Goal: Task Accomplishment & Management: Manage account settings

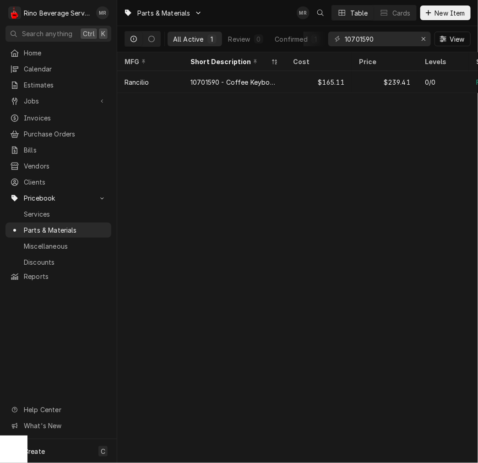
click at [378, 29] on div "10701590 View" at bounding box center [399, 39] width 142 height 26
click at [376, 40] on input "10701590" at bounding box center [379, 39] width 69 height 15
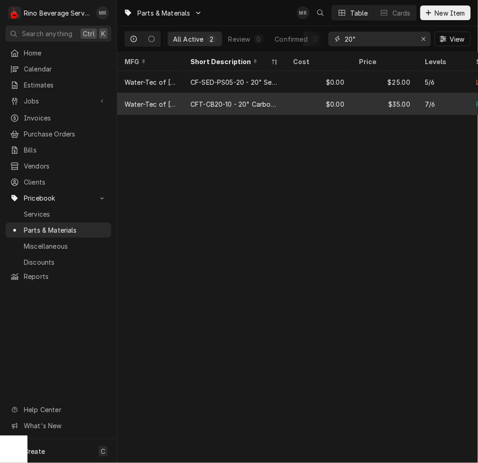
type input "20""
click at [236, 106] on div "CFT-CB20-10 - 20" Carbon Filter" at bounding box center [234, 104] width 88 height 10
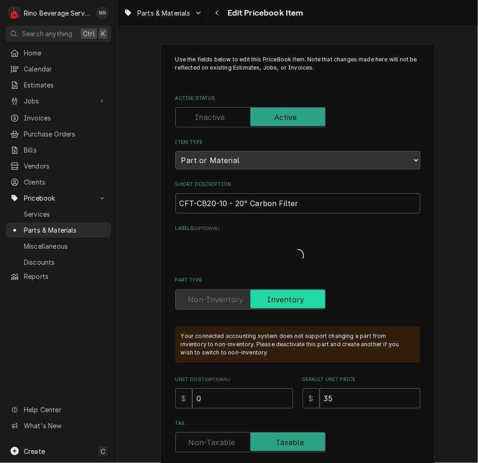
type textarea "x"
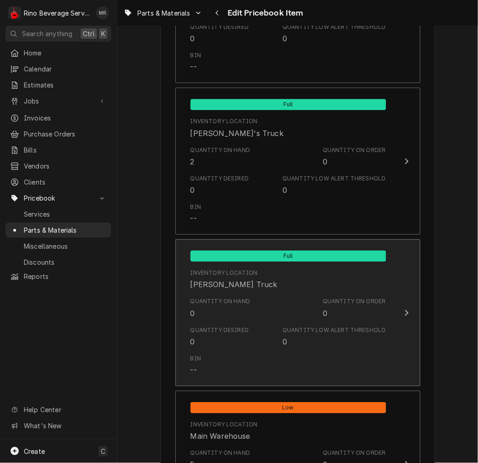
scroll to position [762, 0]
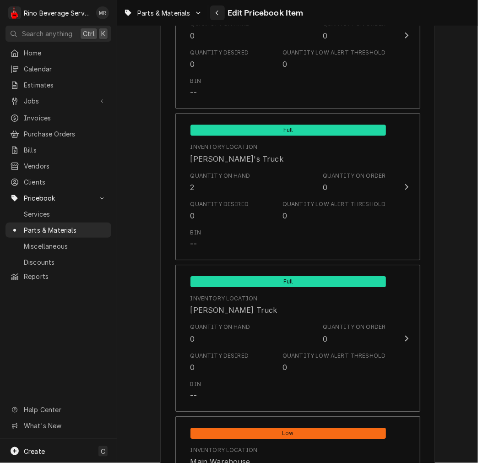
click at [217, 12] on icon "Navigate back" at bounding box center [217, 13] width 4 height 6
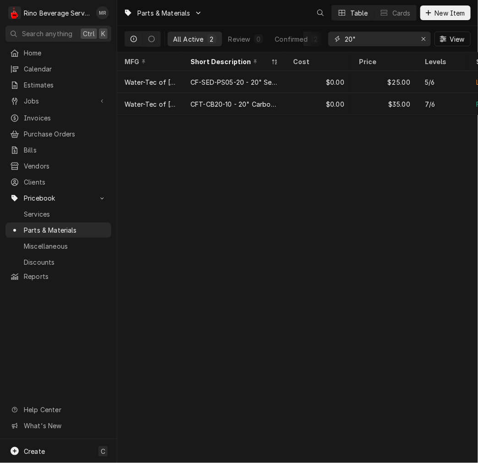
click at [374, 37] on input "20"" at bounding box center [379, 39] width 69 height 15
type input "2"
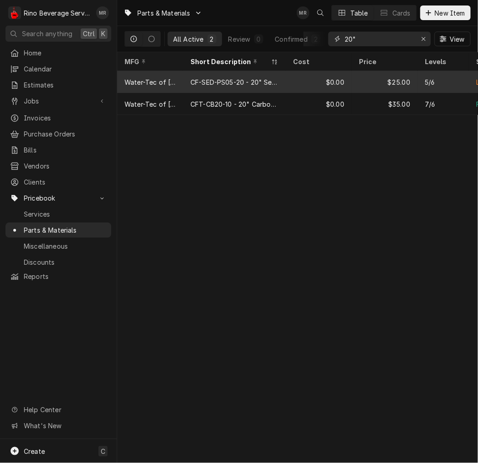
type input "20""
click at [198, 72] on div "CF-SED-PS05-20 - 20" Sediment Filter" at bounding box center [234, 82] width 102 height 22
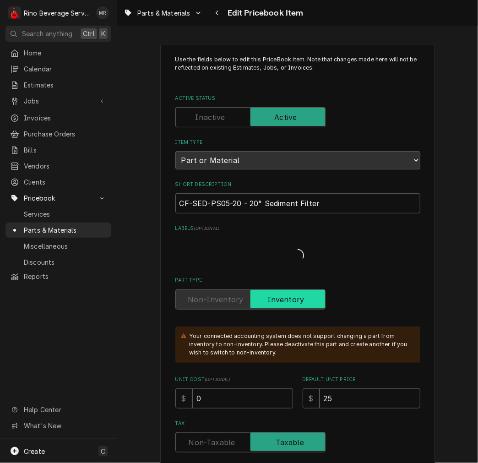
type textarea "x"
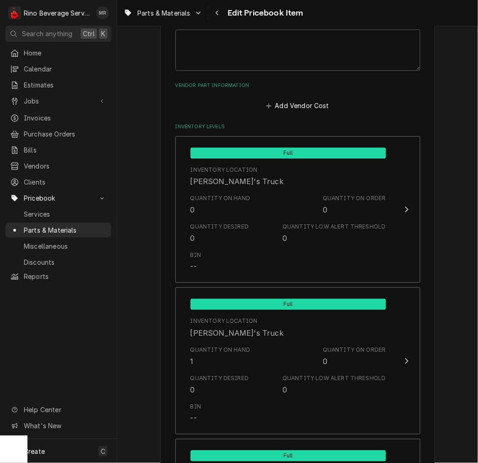
scroll to position [762, 0]
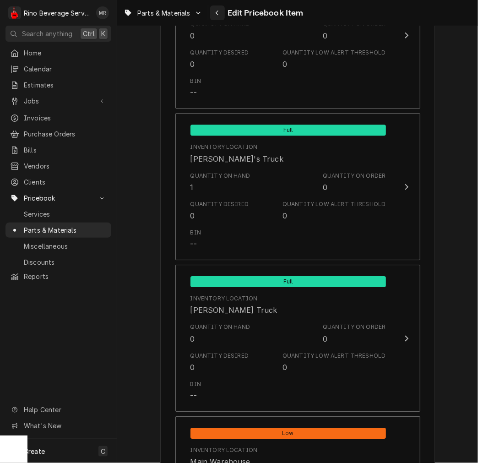
click at [216, 16] on icon "Navigate back" at bounding box center [217, 13] width 4 height 6
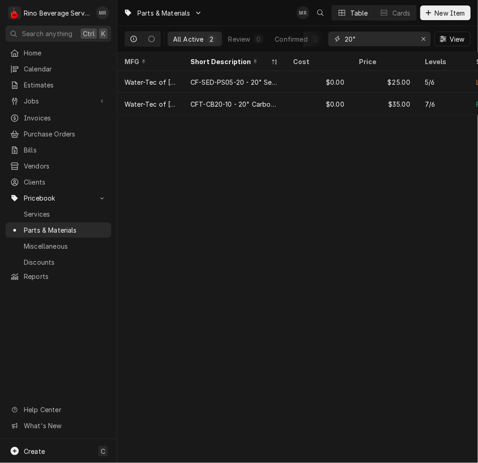
click at [345, 39] on input "20"" at bounding box center [379, 39] width 69 height 15
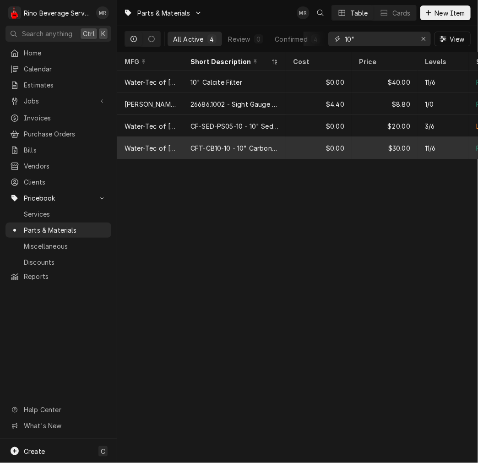
type input "10""
click at [259, 147] on div "CFT-CB10-10 - 10" Carbon Filter" at bounding box center [234, 148] width 88 height 10
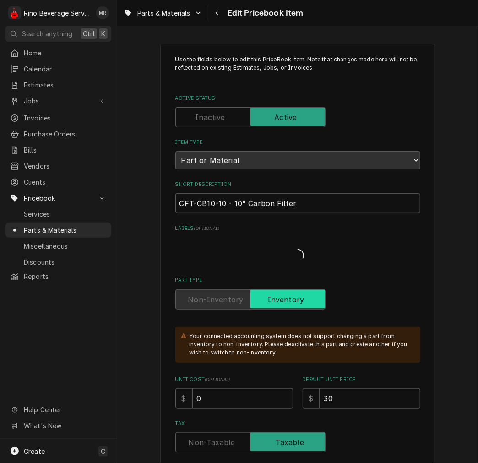
type textarea "x"
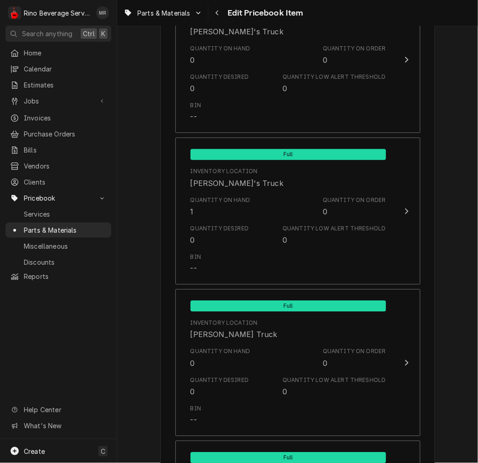
scroll to position [762, 0]
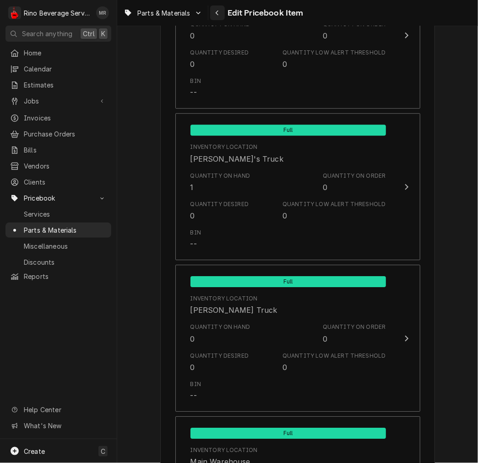
drag, startPoint x: 214, startPoint y: 15, endPoint x: 248, endPoint y: 20, distance: 34.7
click at [216, 15] on div "Navigate back" at bounding box center [217, 12] width 9 height 9
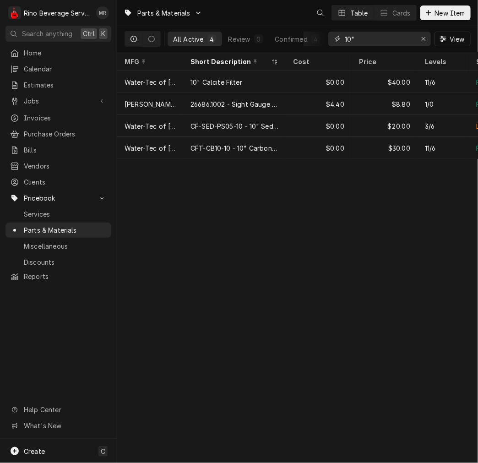
click at [372, 32] on input "10"" at bounding box center [379, 39] width 69 height 15
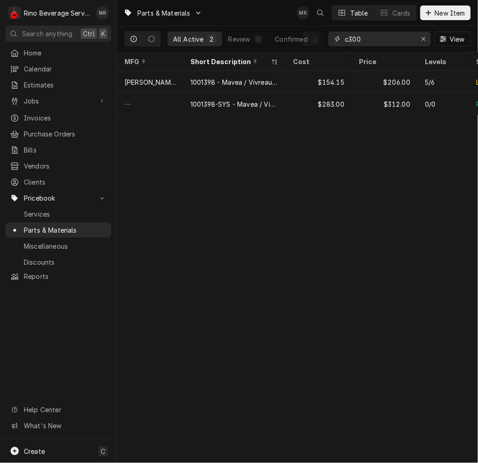
type input "c300"
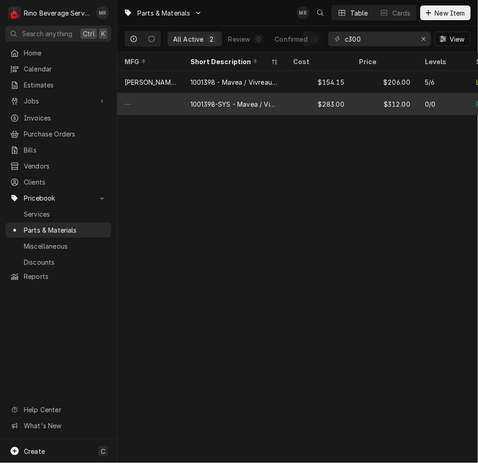
click at [243, 95] on div "1001398-SYS - Mavea / Vivreau Purity C300 Quell ST System" at bounding box center [234, 104] width 102 height 22
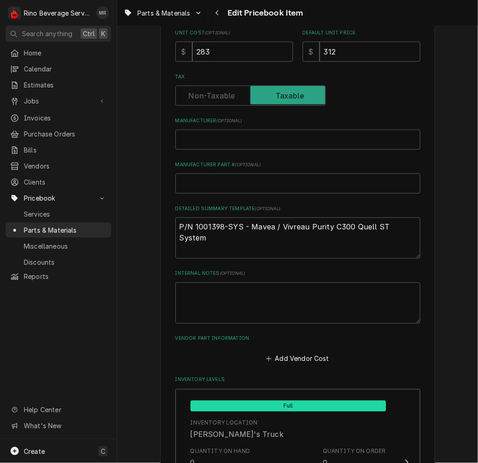
scroll to position [339, 0]
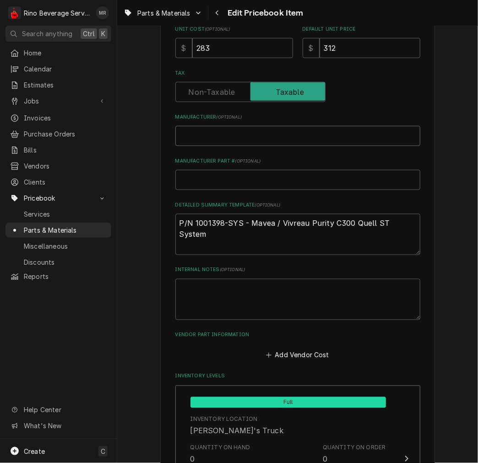
click at [218, 138] on input "Manufacturer ( optional )" at bounding box center [297, 136] width 245 height 20
type textarea "x"
type input "C"
type textarea "x"
type input "Ch"
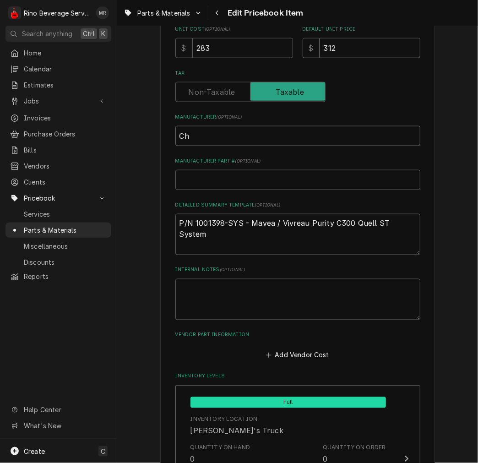
type textarea "x"
type input "Chr"
type textarea "x"
type input "Chri"
type textarea "x"
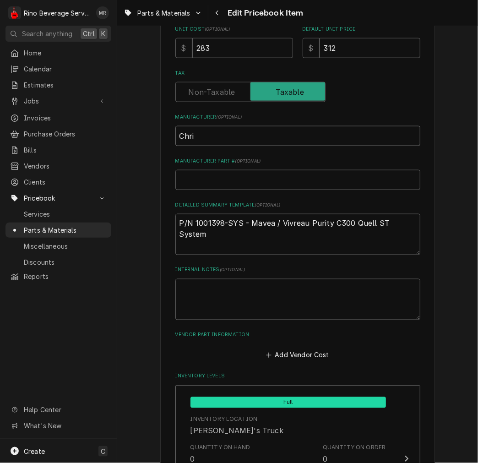
type input "Chris"
type textarea "x"
type input "Chris"
type textarea "x"
type input "Chris C"
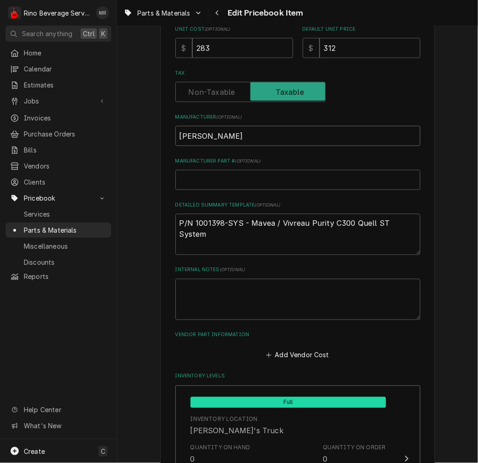
type textarea "x"
type input "Chris Co"
type textarea "x"
type input "Chris Cof"
type textarea "x"
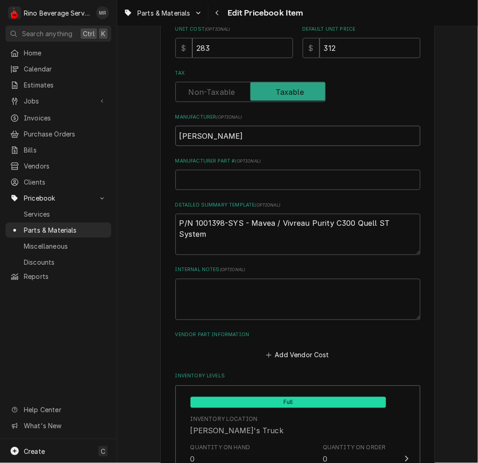
type input "Chris Coff"
type textarea "x"
type input "Chris Coffe"
type textarea "x"
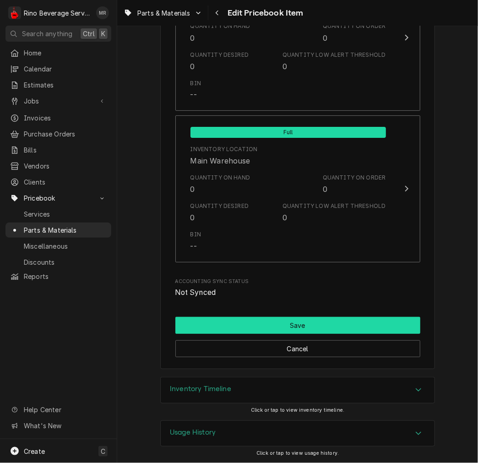
type input "[PERSON_NAME]"
click at [269, 325] on button "Save" at bounding box center [297, 325] width 245 height 17
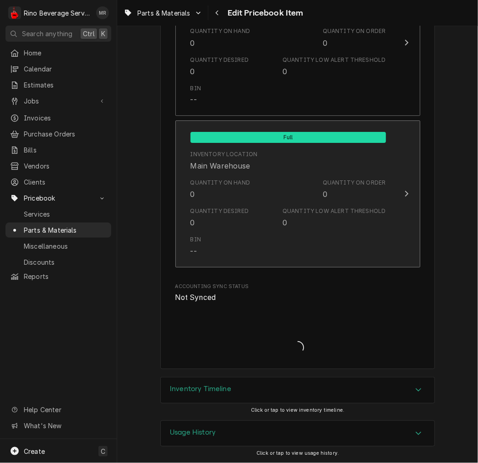
type textarea "x"
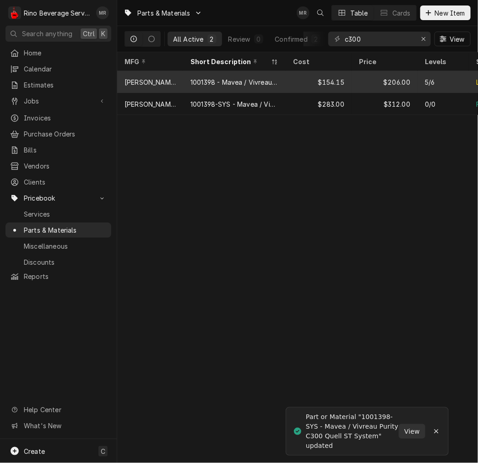
click at [179, 89] on div "[PERSON_NAME]" at bounding box center [150, 82] width 66 height 22
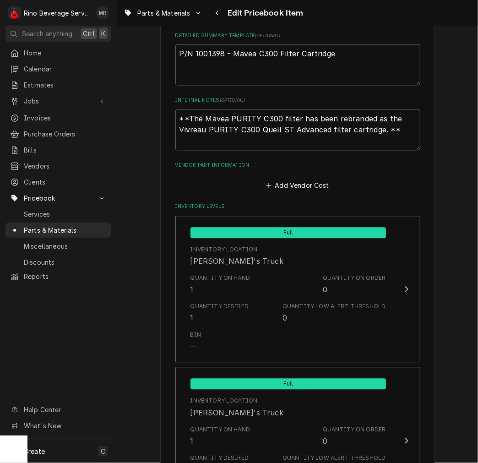
scroll to position [678, 0]
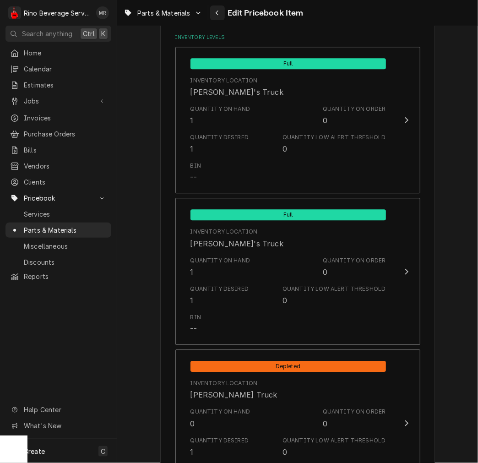
click at [220, 8] on div "Navigate back" at bounding box center [217, 12] width 9 height 9
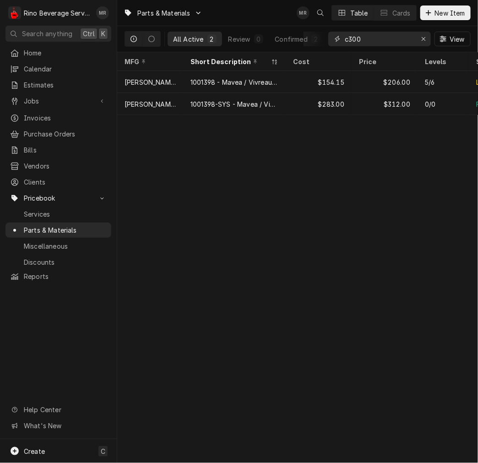
click at [371, 32] on input "c300" at bounding box center [379, 39] width 69 height 15
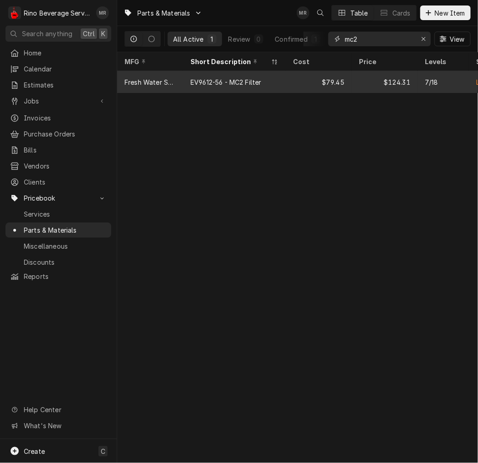
type input "mc2"
click at [344, 76] on div "$79.45" at bounding box center [319, 82] width 66 height 22
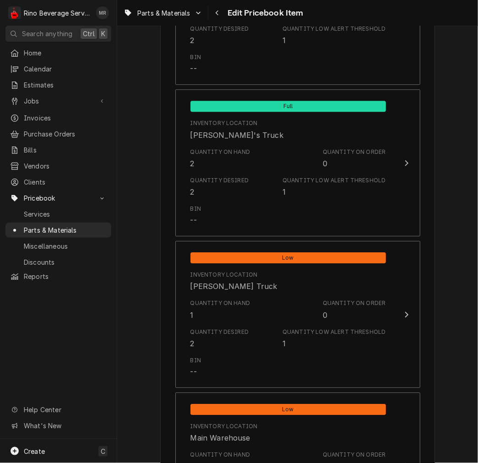
scroll to position [762, 0]
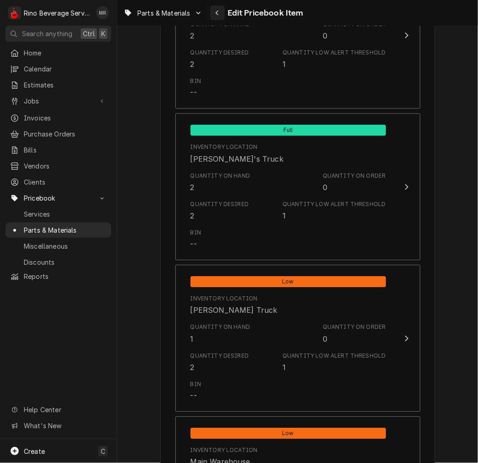
click at [211, 13] on button "Navigate back" at bounding box center [217, 12] width 15 height 15
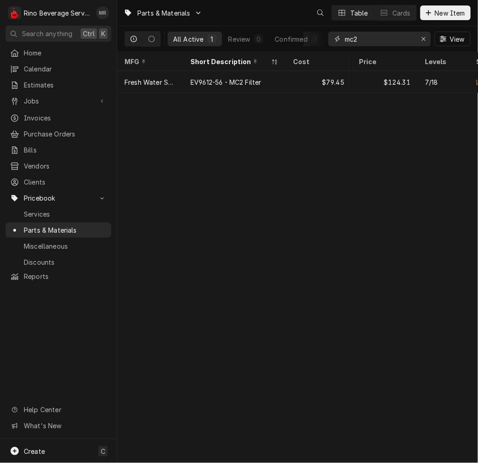
drag, startPoint x: 392, startPoint y: 44, endPoint x: 257, endPoint y: 47, distance: 135.0
click at [270, 40] on div "All Active 1 Review 0 Confirmed 1 mc2 View" at bounding box center [297, 39] width 346 height 26
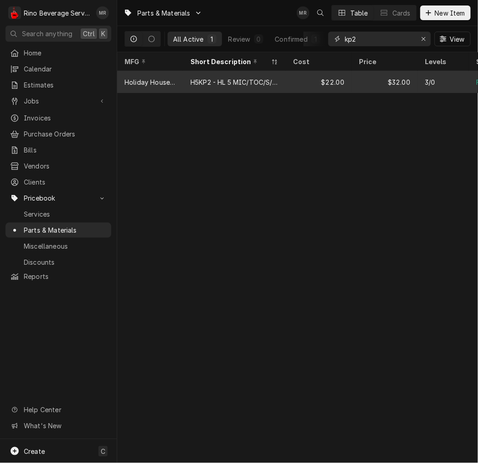
type input "kp2"
click at [246, 89] on div "H5KP2 - HL 5 MIC/TOC/S/SC/2KG/6 MOS" at bounding box center [234, 82] width 102 height 22
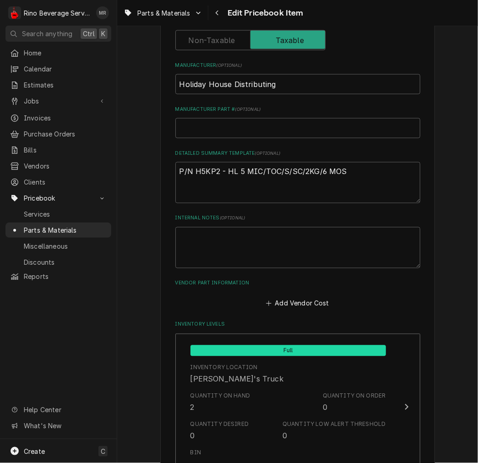
scroll to position [508, 0]
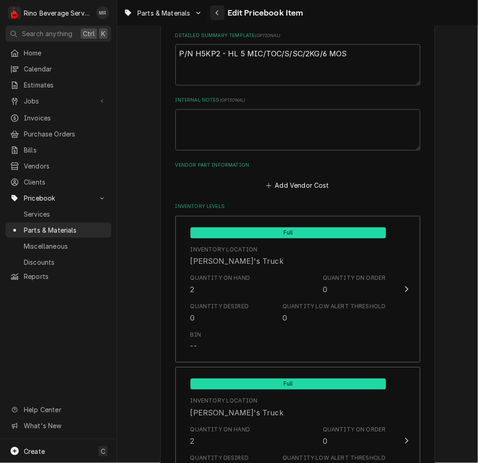
click at [217, 12] on icon "Navigate back" at bounding box center [217, 13] width 4 height 6
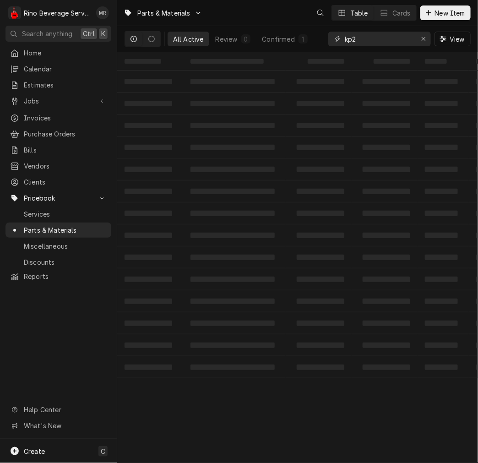
click at [385, 33] on input "kp2" at bounding box center [379, 39] width 69 height 15
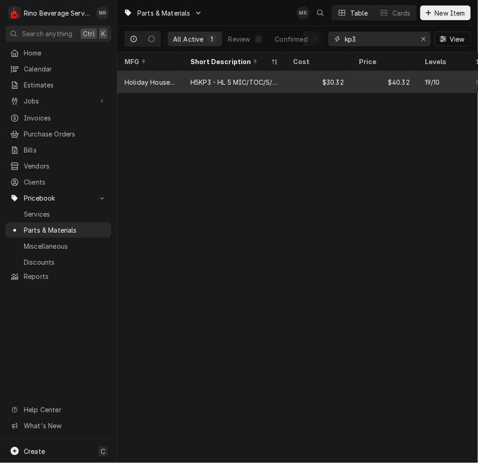
type input "kp3"
click at [344, 86] on div "$30.32" at bounding box center [319, 82] width 66 height 22
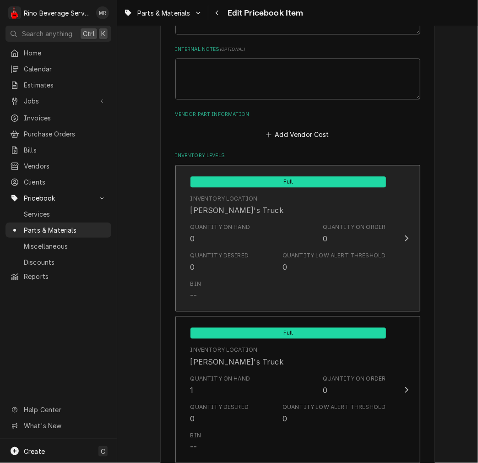
scroll to position [593, 0]
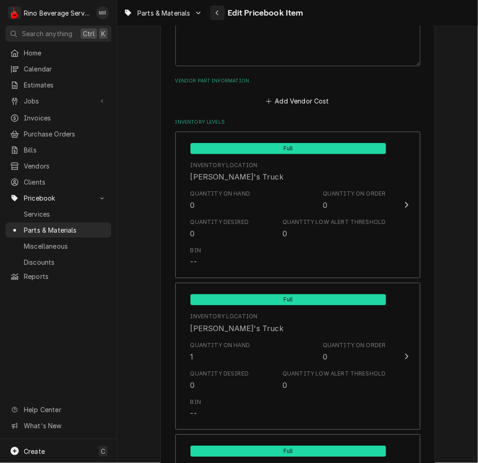
click at [218, 14] on icon "Navigate back" at bounding box center [217, 13] width 4 height 6
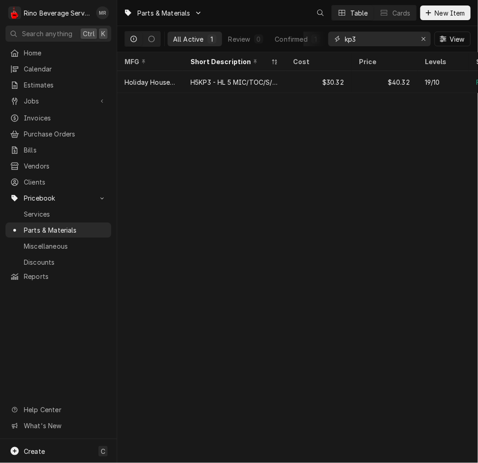
drag, startPoint x: 0, startPoint y: 0, endPoint x: 290, endPoint y: 29, distance: 291.5
click at [290, 29] on div "All Active 1 Review 0 Confirmed 1 kp3 View" at bounding box center [297, 39] width 346 height 26
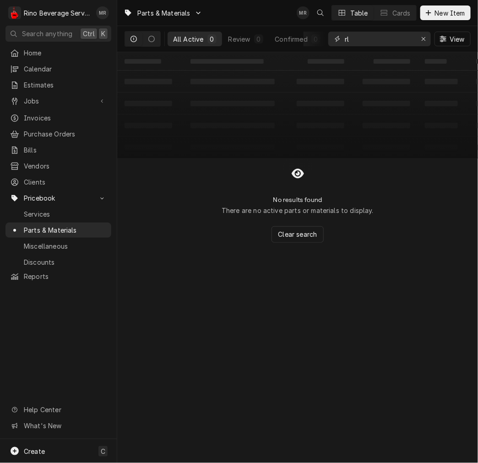
type input "r"
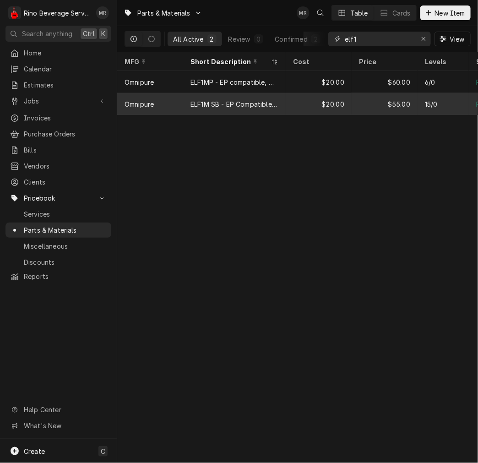
type input "elf1"
click at [193, 102] on div "ELF1M SB - EP Compatible without Scale Inhibator, Omnipure" at bounding box center [234, 104] width 88 height 10
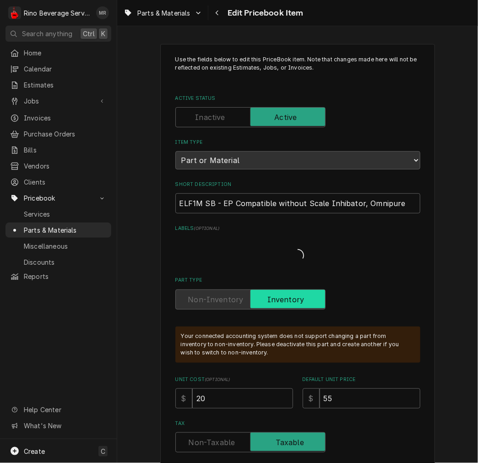
type textarea "x"
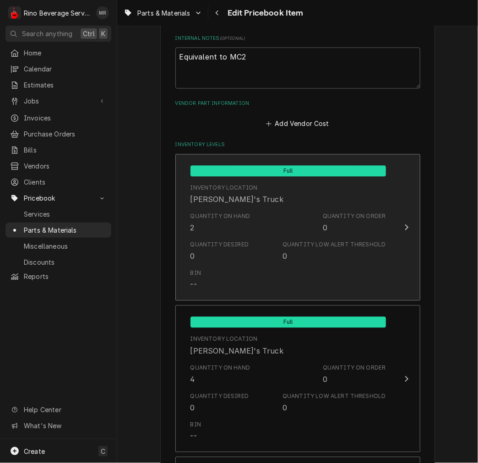
scroll to position [593, 0]
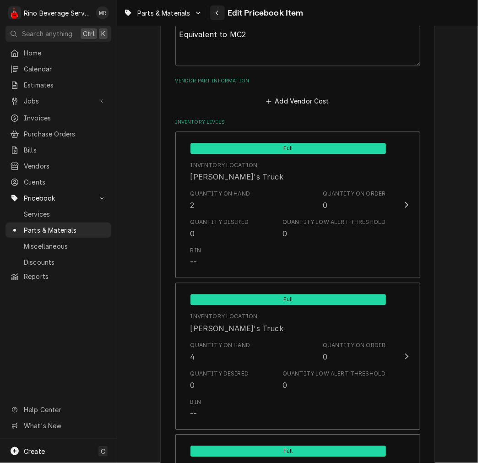
click at [220, 16] on div "Navigate back" at bounding box center [217, 12] width 9 height 9
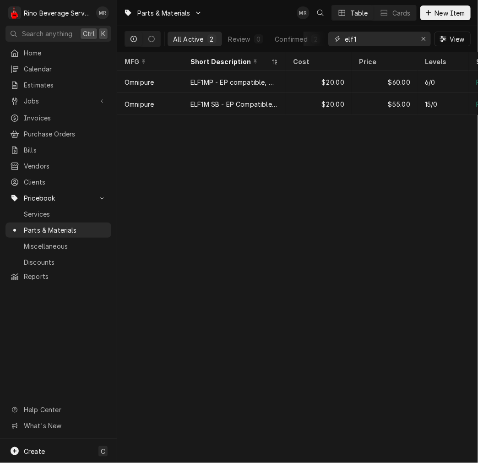
drag, startPoint x: 376, startPoint y: 40, endPoint x: 328, endPoint y: 39, distance: 48.1
click at [328, 39] on div "elf1" at bounding box center [379, 39] width 102 height 15
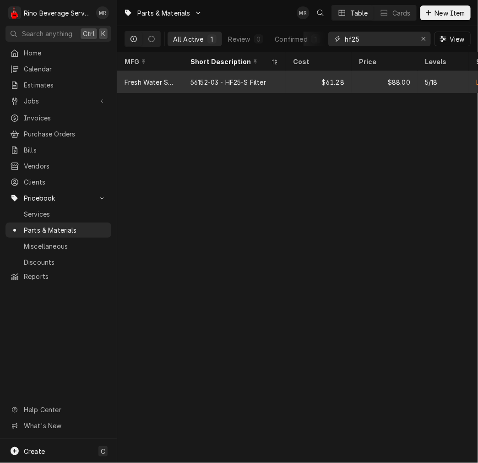
type input "hf25"
click at [226, 85] on div "56152-03 - HF25-S Filter" at bounding box center [234, 82] width 102 height 22
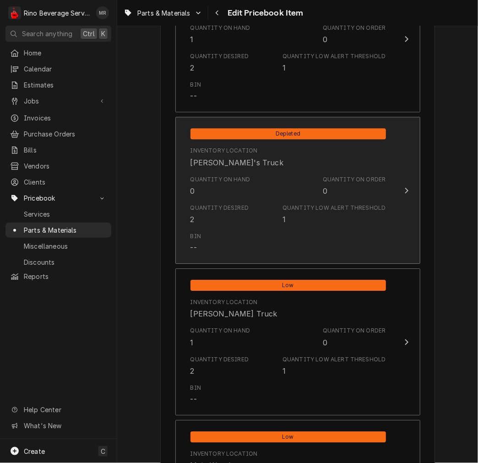
scroll to position [762, 0]
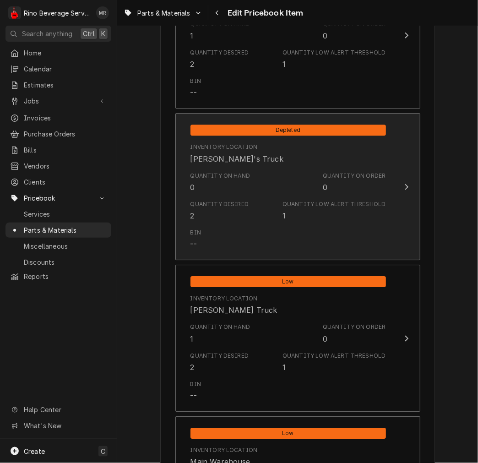
click at [236, 200] on div "Quantity Desired" at bounding box center [219, 204] width 59 height 8
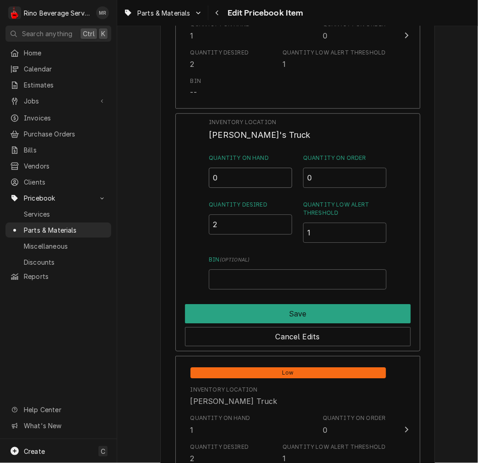
drag, startPoint x: 222, startPoint y: 177, endPoint x: 3, endPoint y: 175, distance: 219.6
click at [14, 176] on div "R Rino Beverage Service MR Search anything Ctrl K Home Calendar Estimates Jobs …" at bounding box center [239, 231] width 478 height 463
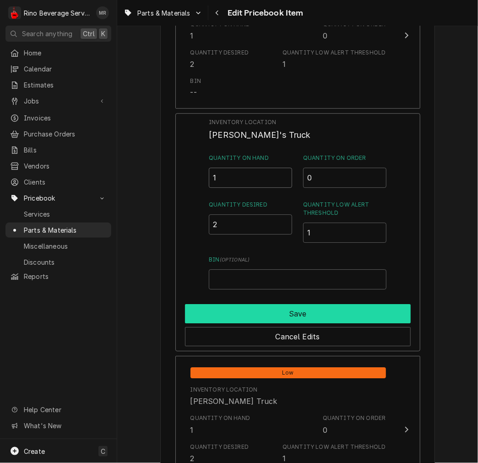
type input "1"
click at [225, 311] on button "Save" at bounding box center [298, 313] width 226 height 19
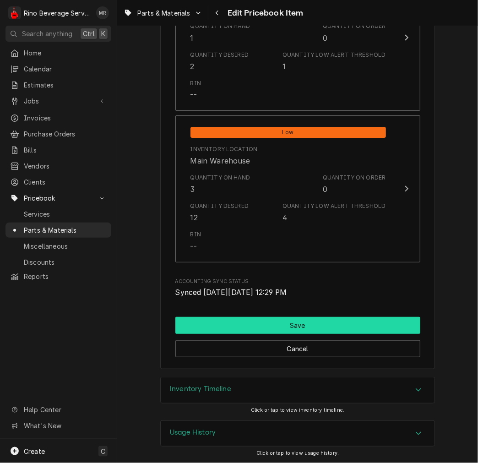
click at [240, 324] on button "Save" at bounding box center [297, 325] width 245 height 17
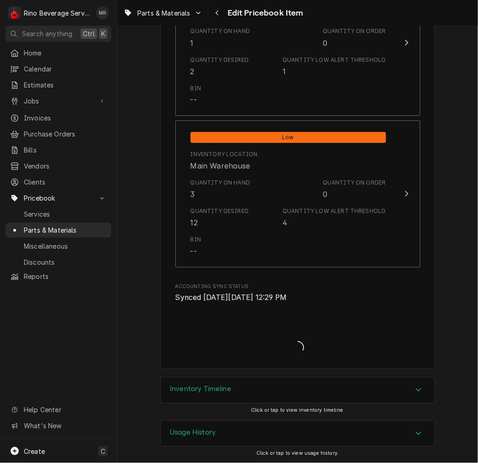
type textarea "x"
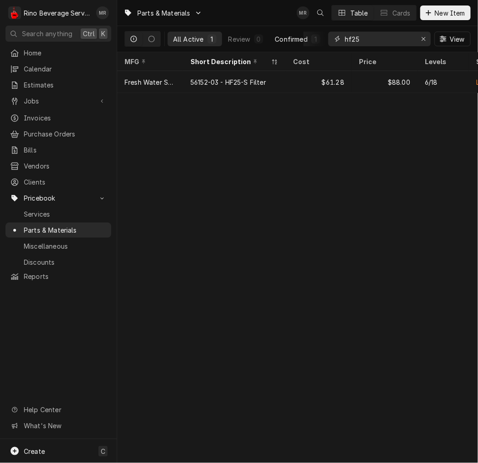
drag, startPoint x: 383, startPoint y: 44, endPoint x: 284, endPoint y: 35, distance: 99.7
click at [284, 35] on div "All Active 1 Review 0 Confirmed 1 hf25 View" at bounding box center [297, 39] width 346 height 26
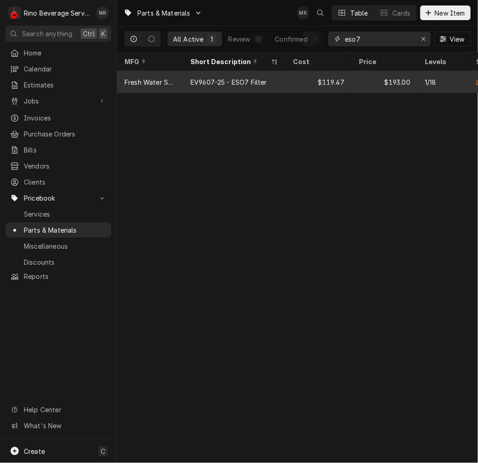
type input "eso7"
click at [234, 80] on div "EV9607-25 - ESO7 Filter" at bounding box center [228, 82] width 76 height 10
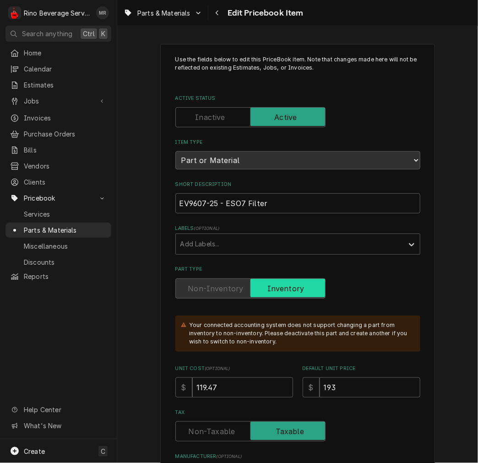
type textarea "x"
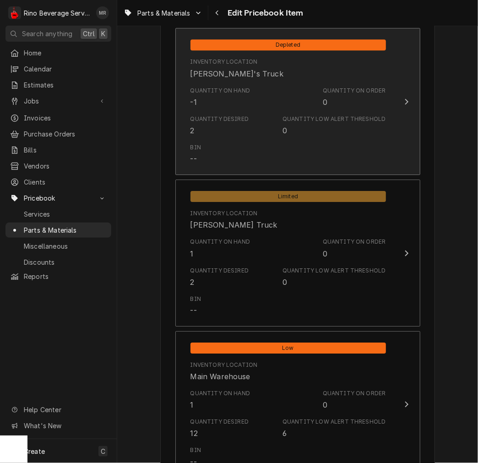
click at [241, 111] on div "Quantity Desired 2 Quantity Low Alert Threshold 0" at bounding box center [287, 125] width 195 height 28
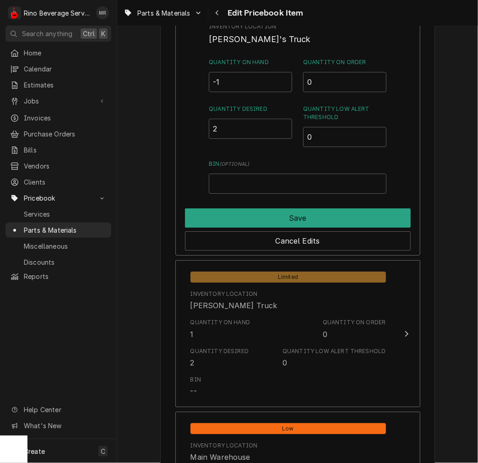
scroll to position [769, 0]
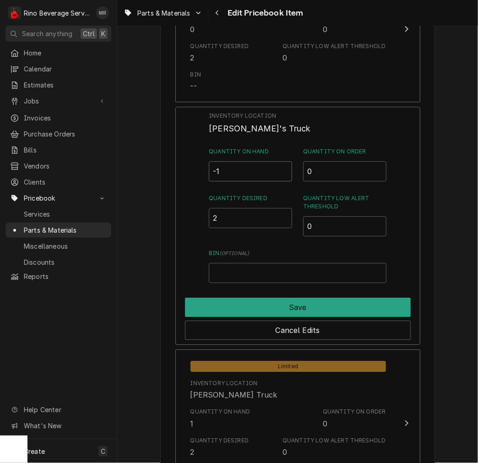
drag, startPoint x: 240, startPoint y: 177, endPoint x: 143, endPoint y: 165, distance: 97.3
click at [175, 167] on div "Inventory Location Dane's Truck Quantity on Hand -1 Quantity on Order 0 Quantit…" at bounding box center [297, 226] width 245 height 238
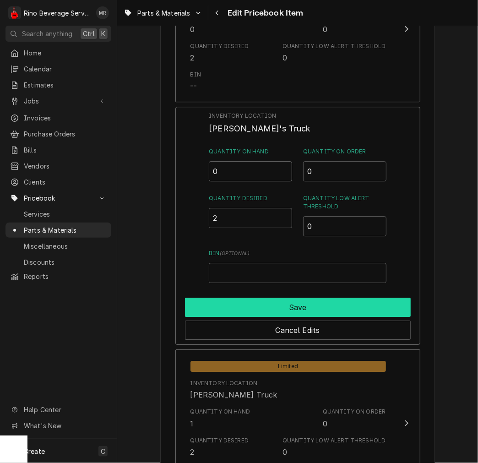
type input "0"
click at [232, 300] on button "Save" at bounding box center [298, 306] width 226 height 19
type textarea "x"
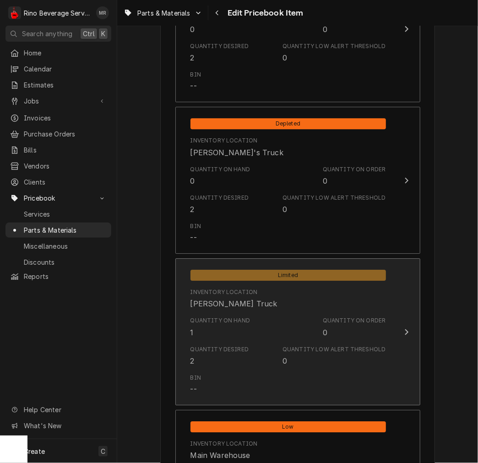
scroll to position [853, 0]
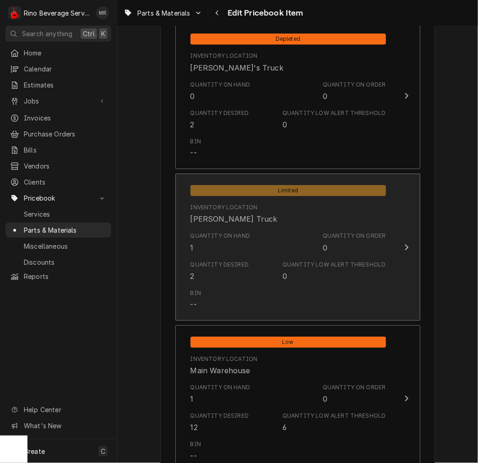
click at [213, 234] on div "Quantity on Hand" at bounding box center [220, 236] width 60 height 8
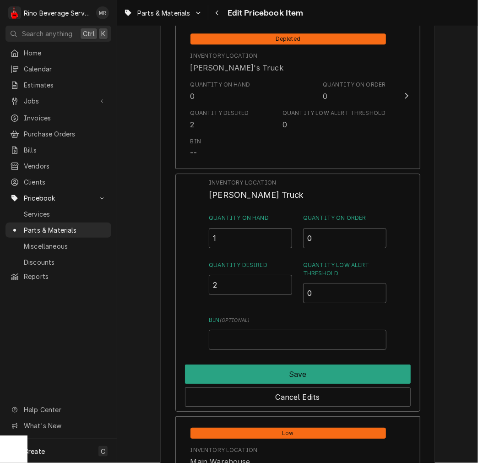
drag, startPoint x: 230, startPoint y: 240, endPoint x: 119, endPoint y: 234, distance: 110.9
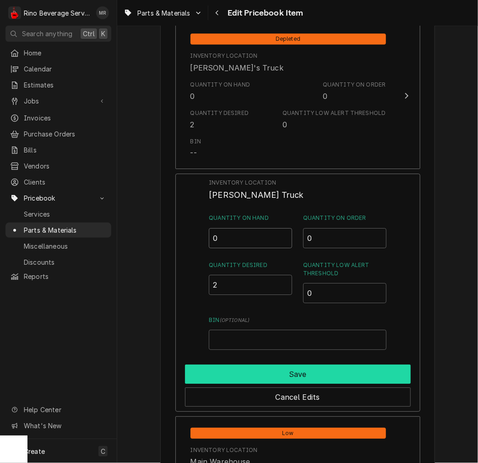
type input "0"
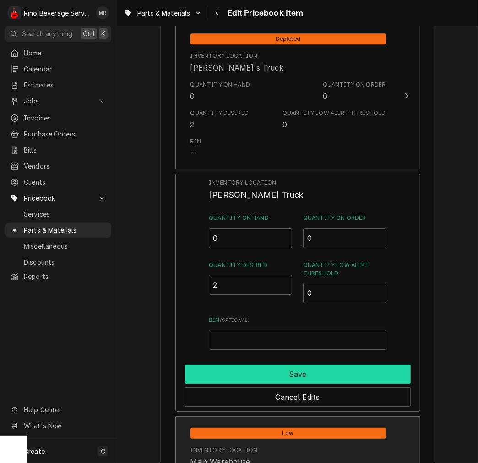
drag, startPoint x: 299, startPoint y: 367, endPoint x: 299, endPoint y: 374, distance: 7.3
click at [299, 370] on button "Save" at bounding box center [298, 373] width 226 height 19
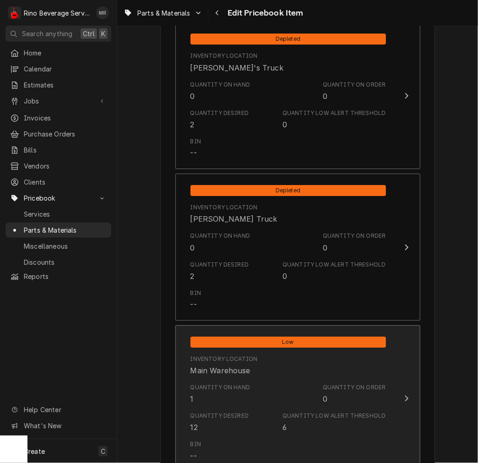
scroll to position [1023, 0]
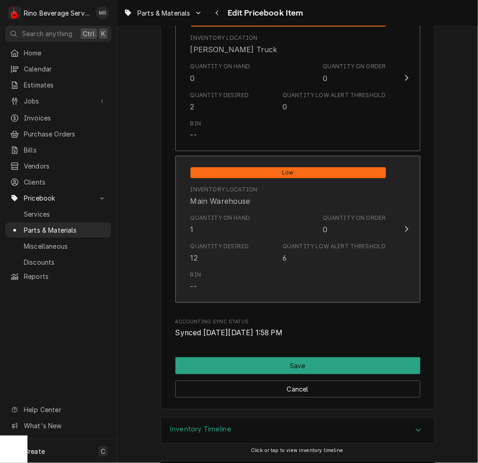
click at [255, 222] on div "Quantity on Hand 1 Quantity on Order 0" at bounding box center [287, 224] width 195 height 28
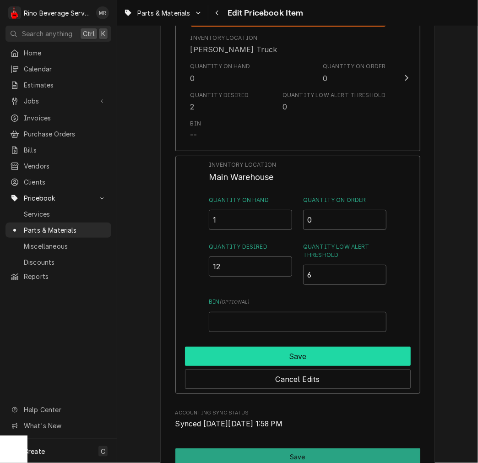
click at [259, 354] on button "Save" at bounding box center [298, 355] width 226 height 19
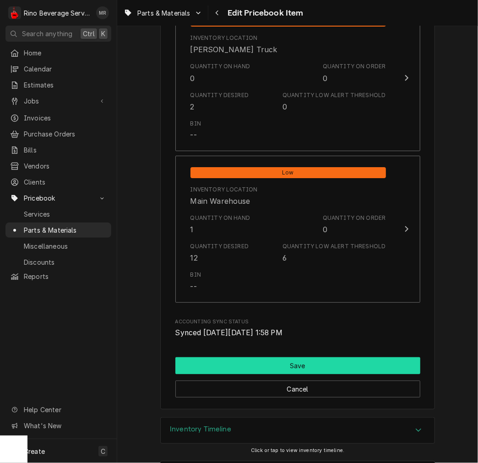
click at [253, 372] on button "Save" at bounding box center [297, 365] width 245 height 17
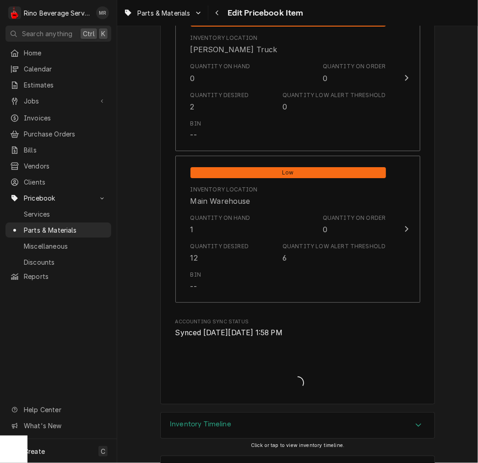
type textarea "x"
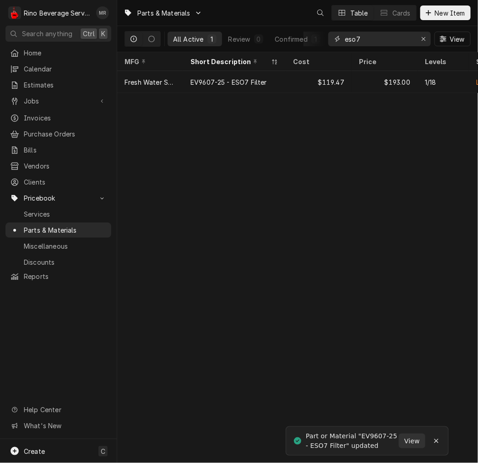
click at [385, 35] on input "eso7" at bounding box center [379, 39] width 69 height 15
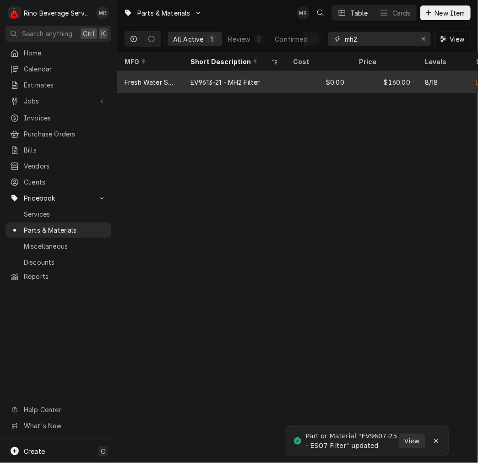
type input "mh2"
click at [205, 83] on div "EV9613-21 - MH2 Filter" at bounding box center [225, 82] width 70 height 10
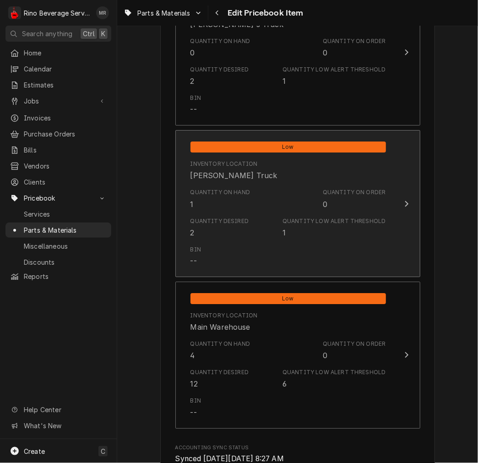
scroll to position [932, 0]
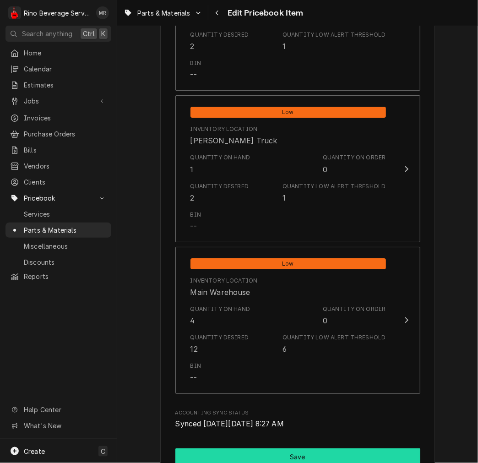
click at [237, 451] on button "Save" at bounding box center [297, 456] width 245 height 17
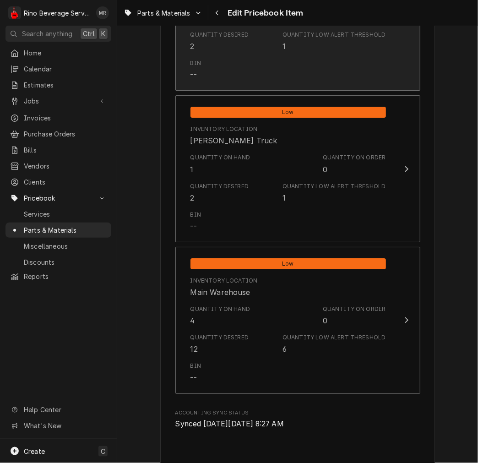
type textarea "x"
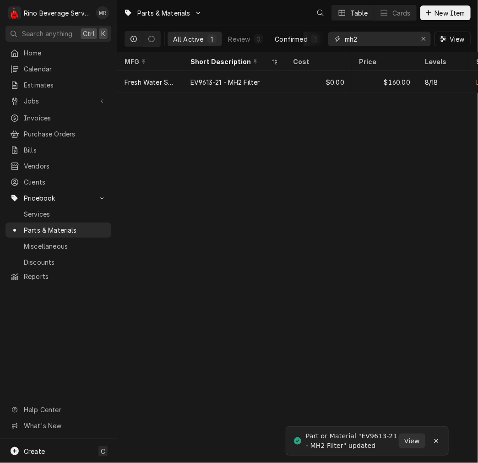
drag, startPoint x: 363, startPoint y: 43, endPoint x: 323, endPoint y: 37, distance: 40.2
click at [323, 37] on div "All Active 1 Review 0 Confirmed 1 mh2 View" at bounding box center [297, 39] width 346 height 26
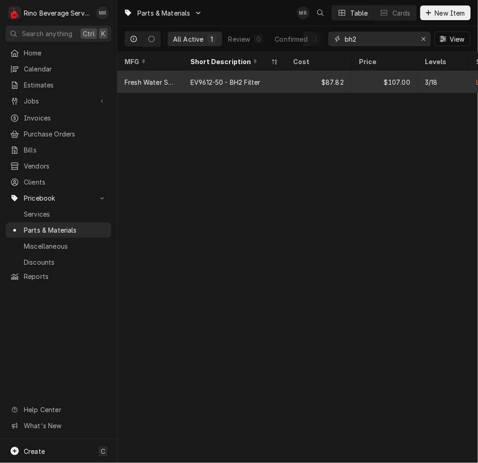
type input "bh2"
click at [326, 76] on div "$87.82" at bounding box center [319, 82] width 66 height 22
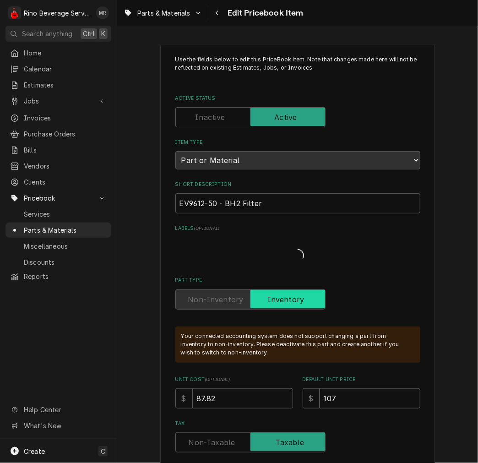
type textarea "x"
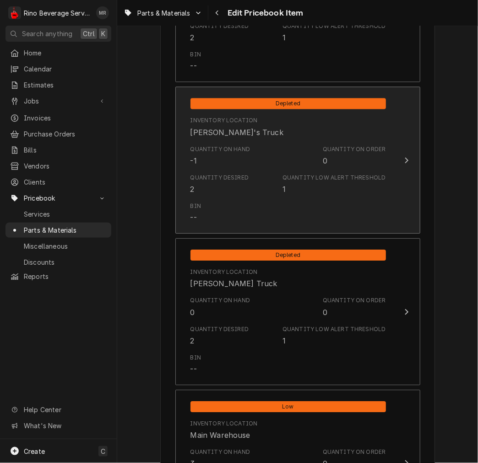
scroll to position [762, 0]
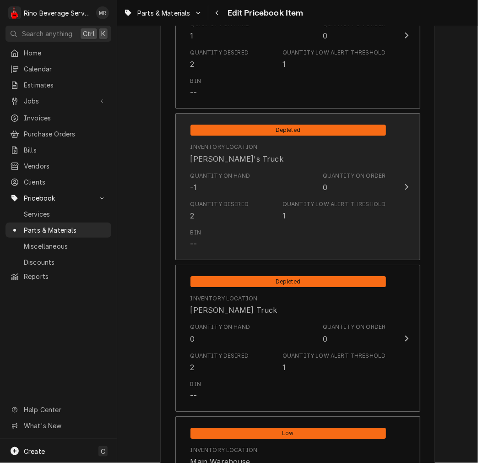
click at [232, 182] on div "Quantity on Hand -1" at bounding box center [220, 182] width 60 height 21
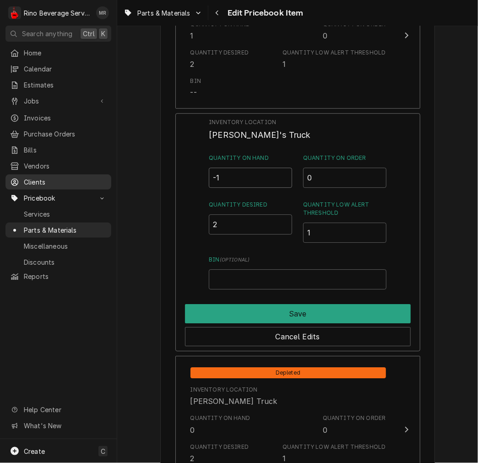
drag, startPoint x: 239, startPoint y: 174, endPoint x: 52, endPoint y: 162, distance: 187.5
click at [85, 172] on div "R Rino Beverage Service MR Search anything Ctrl K Home Calendar Estimates Jobs …" at bounding box center [239, 231] width 478 height 463
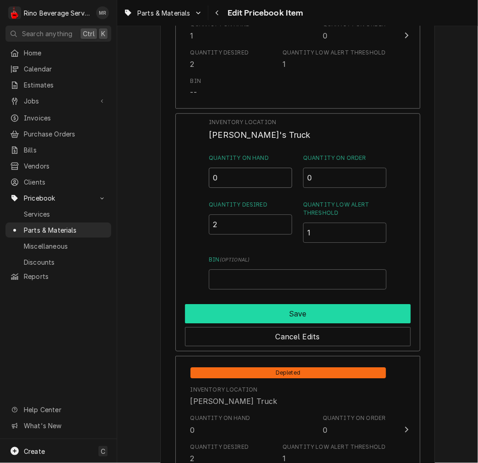
type input "0"
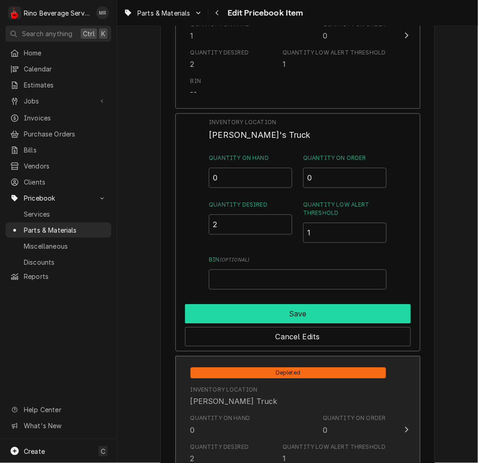
drag, startPoint x: 243, startPoint y: 313, endPoint x: 245, endPoint y: 326, distance: 13.6
click at [243, 313] on button "Save" at bounding box center [298, 313] width 226 height 19
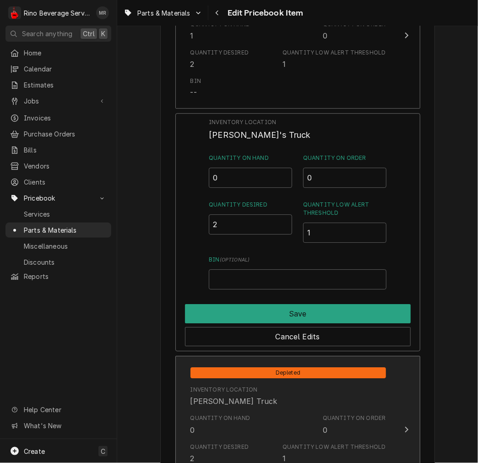
type textarea "x"
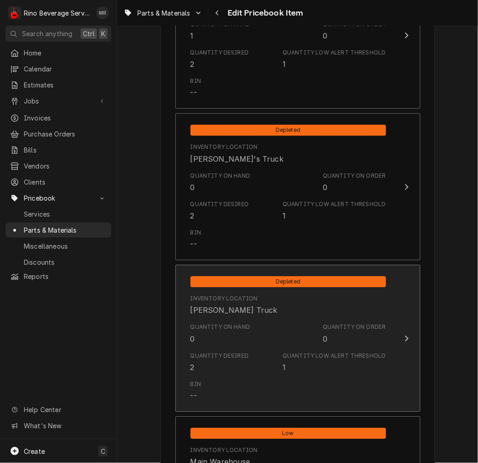
click at [230, 351] on div "Quantity Desired" at bounding box center [219, 355] width 59 height 8
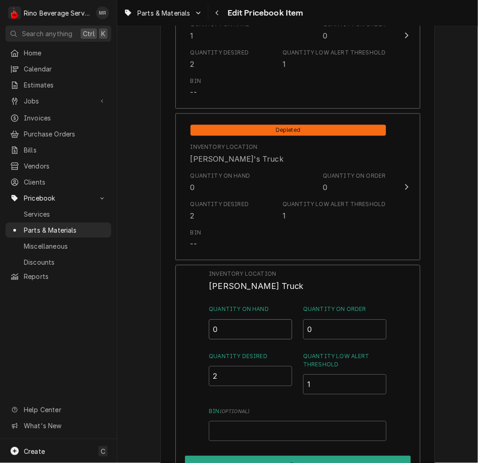
drag, startPoint x: 237, startPoint y: 332, endPoint x: -75, endPoint y: 320, distance: 311.8
click at [0, 320] on html "R Rino Beverage Service MR Search anything Ctrl K Home Calendar Estimates Jobs …" at bounding box center [239, 231] width 478 height 463
type input "1"
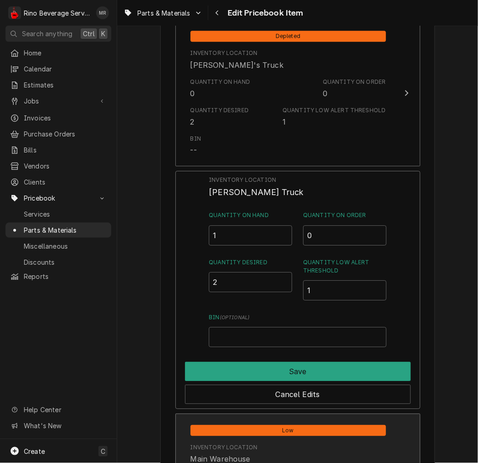
scroll to position [932, 0]
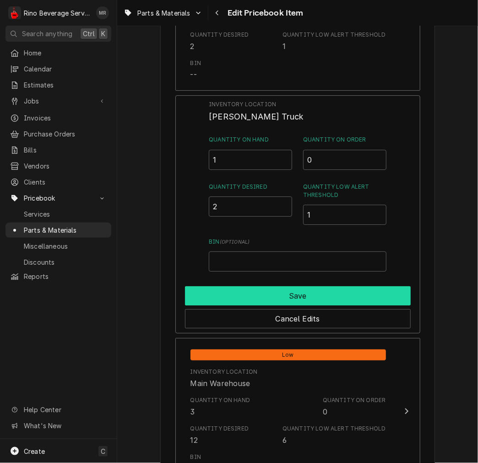
click at [223, 298] on button "Save" at bounding box center [298, 295] width 226 height 19
type textarea "x"
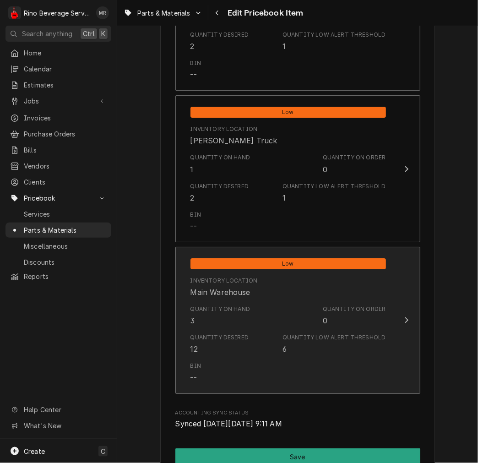
click at [230, 317] on div "Quantity on Hand 3" at bounding box center [220, 315] width 60 height 21
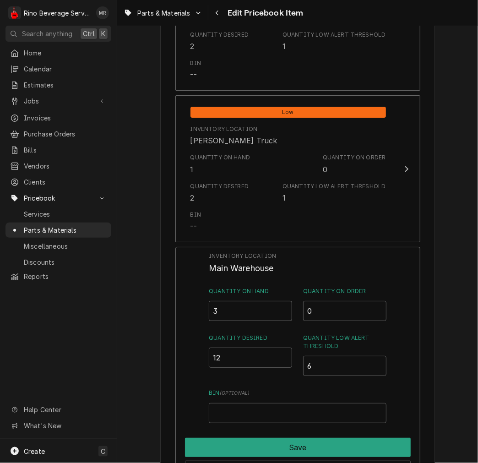
drag, startPoint x: 230, startPoint y: 313, endPoint x: 49, endPoint y: 291, distance: 182.0
click at [49, 291] on div "R Rino Beverage Service MR Search anything Ctrl K Home Calendar Estimates Jobs …" at bounding box center [239, 231] width 478 height 463
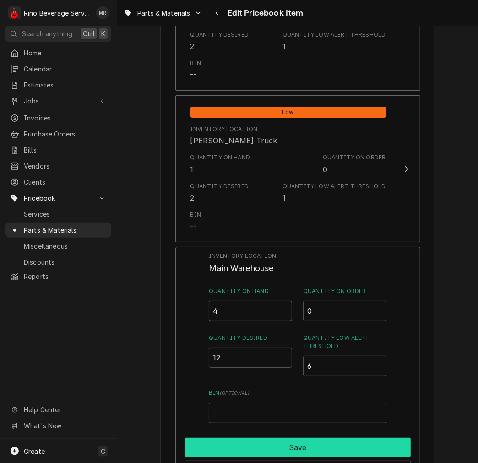
type input "4"
click at [253, 439] on button "Save" at bounding box center [298, 446] width 226 height 19
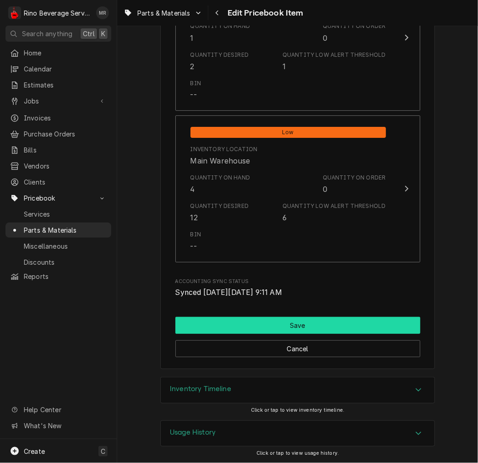
click at [270, 329] on button "Save" at bounding box center [297, 325] width 245 height 17
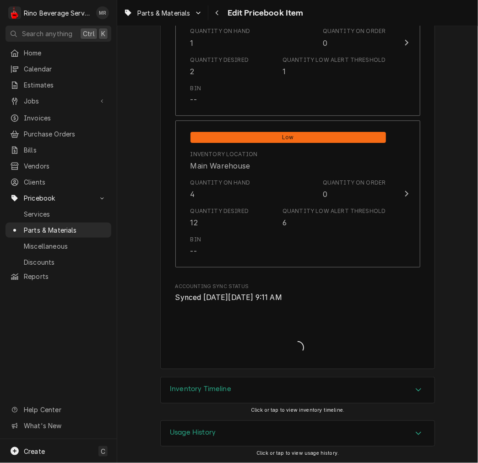
type textarea "x"
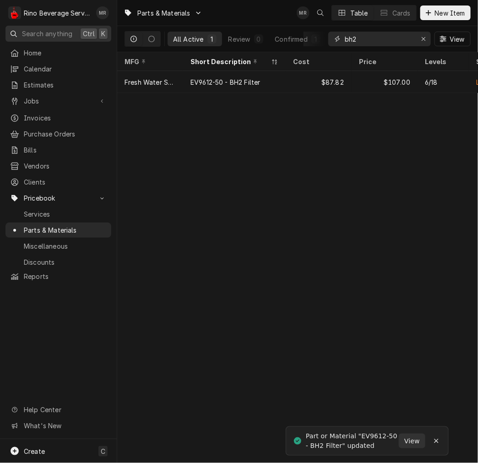
drag, startPoint x: 379, startPoint y: 38, endPoint x: 88, endPoint y: 34, distance: 290.6
click at [89, 34] on div "R Rino Beverage Service MR Search anything Ctrl K Home Calendar Estimates Jobs …" at bounding box center [239, 231] width 478 height 463
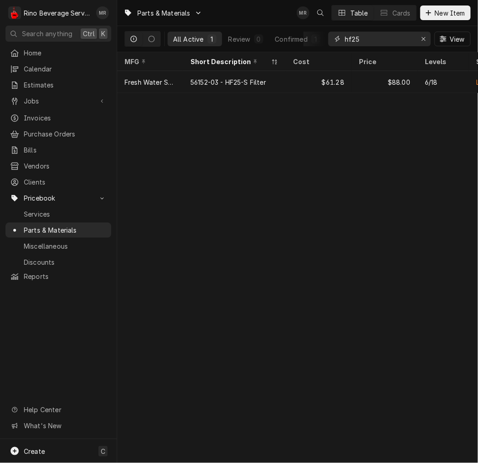
type input "hf25"
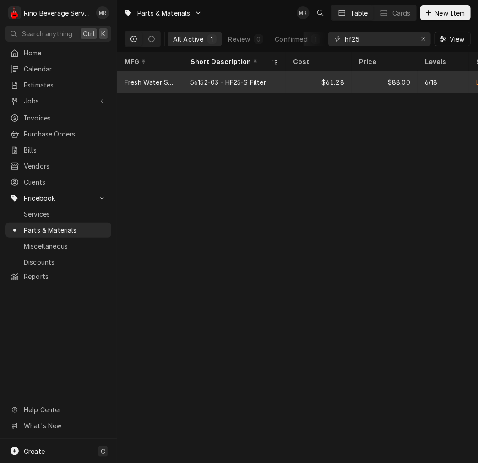
drag, startPoint x: 313, startPoint y: 101, endPoint x: 317, endPoint y: 86, distance: 16.0
click at [317, 86] on div "$61.28" at bounding box center [319, 82] width 66 height 22
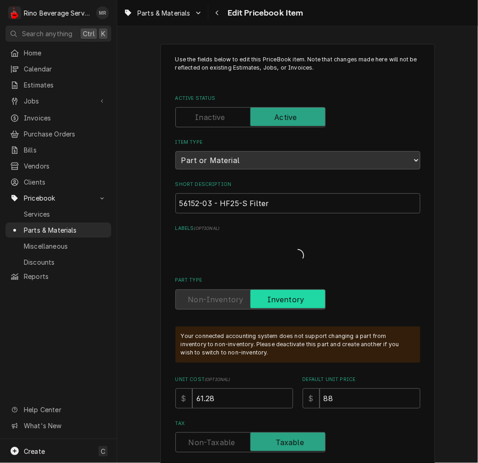
type textarea "x"
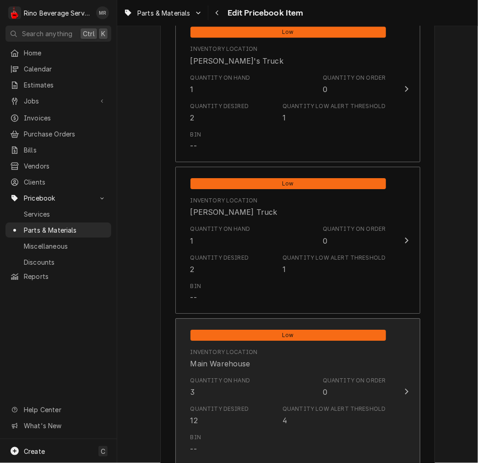
scroll to position [932, 0]
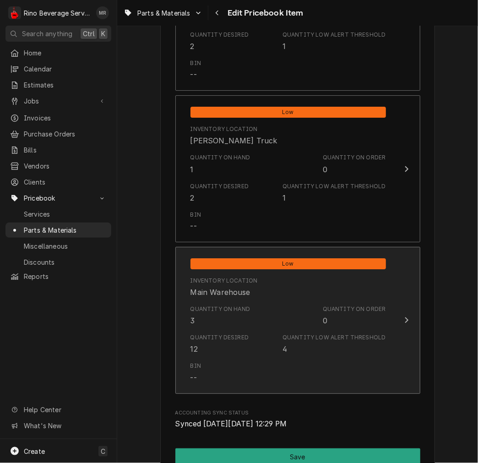
click at [299, 333] on div "Quantity Low Alert Threshold" at bounding box center [333, 337] width 103 height 8
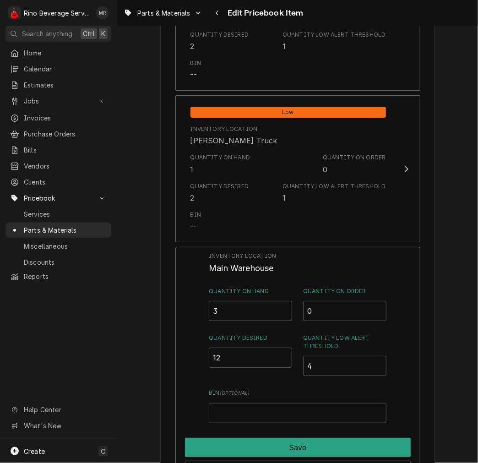
drag, startPoint x: 162, startPoint y: 312, endPoint x: 102, endPoint y: 309, distance: 60.0
click at [104, 310] on div "R Rino Beverage Service MR Search anything Ctrl K Home Calendar Estimates Jobs …" at bounding box center [239, 231] width 478 height 463
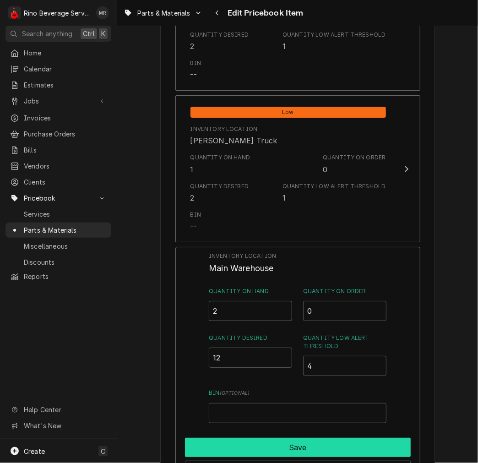
type input "2"
click at [249, 446] on button "Save" at bounding box center [298, 446] width 226 height 19
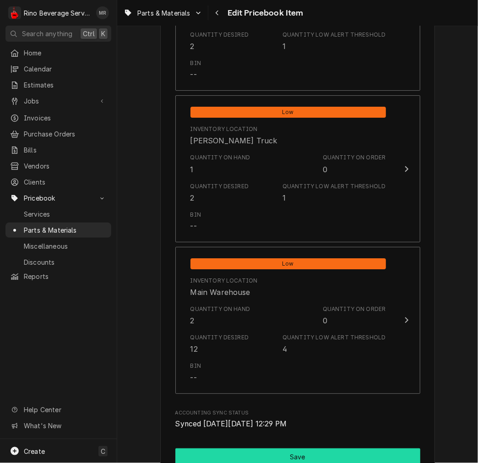
click at [250, 449] on button "Save" at bounding box center [297, 456] width 245 height 17
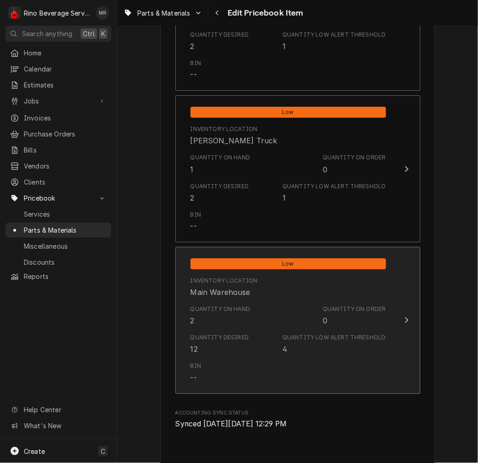
type textarea "x"
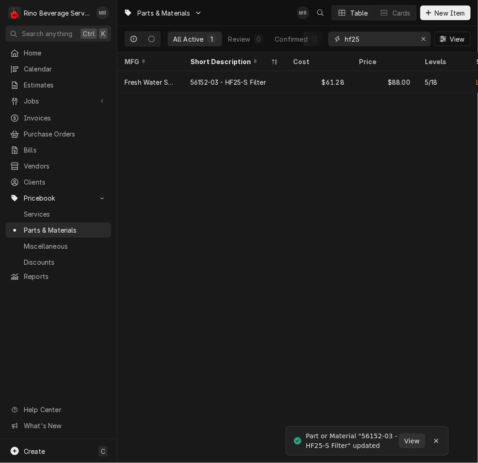
drag, startPoint x: 370, startPoint y: 42, endPoint x: 197, endPoint y: 40, distance: 173.0
click at [208, 36] on div "All Active 1 Review 0 Confirmed 1 hf25 View" at bounding box center [297, 39] width 346 height 26
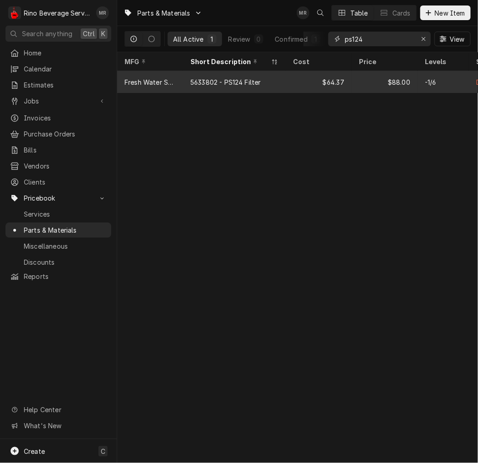
type input "ps124"
click at [219, 86] on div "5633802 - PS124 Filter" at bounding box center [234, 82] width 102 height 22
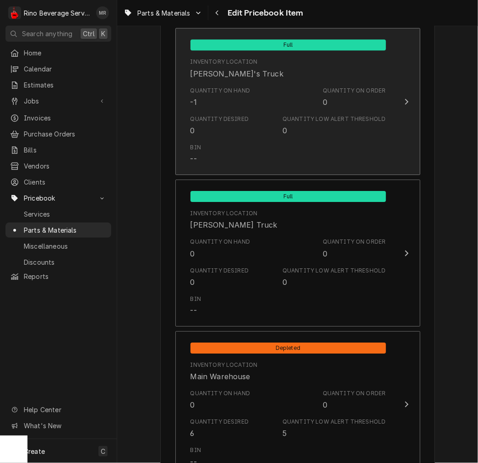
click at [235, 121] on div "Quantity Desired" at bounding box center [219, 119] width 59 height 8
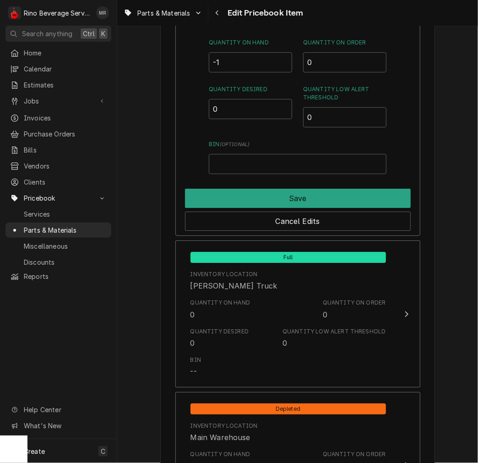
scroll to position [853, 0]
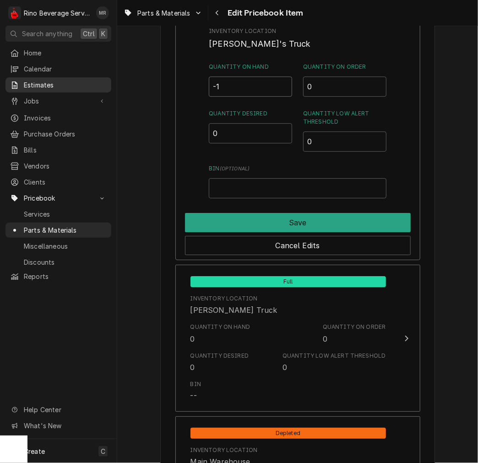
drag, startPoint x: 239, startPoint y: 90, endPoint x: 80, endPoint y: 78, distance: 159.6
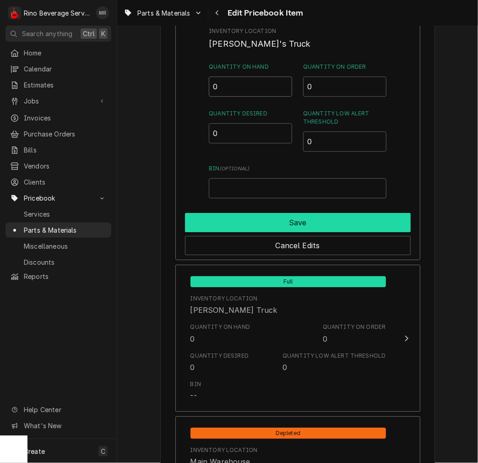
type input "0"
click at [280, 226] on button "Save" at bounding box center [298, 222] width 226 height 19
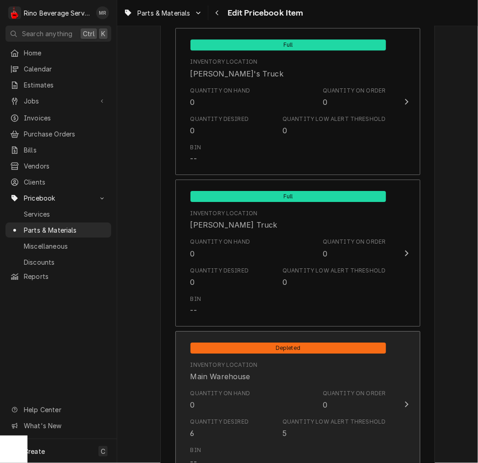
click at [248, 380] on div "Inventory Location [GEOGRAPHIC_DATA]" at bounding box center [223, 371] width 67 height 21
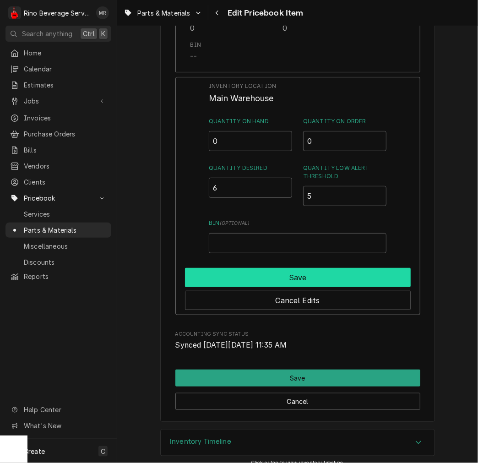
click at [264, 278] on button "Save" at bounding box center [298, 277] width 226 height 19
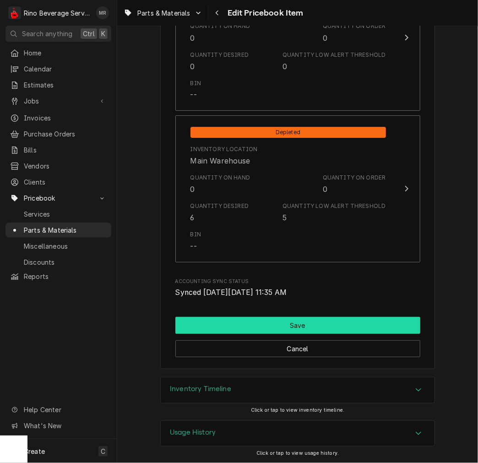
click at [259, 322] on button "Save" at bounding box center [297, 325] width 245 height 17
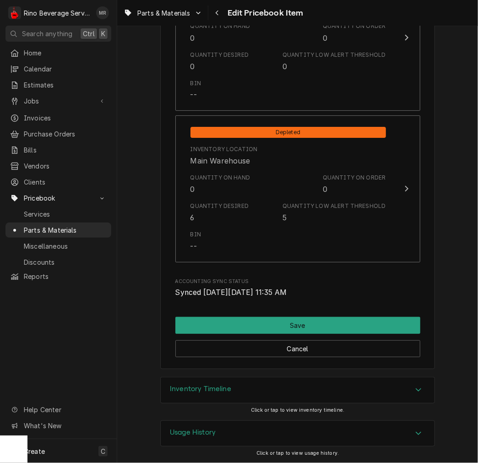
scroll to position [1058, 0]
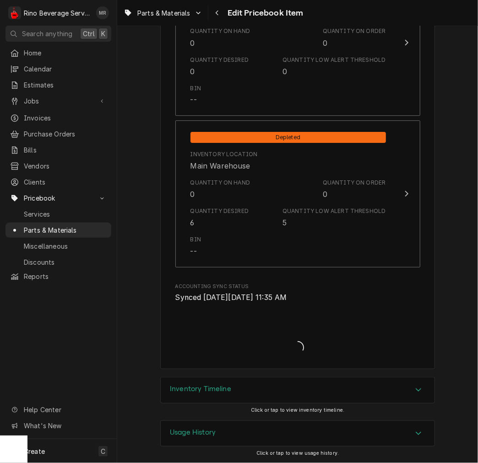
type textarea "x"
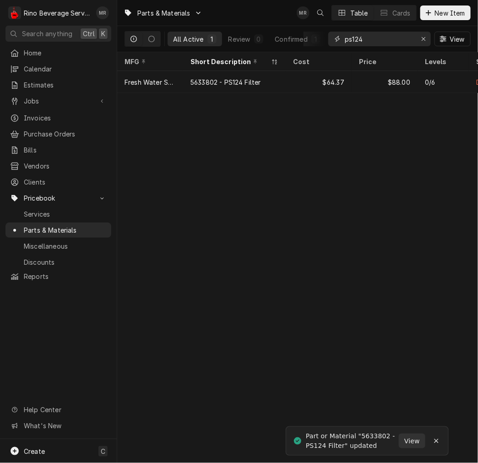
drag, startPoint x: 352, startPoint y: 35, endPoint x: 189, endPoint y: 34, distance: 162.9
click at [203, 37] on div "All Active 1 Review 0 Confirmed 1 ps124 View" at bounding box center [297, 39] width 346 height 26
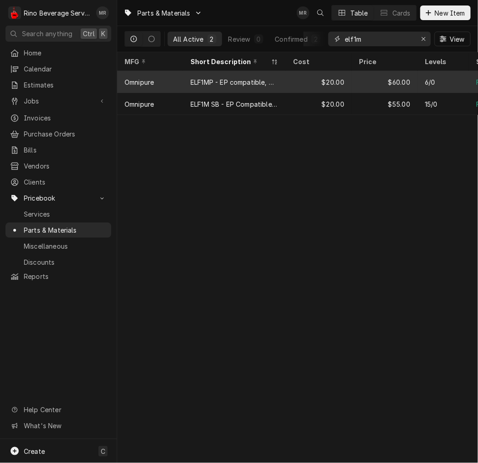
type input "elf1m"
click at [207, 83] on div "ELF1MP - EP compatible, with Scale Inhibitor, Omnipure" at bounding box center [234, 82] width 88 height 10
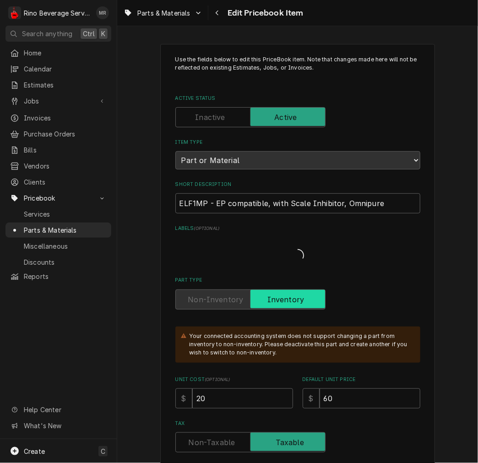
type textarea "x"
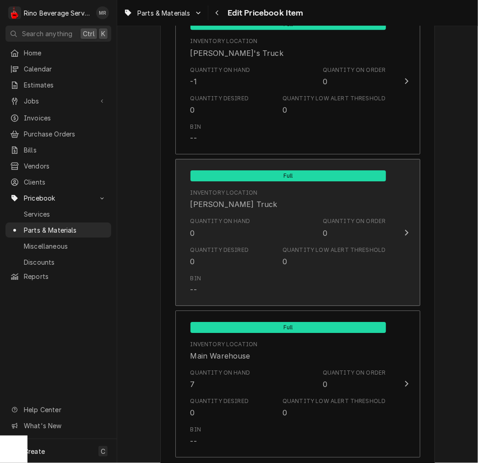
scroll to position [932, 0]
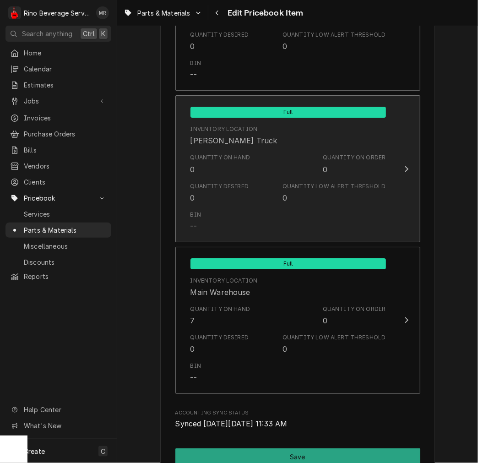
click at [222, 191] on div "Quantity Desired 0" at bounding box center [219, 192] width 59 height 21
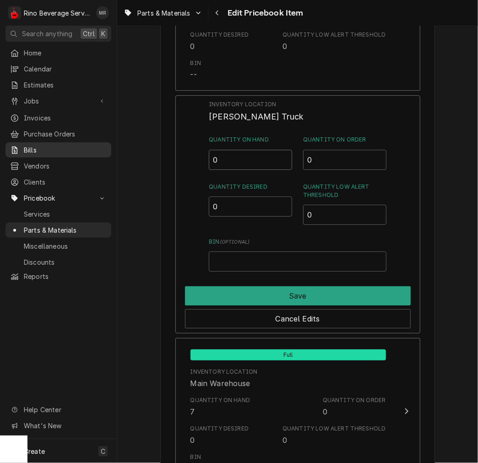
drag, startPoint x: 231, startPoint y: 154, endPoint x: 49, endPoint y: 150, distance: 181.7
click at [75, 150] on div "R Rino Beverage Service MR Search anything Ctrl K Home Calendar Estimates Jobs …" at bounding box center [239, 231] width 478 height 463
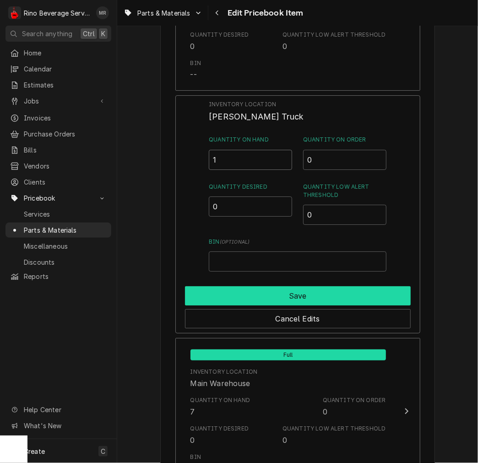
type input "1"
click at [291, 286] on button "Save" at bounding box center [298, 295] width 226 height 19
type textarea "x"
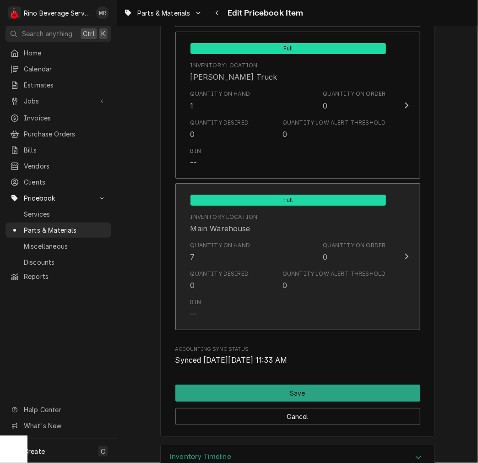
scroll to position [1063, 0]
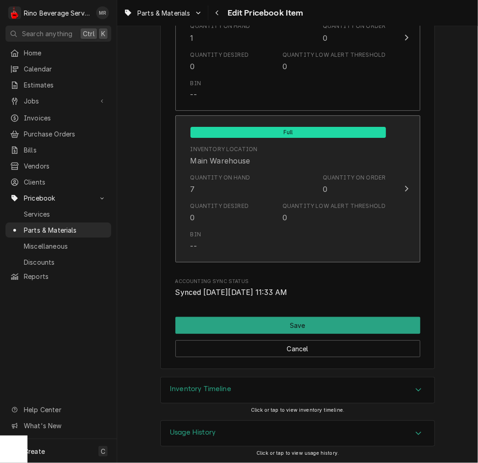
click at [249, 198] on div "Quantity Desired 0 Quantity Low Alert Threshold 0" at bounding box center [287, 212] width 195 height 28
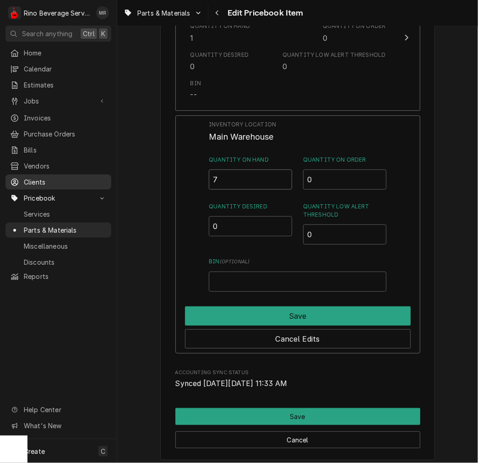
drag, startPoint x: 246, startPoint y: 178, endPoint x: 33, endPoint y: 173, distance: 212.8
click at [62, 175] on div "R Rino Beverage Service MR Search anything Ctrl K Home Calendar Estimates Jobs …" at bounding box center [239, 231] width 478 height 463
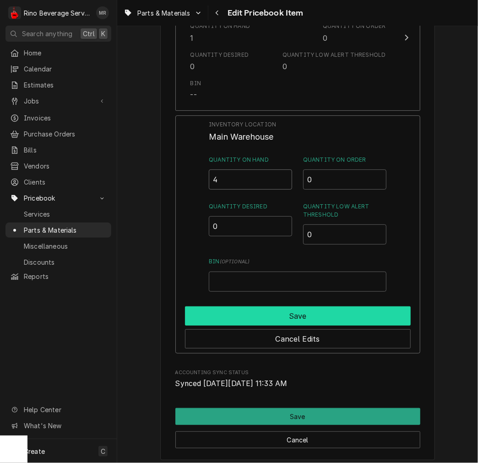
type input "4"
click at [286, 316] on button "Save" at bounding box center [298, 315] width 226 height 19
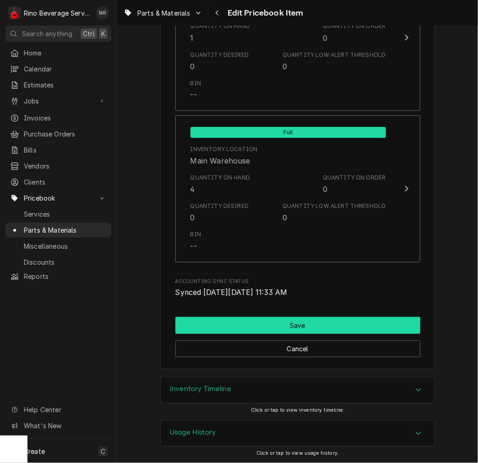
click at [279, 320] on button "Save" at bounding box center [297, 325] width 245 height 17
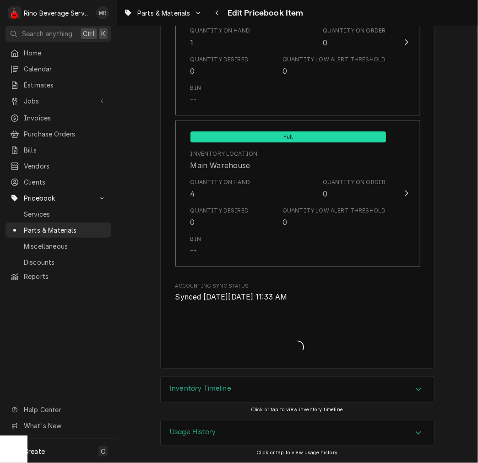
scroll to position [1058, 0]
type textarea "x"
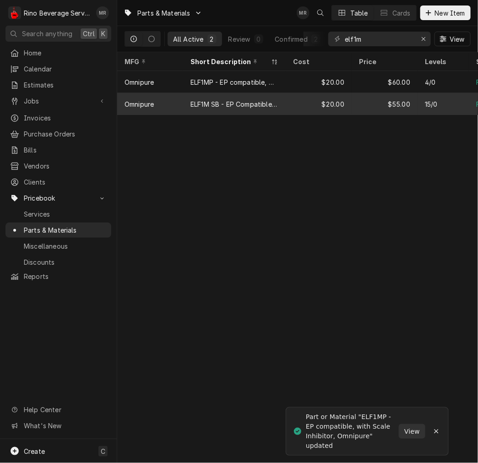
click at [273, 97] on div "ELF1M SB - EP Compatible without Scale Inhibator, Omnipure" at bounding box center [234, 104] width 102 height 22
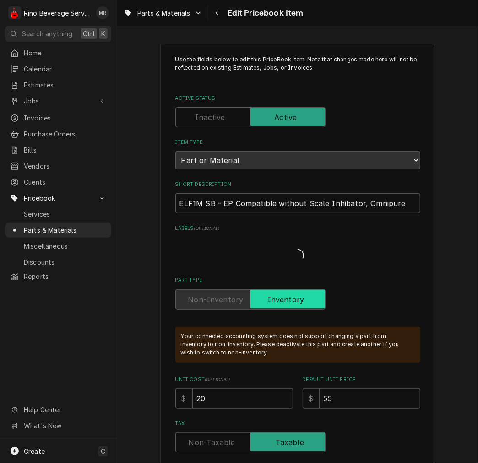
type textarea "x"
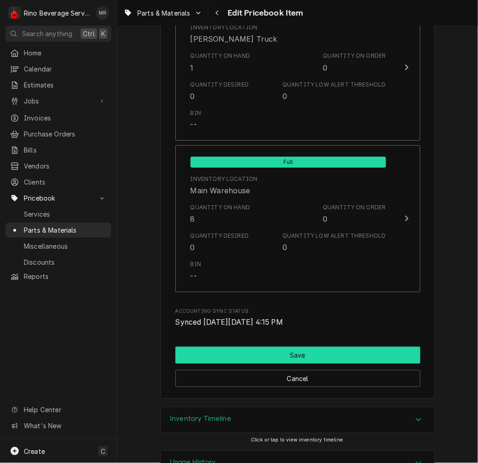
scroll to position [1063, 0]
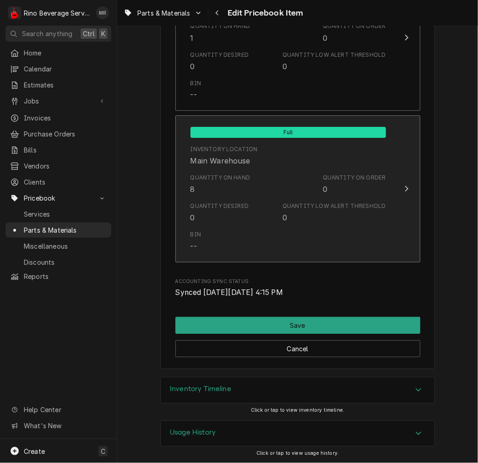
click at [225, 216] on div "Quantity Desired 0" at bounding box center [219, 212] width 59 height 21
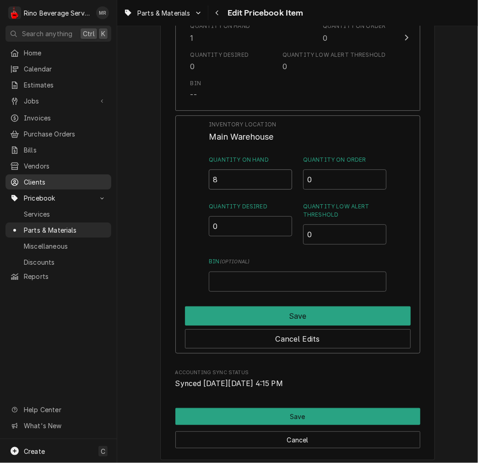
drag, startPoint x: 243, startPoint y: 182, endPoint x: 108, endPoint y: 179, distance: 134.1
click at [113, 182] on div "R Rino Beverage Service MR Search anything Ctrl K Home Calendar Estimates Jobs …" at bounding box center [239, 231] width 478 height 463
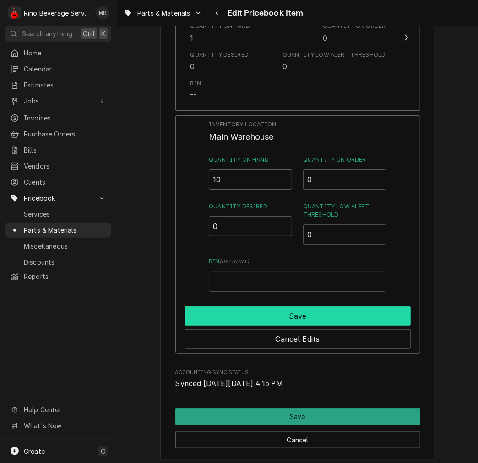
type input "10"
click at [211, 312] on button "Save" at bounding box center [298, 315] width 226 height 19
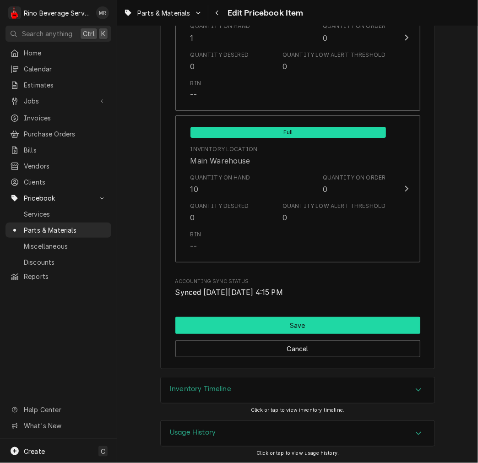
click at [240, 319] on button "Save" at bounding box center [297, 325] width 245 height 17
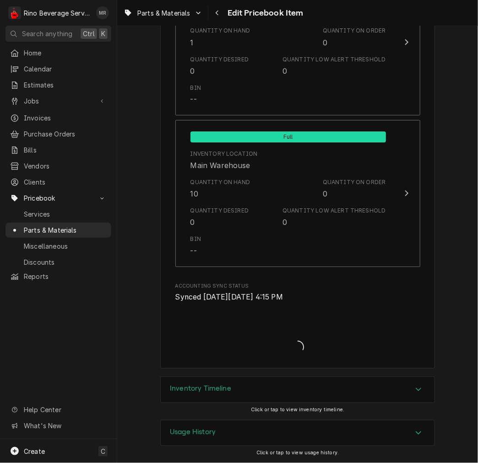
scroll to position [1058, 0]
type textarea "x"
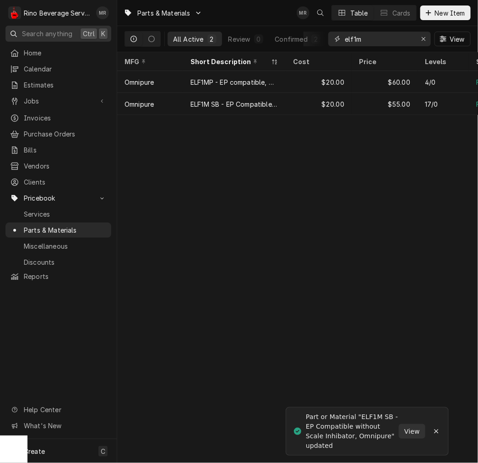
drag, startPoint x: 386, startPoint y: 37, endPoint x: 21, endPoint y: 30, distance: 365.6
click at [33, 30] on div "R Rino Beverage Service MR Search anything Ctrl K Home Calendar Estimates Jobs …" at bounding box center [239, 231] width 478 height 463
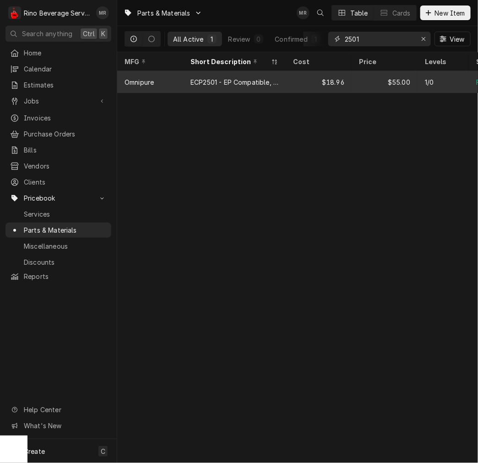
type input "2501"
click at [253, 84] on div "ECP2501 - EP Compatible, FILT 1 MIC T/O/C SC, with Scale Inhib." at bounding box center [234, 82] width 88 height 10
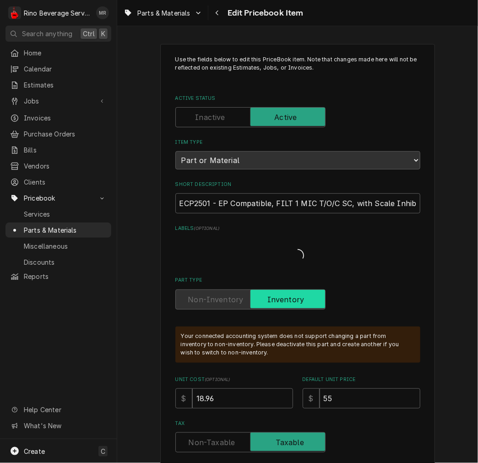
type textarea "x"
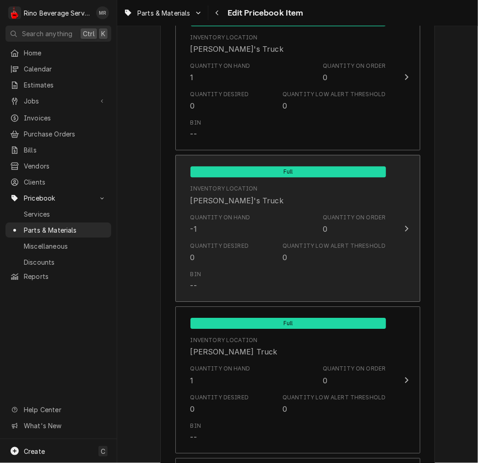
scroll to position [762, 0]
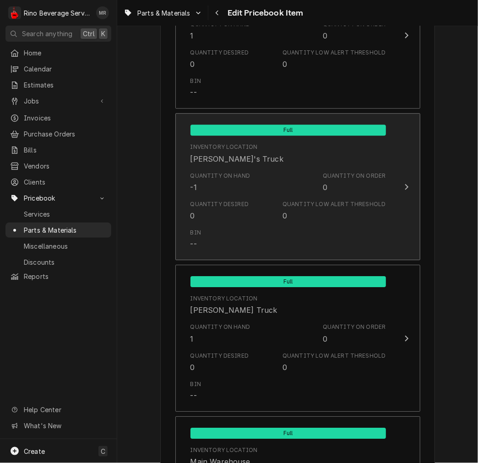
click at [264, 177] on div "Quantity on Hand -1 Quantity on Order 0" at bounding box center [287, 182] width 195 height 28
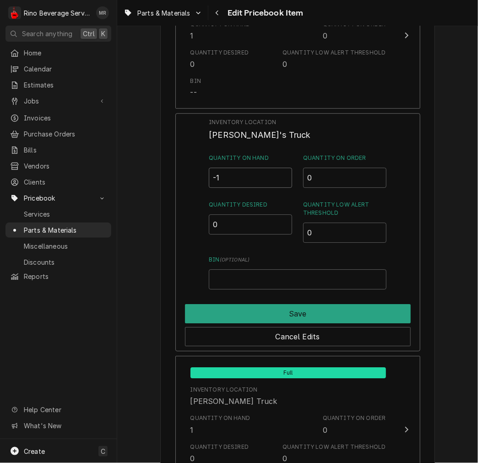
drag, startPoint x: 253, startPoint y: 170, endPoint x: 143, endPoint y: 175, distance: 109.5
click at [146, 175] on div "Use the fields below to edit this PriceBook item. Note that changes made here w…" at bounding box center [297, 20] width 361 height 1495
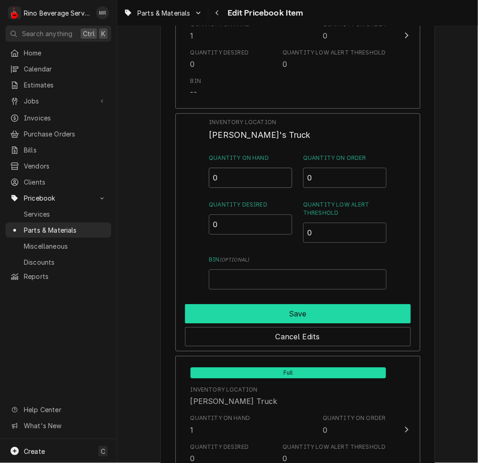
type input "0"
click at [246, 305] on button "Save" at bounding box center [298, 313] width 226 height 19
type textarea "x"
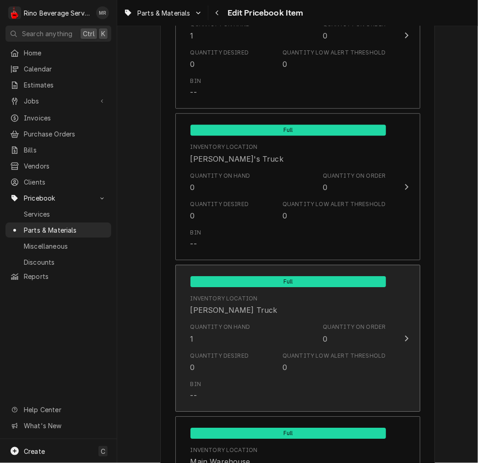
click at [237, 348] on div "Quantity Desired 0 Quantity Low Alert Threshold 0" at bounding box center [287, 362] width 195 height 28
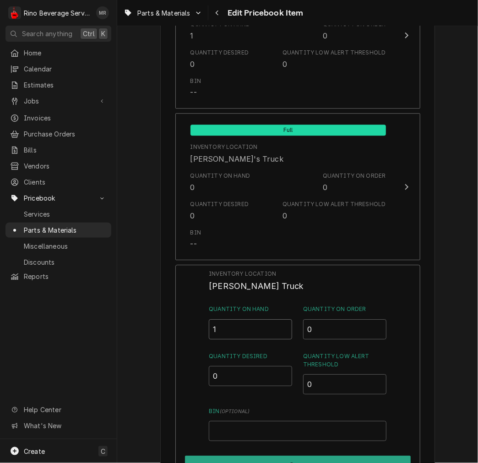
drag, startPoint x: 236, startPoint y: 330, endPoint x: 84, endPoint y: 310, distance: 153.8
click at [74, 311] on div "R Rino Beverage Service MR Search anything Ctrl K Home Calendar Estimates Jobs …" at bounding box center [239, 231] width 478 height 463
type input "0"
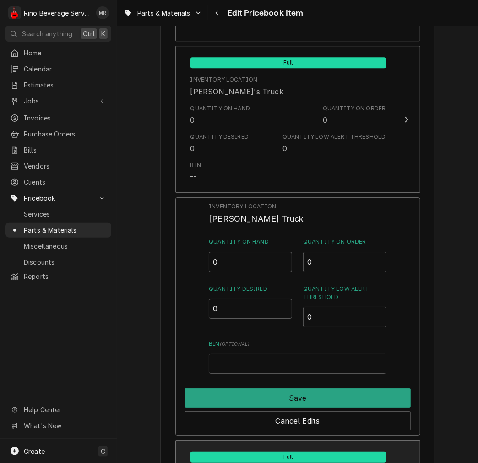
scroll to position [932, 0]
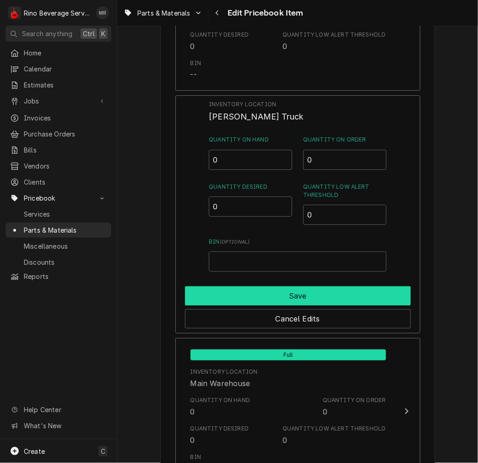
click at [259, 286] on button "Save" at bounding box center [298, 295] width 226 height 19
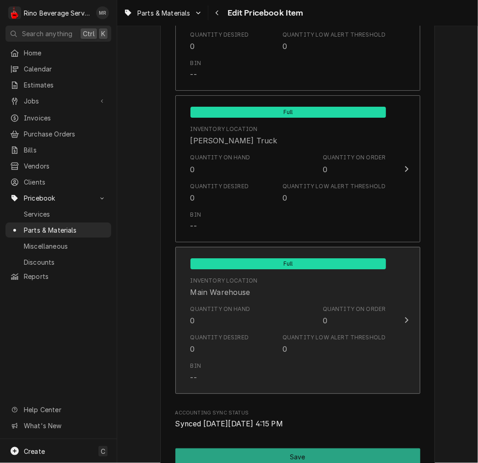
click at [237, 323] on div "Quantity on Hand 0" at bounding box center [220, 315] width 60 height 21
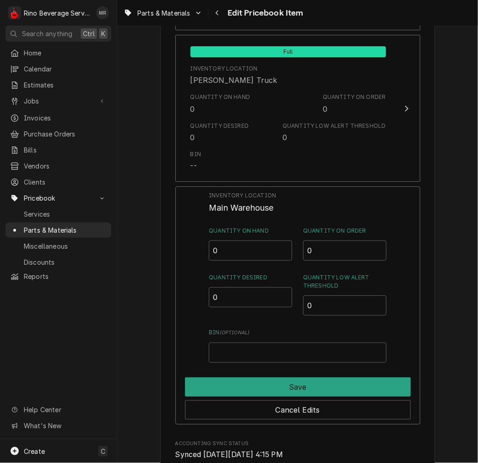
scroll to position [1017, 0]
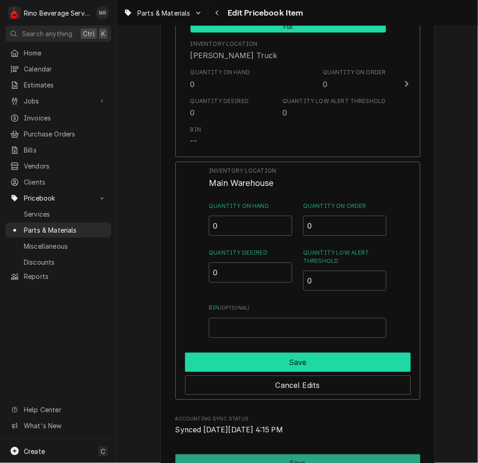
click at [294, 357] on button "Save" at bounding box center [298, 361] width 226 height 19
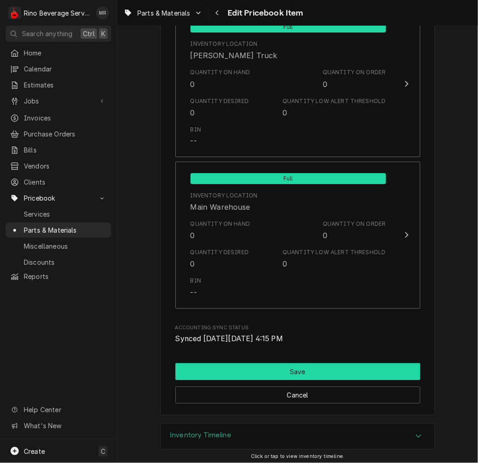
click at [317, 370] on button "Save" at bounding box center [297, 371] width 245 height 17
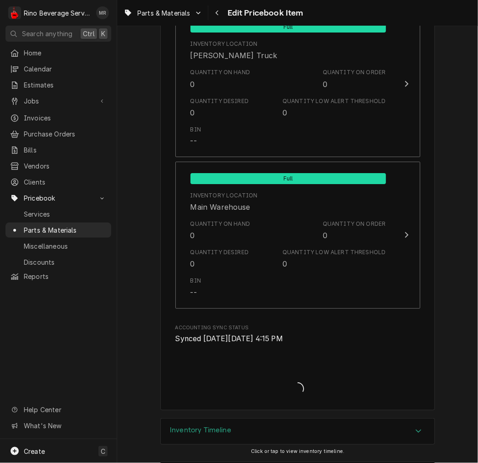
type textarea "x"
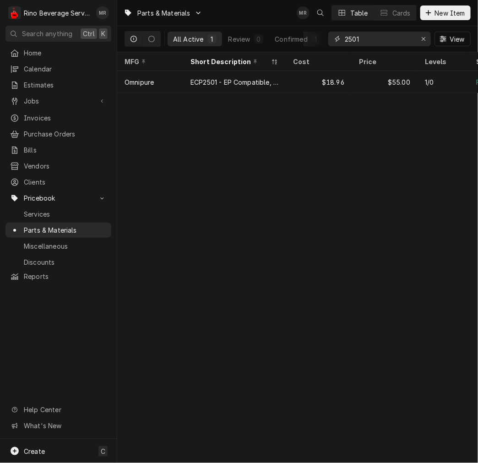
click at [388, 38] on input "2501" at bounding box center [379, 39] width 69 height 15
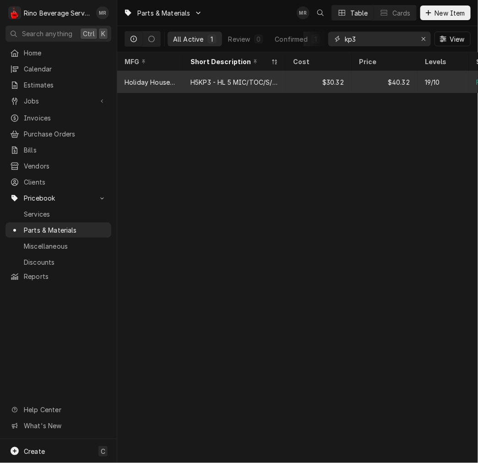
type input "kp3"
click at [259, 86] on div "H5KP3 - HL 5 MIC/TOC/S/SC/3KG/6 MOS" at bounding box center [234, 82] width 102 height 22
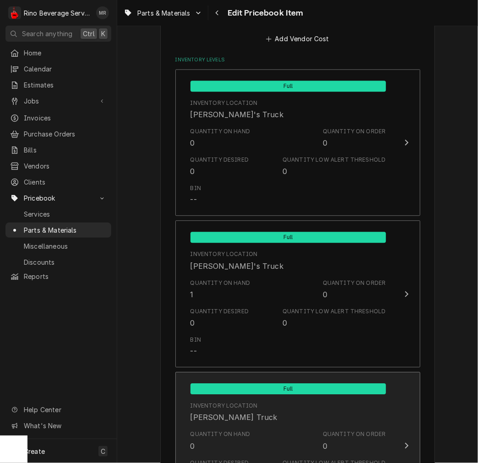
scroll to position [847, 0]
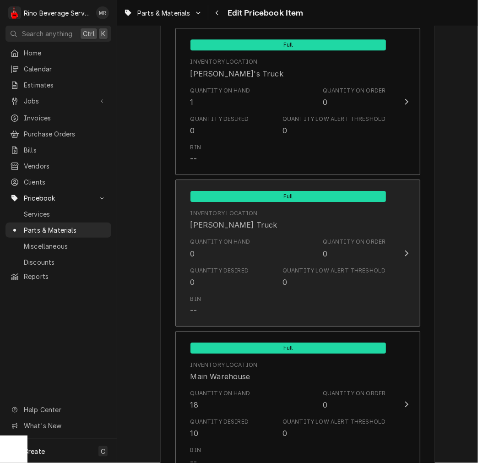
click at [231, 266] on div "Quantity Desired" at bounding box center [219, 270] width 59 height 8
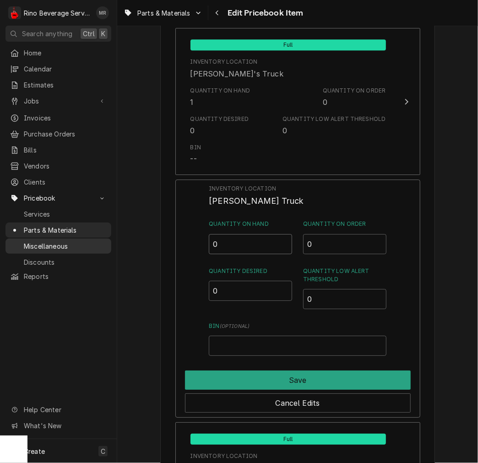
drag, startPoint x: 185, startPoint y: 238, endPoint x: 54, endPoint y: 233, distance: 131.9
click at [63, 234] on div "R Rino Beverage Service MR Search anything Ctrl K Home Calendar Estimates Jobs …" at bounding box center [239, 231] width 478 height 463
type input "3"
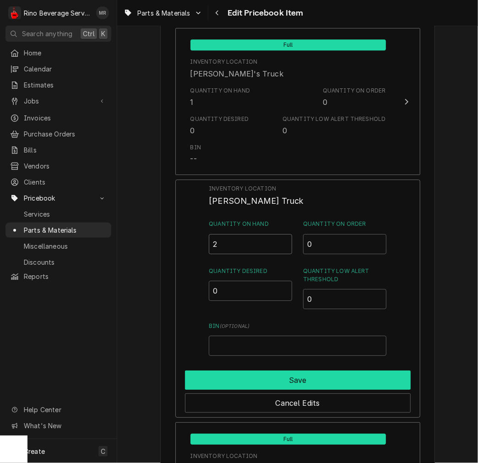
type input "2"
click at [221, 385] on button "Save" at bounding box center [298, 379] width 226 height 19
type textarea "x"
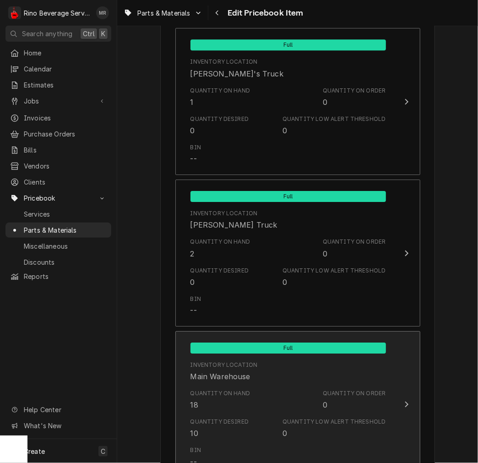
click at [217, 362] on div "Inventory Location" at bounding box center [223, 365] width 67 height 8
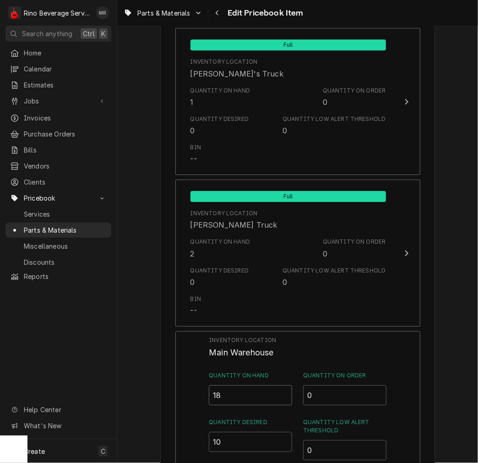
drag, startPoint x: 234, startPoint y: 399, endPoint x: 75, endPoint y: 389, distance: 159.5
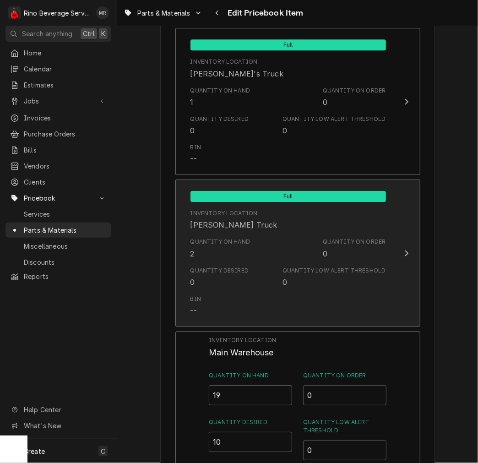
type input "19"
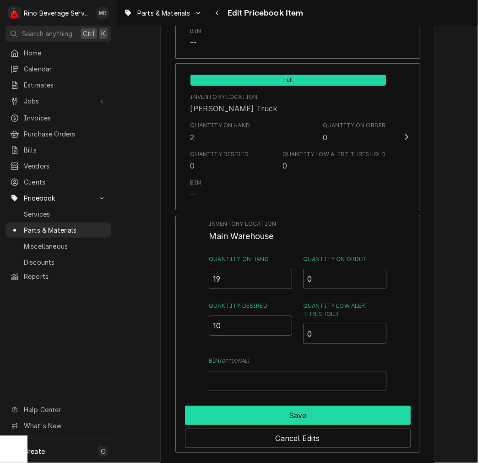
scroll to position [1017, 0]
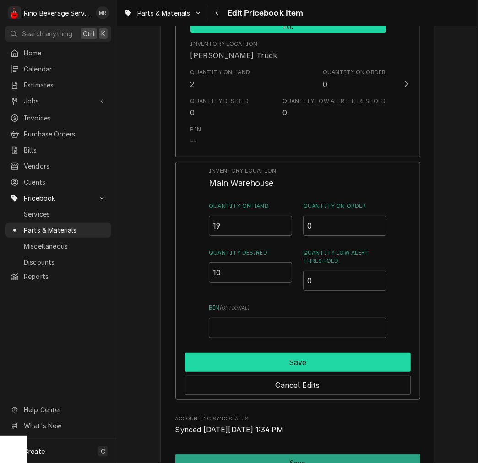
click at [217, 363] on button "Save" at bounding box center [298, 361] width 226 height 19
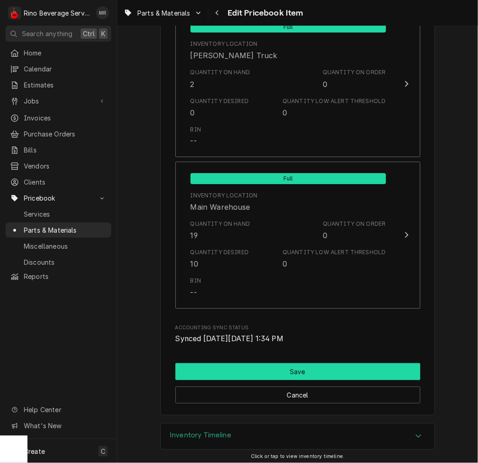
click at [239, 364] on button "Save" at bounding box center [297, 371] width 245 height 17
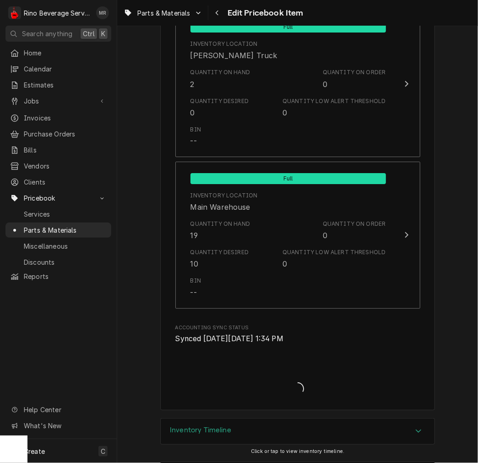
type textarea "x"
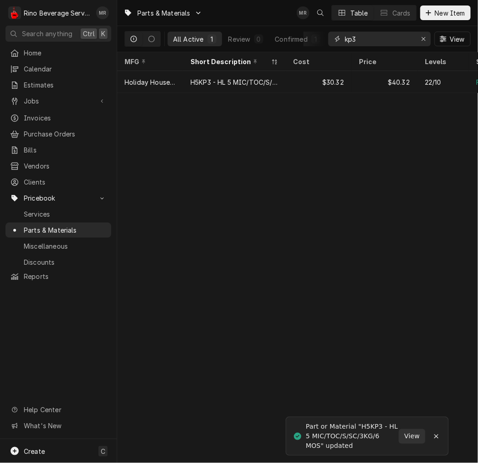
click at [388, 42] on input "kp3" at bounding box center [379, 39] width 69 height 15
type input "kp10"
click at [267, 83] on div "H5KP10 - HL 5 MIC/TOC/S/SC/10KG/6 MOS" at bounding box center [234, 82] width 88 height 10
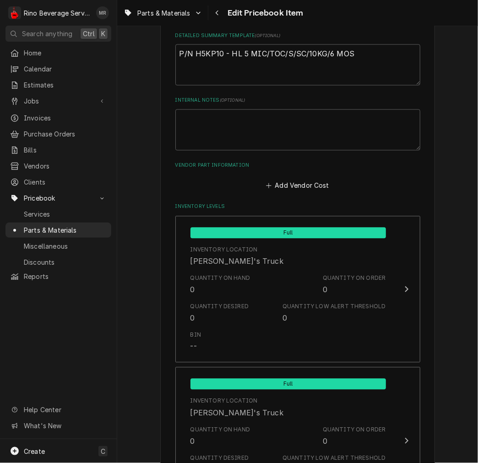
scroll to position [932, 0]
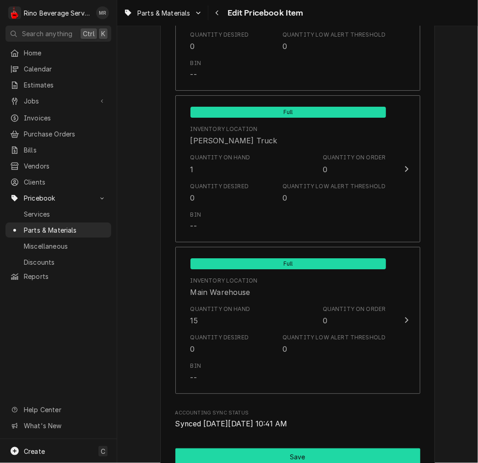
click at [232, 459] on button "Save" at bounding box center [297, 456] width 245 height 17
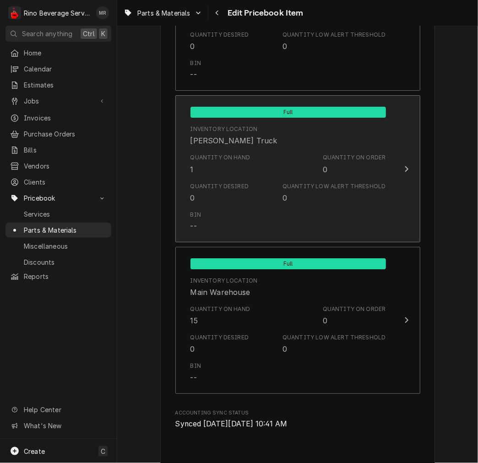
type textarea "x"
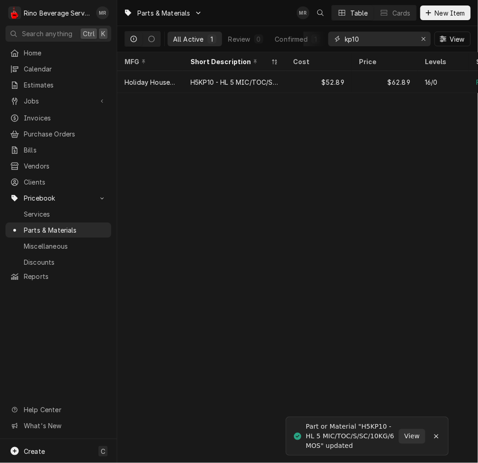
drag, startPoint x: 370, startPoint y: 38, endPoint x: 281, endPoint y: 28, distance: 89.3
click at [281, 28] on div "All Active 1 Review 0 Confirmed 1 kp10 View" at bounding box center [297, 39] width 346 height 26
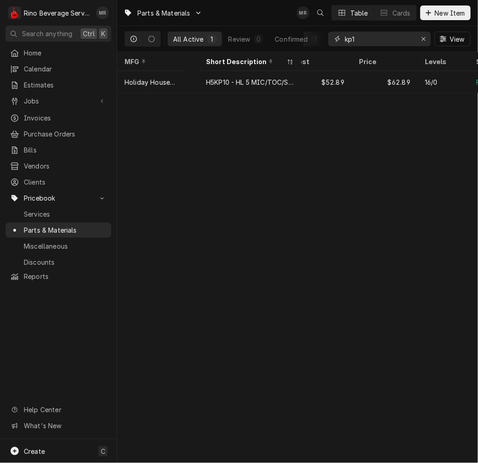
click at [370, 41] on input "kp1" at bounding box center [379, 39] width 69 height 15
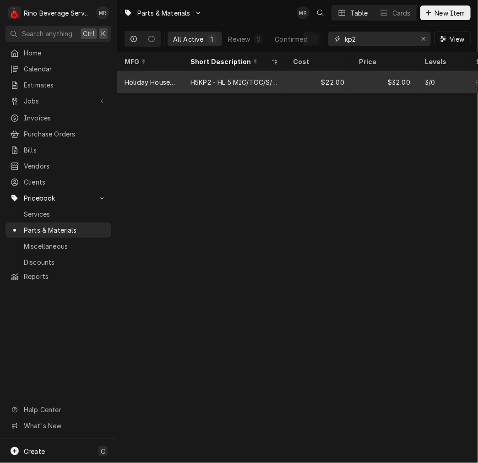
type input "kp2"
click at [308, 82] on div "$22.00" at bounding box center [319, 82] width 66 height 22
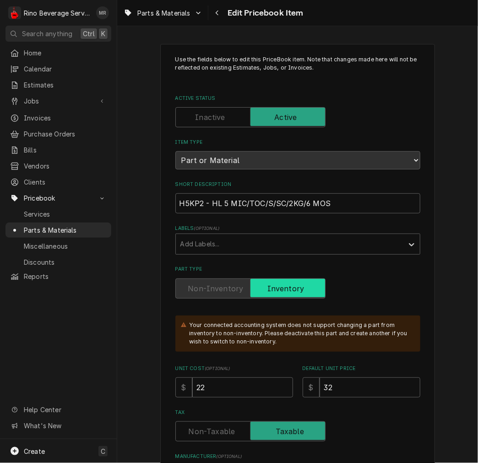
type textarea "x"
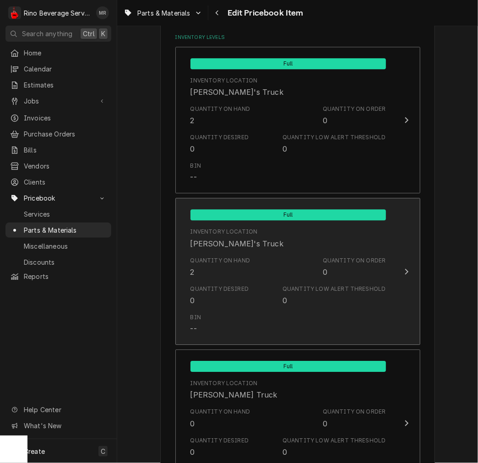
scroll to position [847, 0]
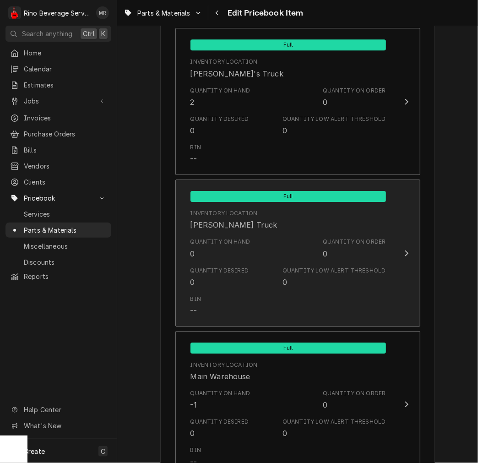
click at [294, 263] on div "Quantity Desired 0 Quantity Low Alert Threshold 0" at bounding box center [287, 277] width 195 height 28
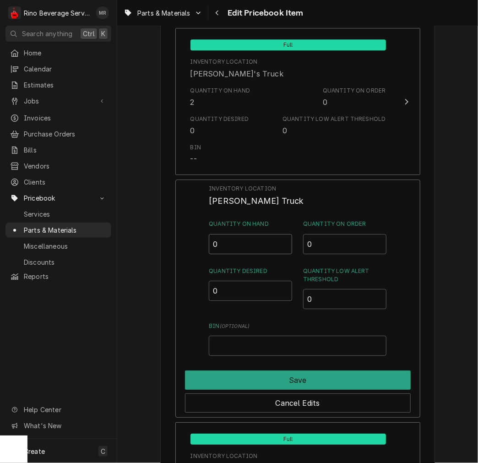
drag, startPoint x: 195, startPoint y: 244, endPoint x: 69, endPoint y: 243, distance: 125.8
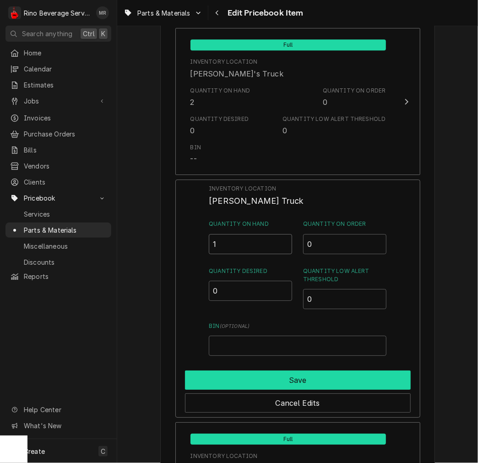
type input "1"
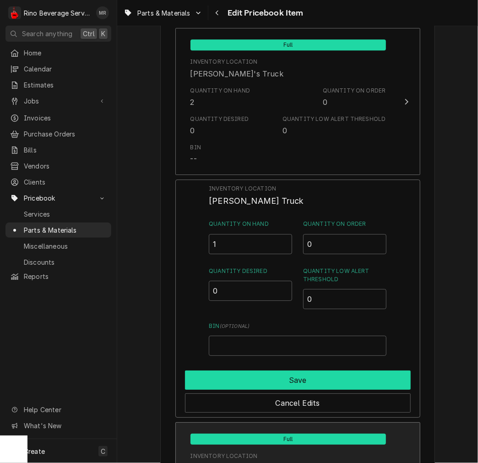
drag, startPoint x: 210, startPoint y: 373, endPoint x: 211, endPoint y: 361, distance: 11.4
click at [210, 373] on button "Save" at bounding box center [298, 379] width 226 height 19
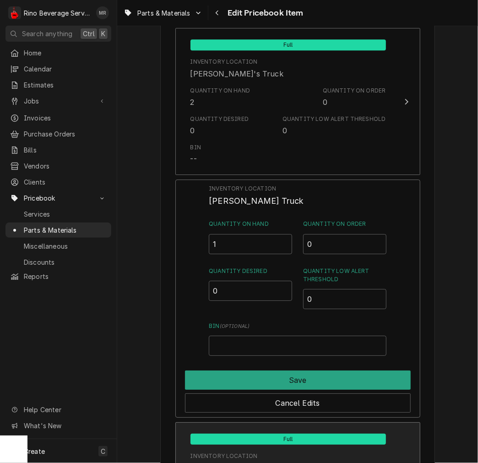
type textarea "x"
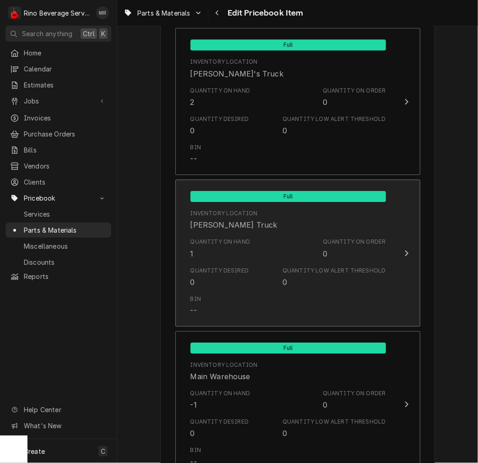
scroll to position [1017, 0]
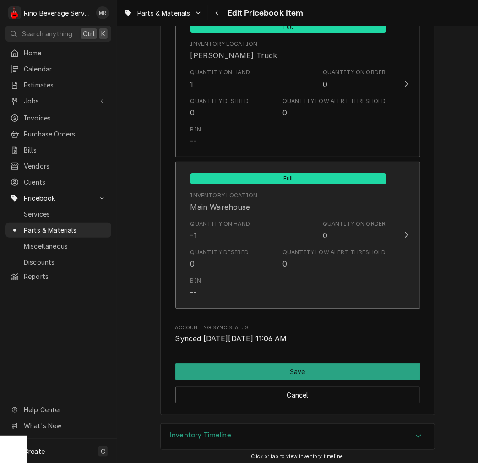
click at [242, 256] on div "Quantity Desired 0" at bounding box center [219, 258] width 59 height 21
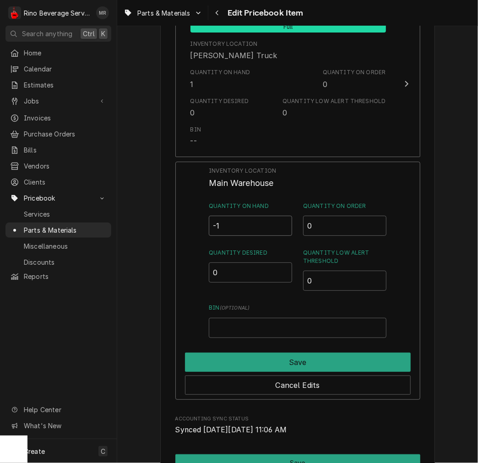
drag, startPoint x: 220, startPoint y: 226, endPoint x: 201, endPoint y: 226, distance: 18.8
click at [204, 226] on div "Inventory Location Main Warehouse Quantity on Hand -1 Quantity on Order 0 Quant…" at bounding box center [297, 281] width 245 height 238
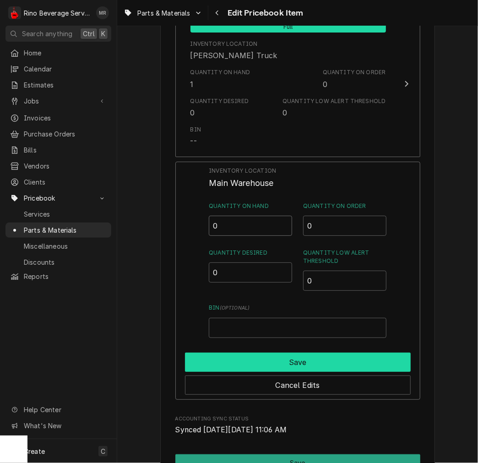
type input "0"
click at [275, 352] on button "Save" at bounding box center [298, 361] width 226 height 19
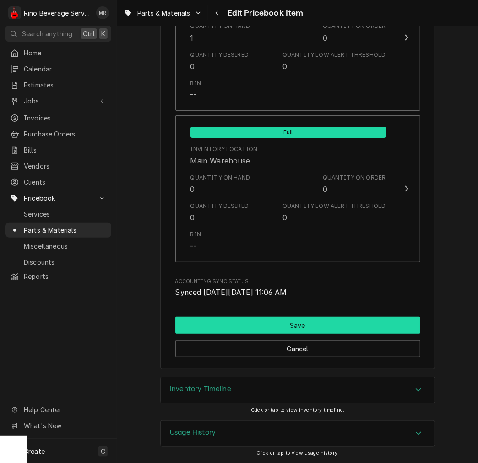
click at [278, 318] on button "Save" at bounding box center [297, 325] width 245 height 17
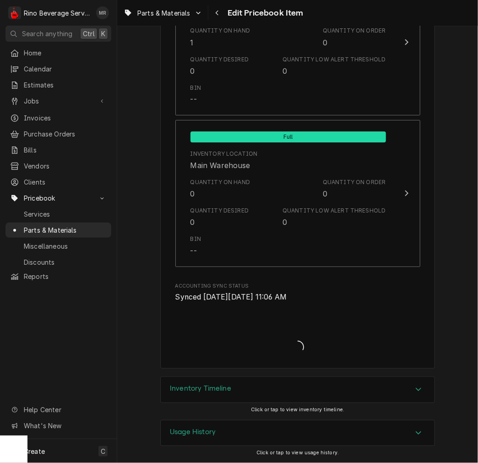
scroll to position [1058, 0]
type textarea "x"
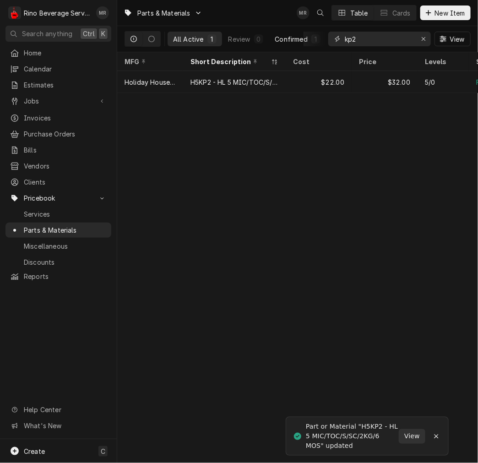
drag, startPoint x: 369, startPoint y: 31, endPoint x: 272, endPoint y: 37, distance: 97.2
click at [272, 37] on div "All Active 1 Review 0 Confirmed 1 kp2 View" at bounding box center [297, 39] width 346 height 26
type input "h"
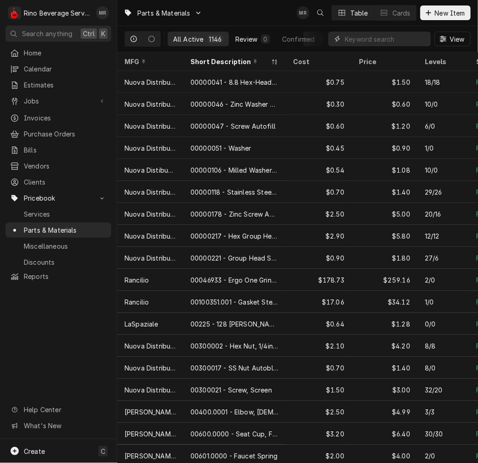
type input "s"
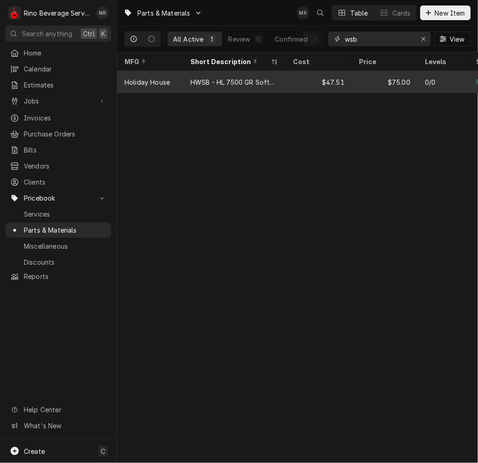
type input "wsb"
click at [192, 88] on div "HWSB - HL 7500 GR Softener Blend" at bounding box center [234, 82] width 102 height 22
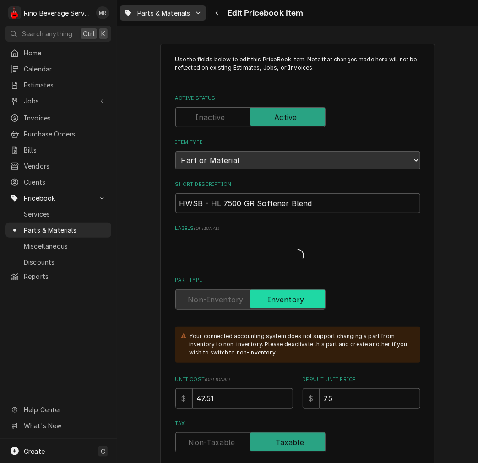
type textarea "x"
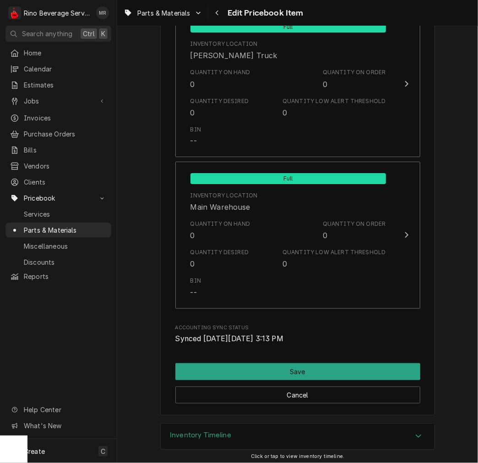
scroll to position [1063, 0]
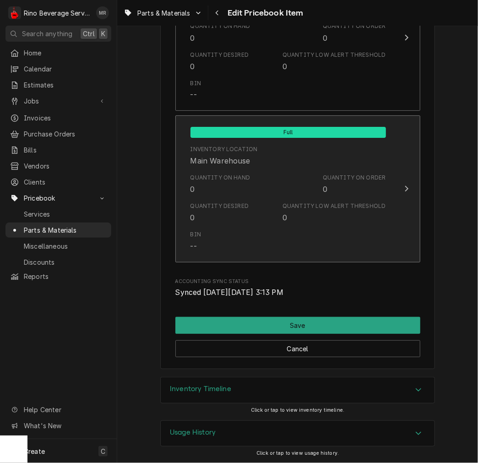
click at [228, 200] on div "Quantity Desired 0 Quantity Low Alert Threshold 0" at bounding box center [287, 212] width 195 height 28
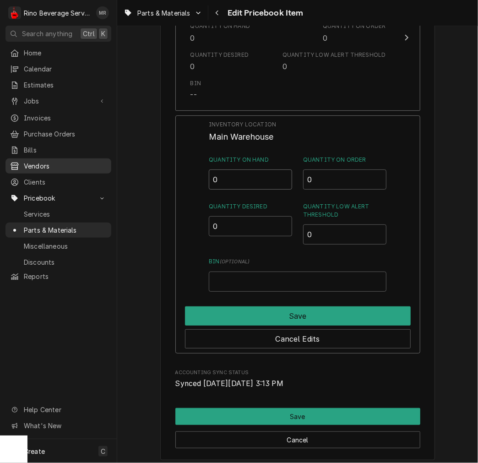
drag, startPoint x: 234, startPoint y: 176, endPoint x: 17, endPoint y: 154, distance: 218.5
click at [66, 162] on div "R Rino Beverage Service MR Search anything Ctrl K Home Calendar Estimates Jobs …" at bounding box center [239, 231] width 478 height 463
type input "1"
click at [210, 304] on div "Save" at bounding box center [298, 313] width 226 height 23
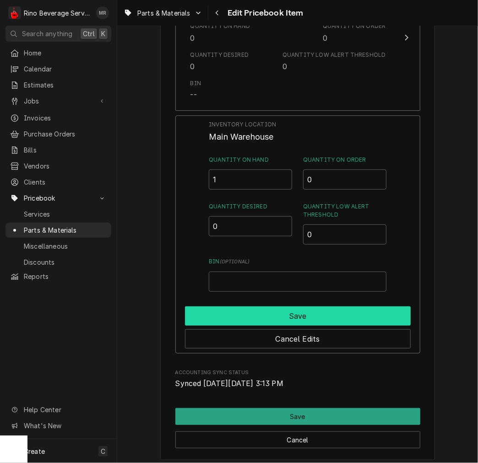
click at [223, 318] on button "Save" at bounding box center [298, 315] width 226 height 19
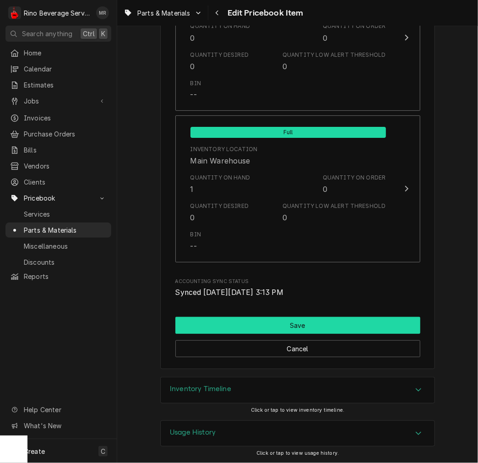
click at [254, 323] on button "Save" at bounding box center [297, 325] width 245 height 17
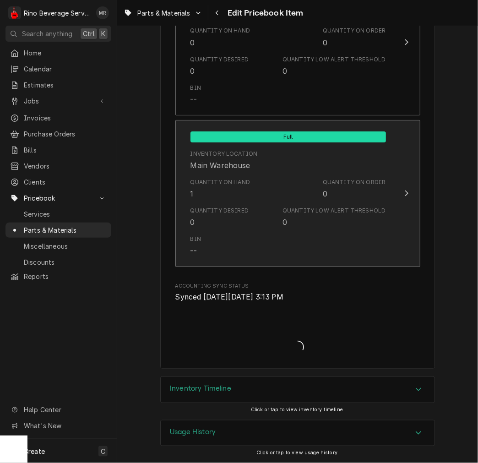
scroll to position [1058, 0]
type textarea "x"
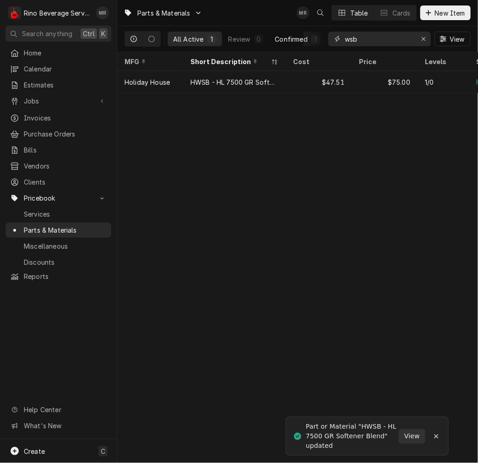
drag, startPoint x: 372, startPoint y: 42, endPoint x: 307, endPoint y: 35, distance: 64.4
click at [307, 35] on div "All Active 1 Review 0 Confirmed 1 wsb View" at bounding box center [297, 39] width 346 height 26
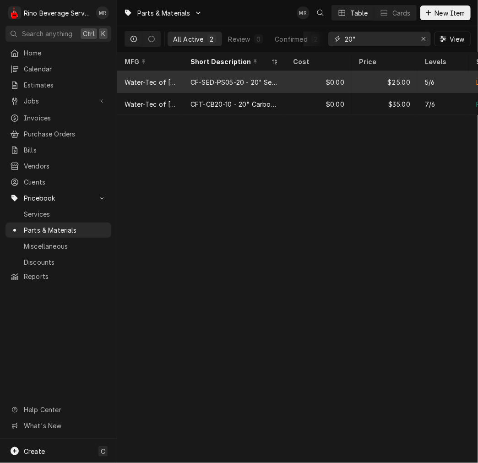
type input "20""
click at [219, 77] on div "CF-SED-PS05-20 - 20" Sediment Filter" at bounding box center [234, 82] width 88 height 10
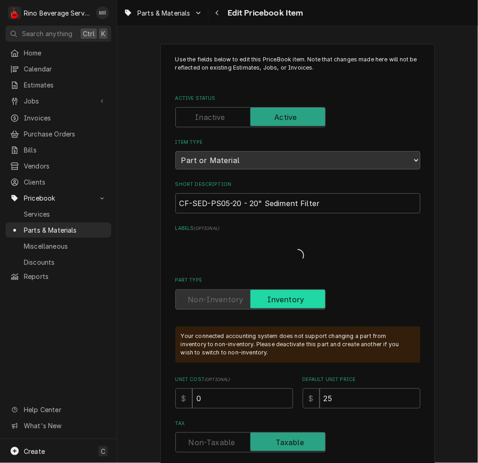
type textarea "x"
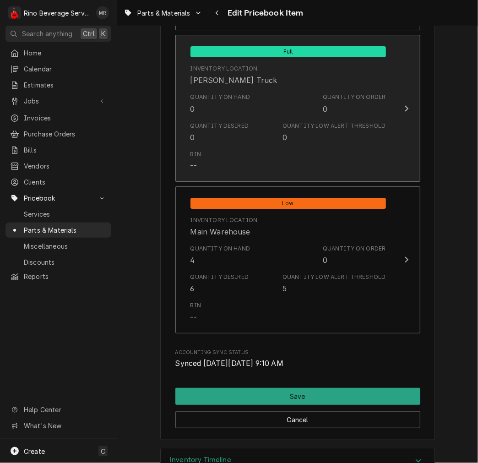
scroll to position [1017, 0]
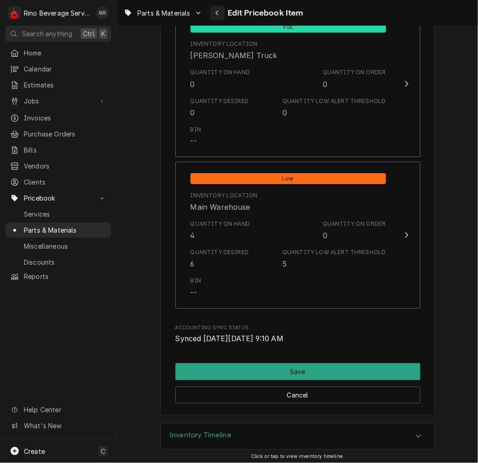
drag, startPoint x: 219, startPoint y: 16, endPoint x: 282, endPoint y: 24, distance: 64.2
click at [220, 16] on div "Navigate back" at bounding box center [217, 12] width 9 height 9
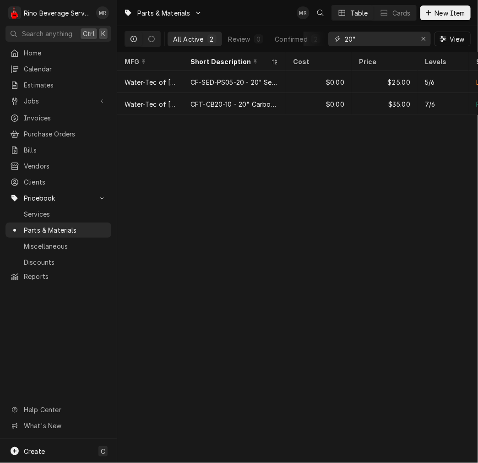
drag, startPoint x: 387, startPoint y: 43, endPoint x: 192, endPoint y: 35, distance: 194.6
click at [201, 39] on div "All Active 2 Review 0 Confirmed 2 20" View" at bounding box center [297, 39] width 346 height 26
type input "c300"
click at [189, 80] on div "1001398 - Mavea / Vivreau Purity C300 Quell ST Filter Cartridge" at bounding box center [234, 82] width 102 height 22
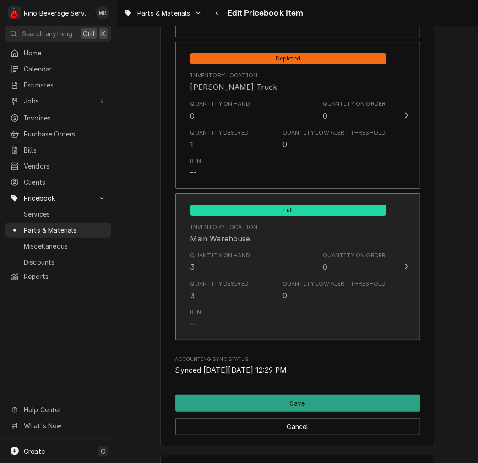
scroll to position [1017, 0]
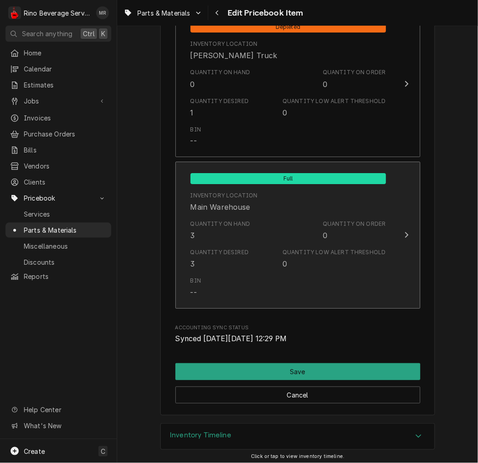
click at [225, 221] on div "Quantity on Hand" at bounding box center [220, 224] width 60 height 8
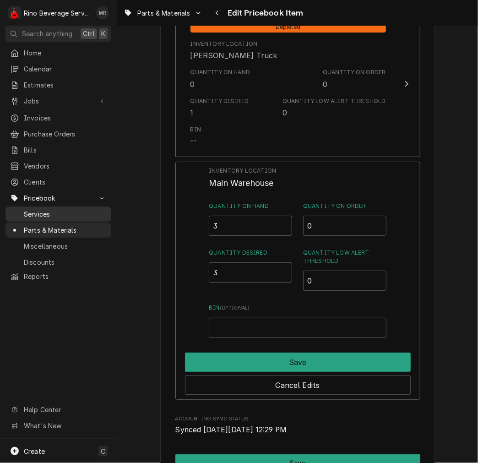
drag, startPoint x: 232, startPoint y: 218, endPoint x: 104, endPoint y: 214, distance: 127.3
click at [104, 214] on div "R Rino Beverage Service MR Search anything Ctrl K Home Calendar Estimates Jobs …" at bounding box center [239, 231] width 478 height 463
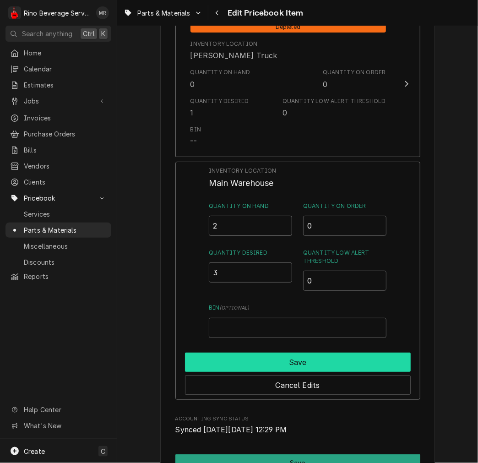
type input "2"
click at [284, 356] on button "Save" at bounding box center [298, 361] width 226 height 19
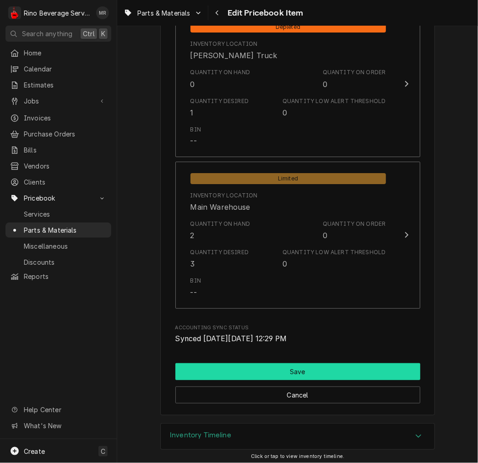
click at [252, 368] on button "Save" at bounding box center [297, 371] width 245 height 17
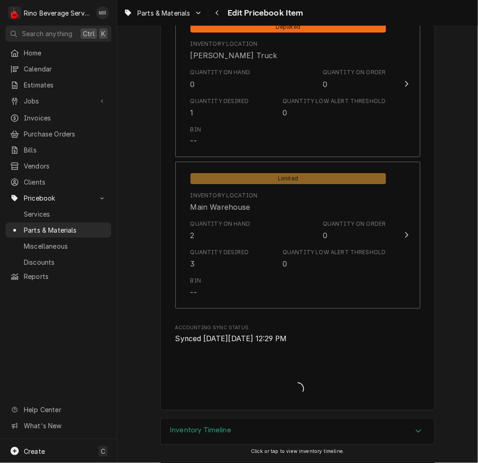
type textarea "x"
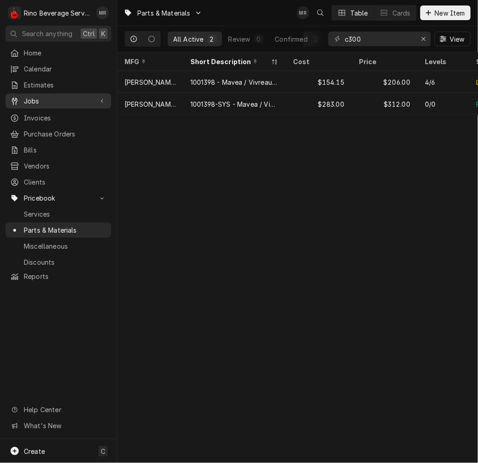
click at [49, 99] on span "Jobs" at bounding box center [58, 101] width 69 height 10
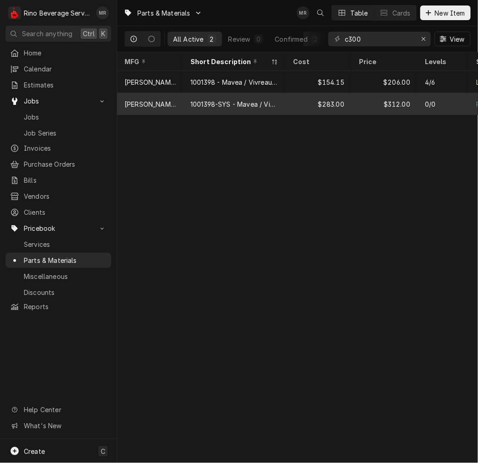
drag, startPoint x: 61, startPoint y: 110, endPoint x: 143, endPoint y: 111, distance: 82.4
click at [61, 112] on span "Jobs" at bounding box center [65, 117] width 83 height 10
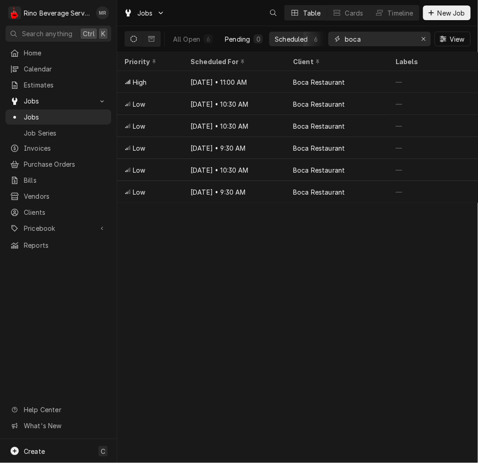
drag, startPoint x: 383, startPoint y: 43, endPoint x: 268, endPoint y: 40, distance: 114.4
click at [269, 43] on div "All Open 6 Pending 0 Scheduled 6 In Progress 0 On Hold 0 Completed 0 boca View" at bounding box center [297, 39] width 346 height 26
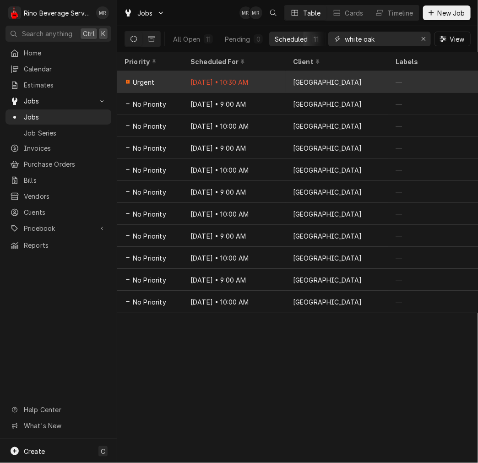
type input "white oak"
click at [246, 83] on div "[DATE] • 10:30 AM" at bounding box center [234, 82] width 102 height 22
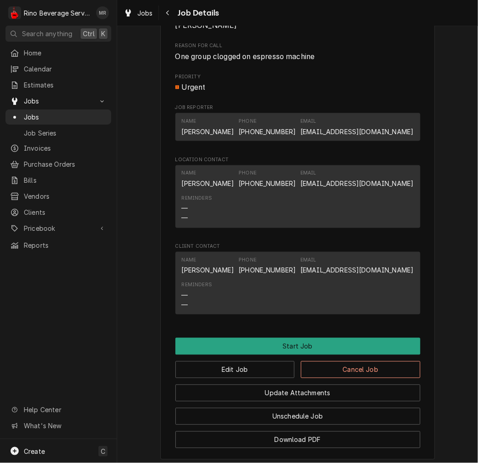
scroll to position [546, 0]
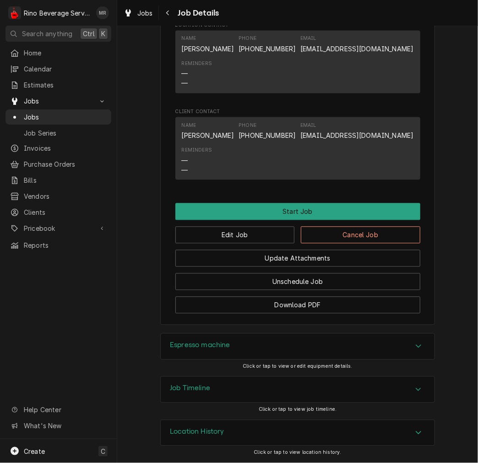
click at [232, 243] on div "Update Attachments" at bounding box center [297, 254] width 245 height 23
click at [238, 227] on button "Edit Job" at bounding box center [234, 234] width 119 height 17
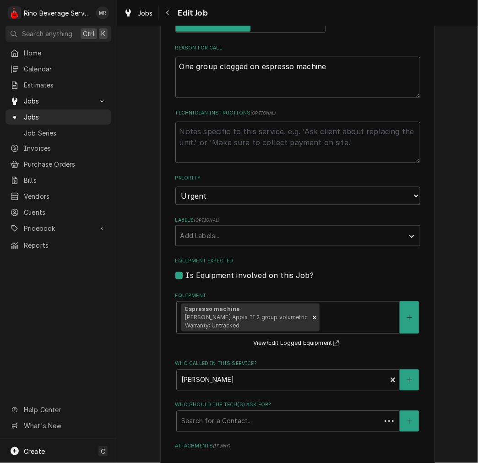
type textarea "x"
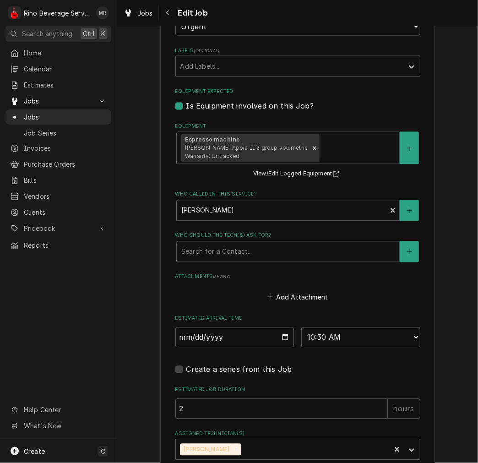
scroll to position [561, 0]
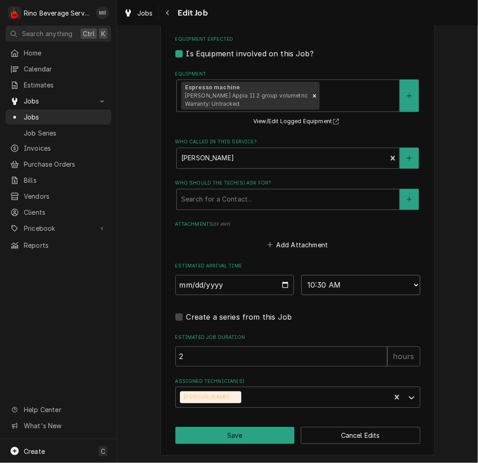
drag, startPoint x: 342, startPoint y: 287, endPoint x: 342, endPoint y: 281, distance: 6.4
click at [342, 287] on select "AM / PM 6:00 AM 6:15 AM 6:30 AM 6:45 AM 7:00 AM 7:15 AM 7:30 AM 7:45 AM 8:00 AM…" at bounding box center [360, 285] width 119 height 20
select select "13:30:00"
click at [301, 275] on select "AM / PM 6:00 AM 6:15 AM 6:30 AM 6:45 AM 7:00 AM 7:15 AM 7:30 AM 7:45 AM 8:00 AM…" at bounding box center [360, 285] width 119 height 20
click at [233, 396] on icon "Remove Damon Rinehart" at bounding box center [236, 397] width 6 height 6
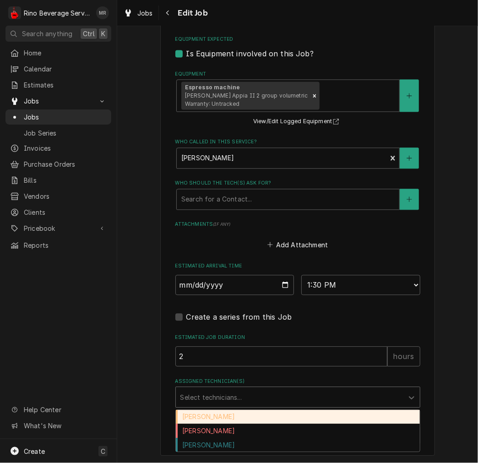
click at [275, 403] on div "Assigned Technician(s)" at bounding box center [289, 397] width 218 height 16
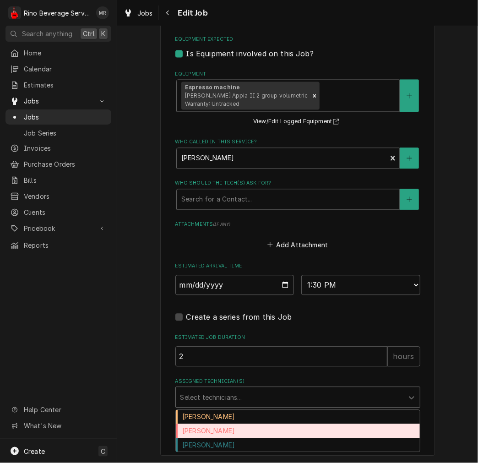
click at [207, 432] on div "[PERSON_NAME]" at bounding box center [298, 431] width 244 height 14
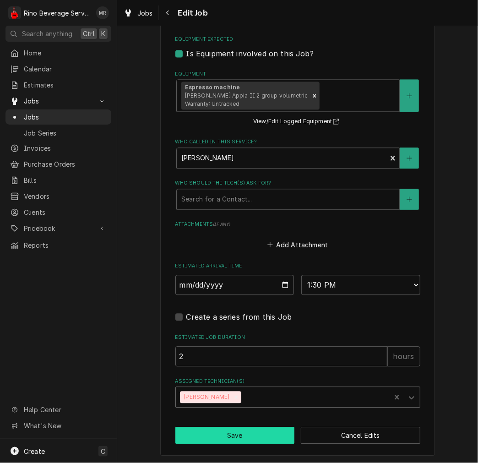
click at [240, 431] on button "Save" at bounding box center [234, 435] width 119 height 17
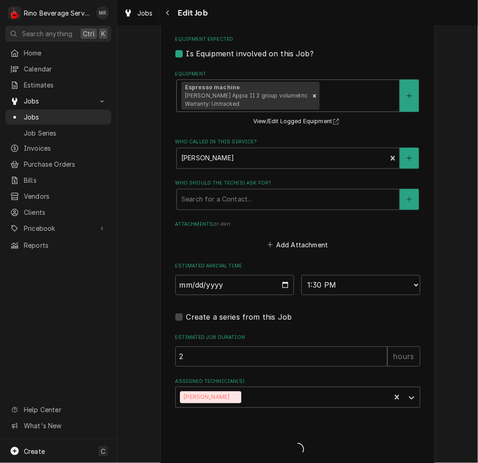
type textarea "x"
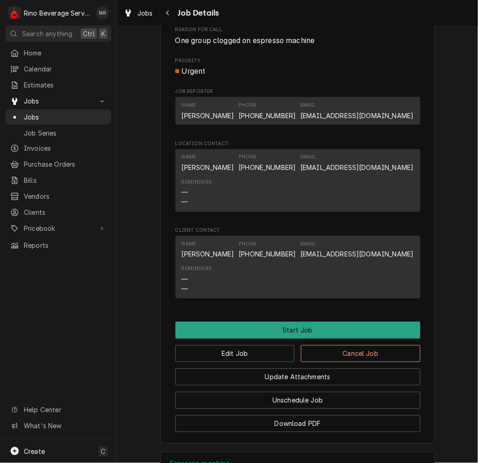
scroll to position [546, 0]
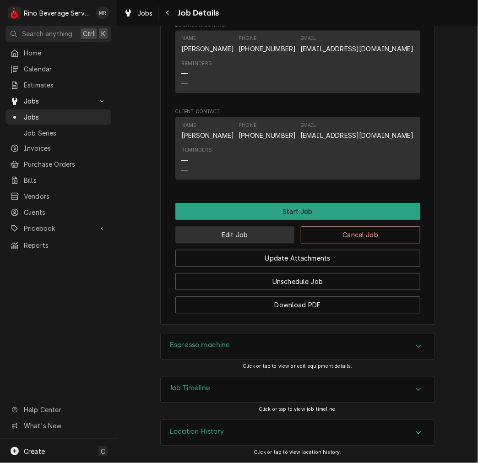
click at [258, 232] on button "Edit Job" at bounding box center [234, 234] width 119 height 17
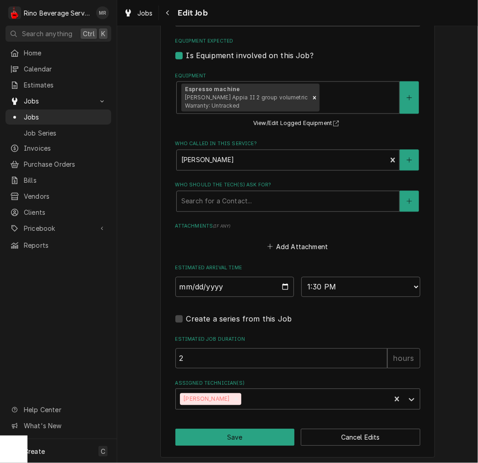
scroll to position [561, 0]
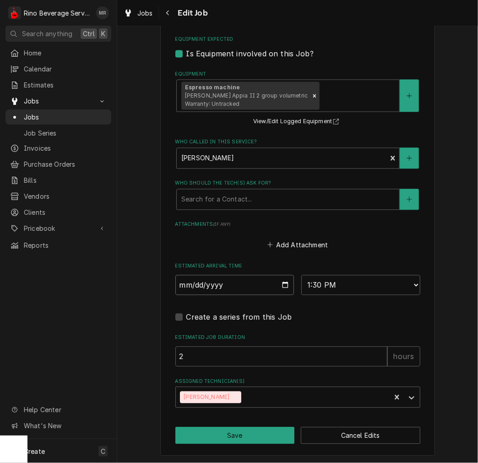
click at [276, 284] on input "[DATE]" at bounding box center [234, 285] width 119 height 20
type textarea "x"
type input "2025-10-07"
click at [243, 435] on button "Save" at bounding box center [234, 435] width 119 height 17
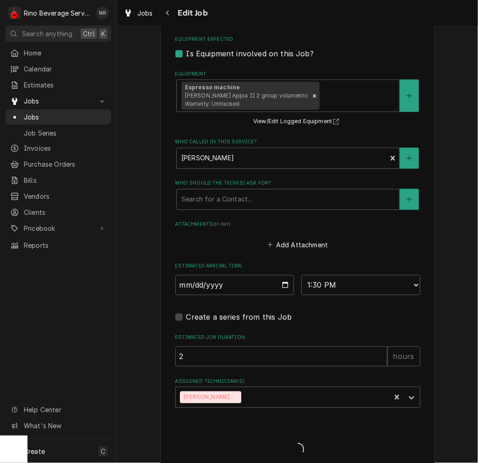
type textarea "x"
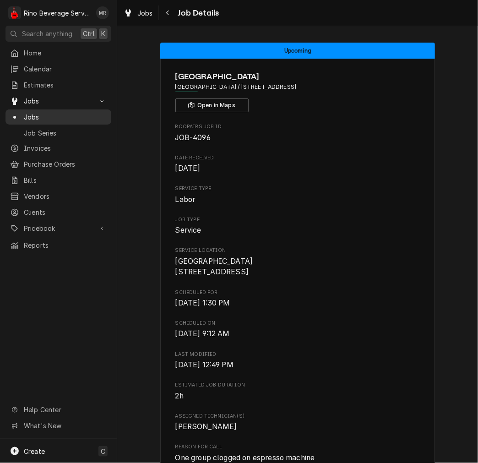
drag, startPoint x: 38, startPoint y: 112, endPoint x: 102, endPoint y: 108, distance: 64.6
click at [38, 112] on span "Jobs" at bounding box center [65, 117] width 83 height 10
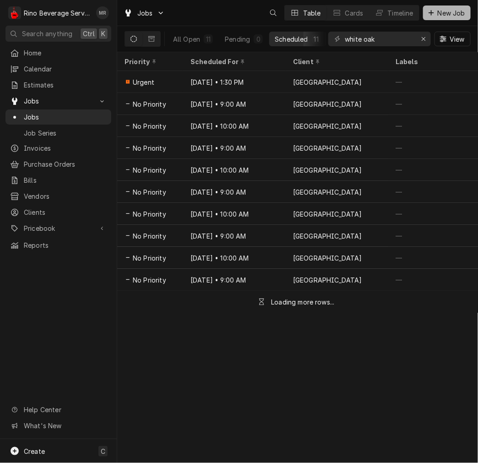
click at [457, 14] on span "New Job" at bounding box center [451, 13] width 31 height 10
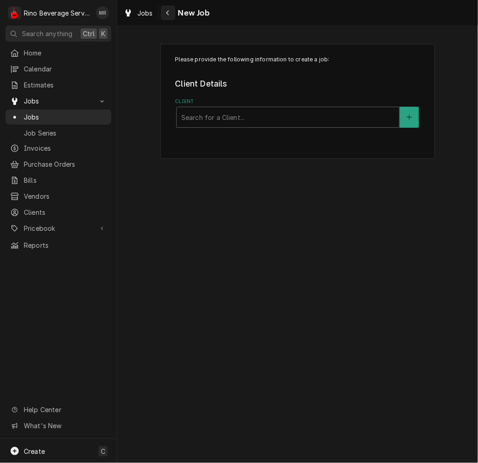
click at [166, 11] on icon "Navigate back" at bounding box center [168, 13] width 4 height 6
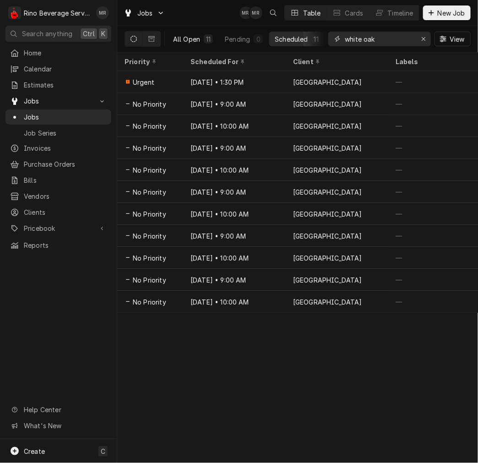
drag, startPoint x: 356, startPoint y: 38, endPoint x: 171, endPoint y: 33, distance: 184.5
click at [173, 37] on div "All Open 11 Pending 0 Scheduled 11 In Progress 0 On Hold 0 Completed 0 white oa…" at bounding box center [297, 39] width 346 height 26
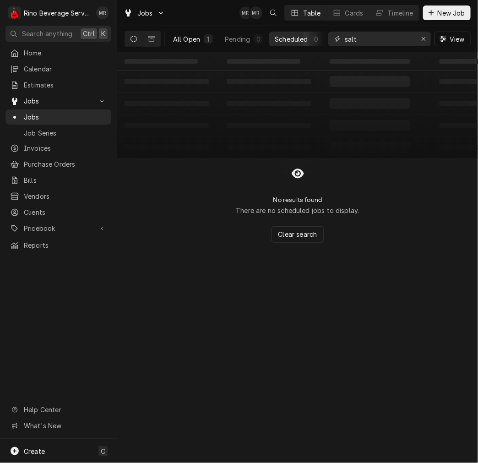
type input "salt"
click at [194, 44] on button "All Open 1" at bounding box center [192, 39] width 51 height 15
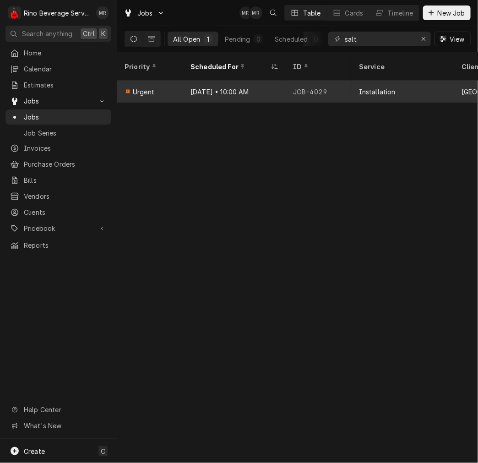
click at [280, 82] on div "Sep 22 • 10:00 AM" at bounding box center [234, 92] width 102 height 22
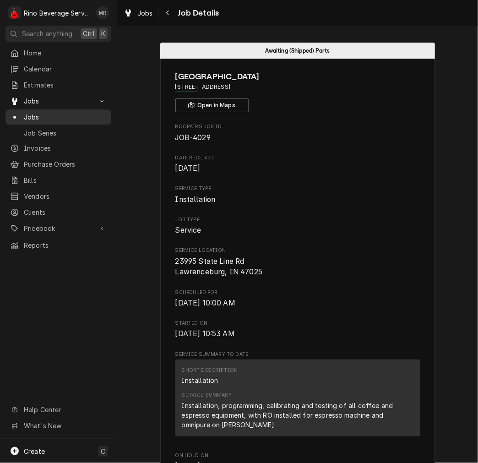
click at [28, 112] on span "Jobs" at bounding box center [65, 117] width 83 height 10
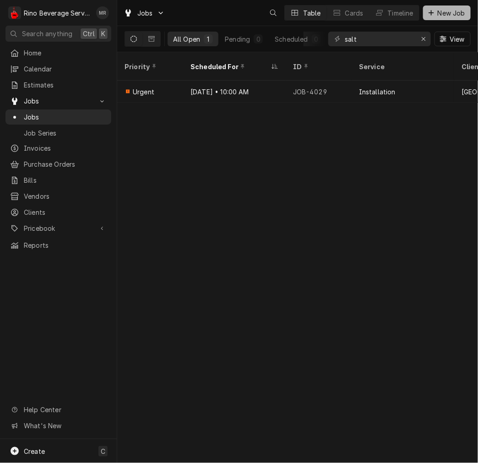
click at [458, 11] on span "New Job" at bounding box center [451, 13] width 31 height 10
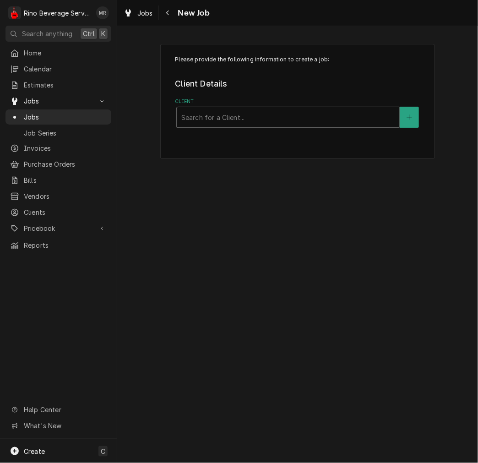
click at [267, 112] on div "Client" at bounding box center [287, 117] width 213 height 16
type input "salt"
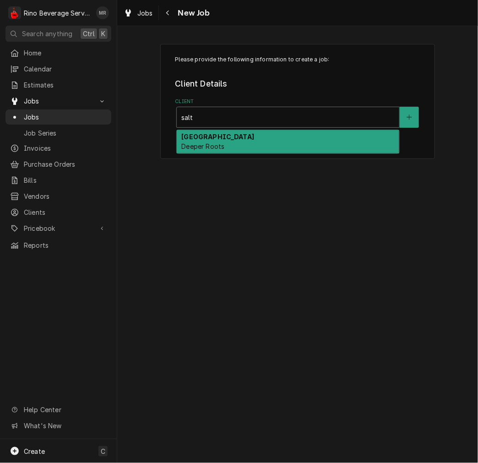
click at [286, 138] on div "Salt Fork Common House Deeper Roots" at bounding box center [288, 142] width 222 height 24
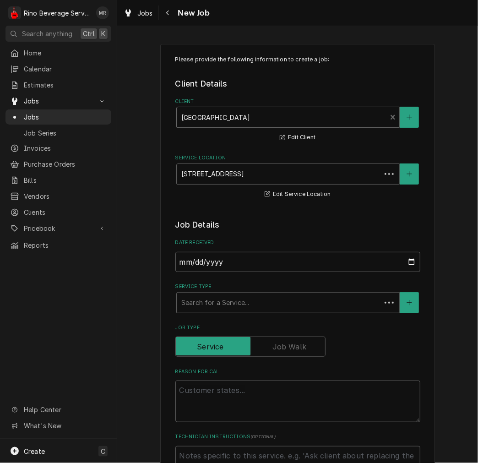
type textarea "x"
click at [39, 113] on span "Jobs" at bounding box center [65, 117] width 83 height 10
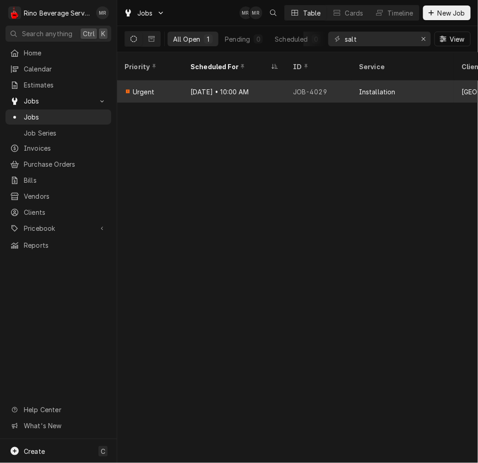
click at [281, 81] on div "[DATE] • 10:00 AM" at bounding box center [234, 92] width 102 height 22
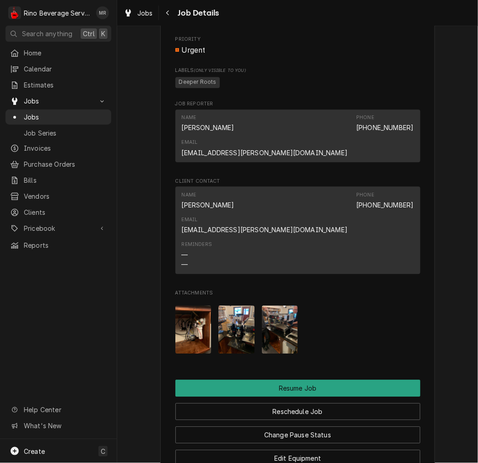
scroll to position [847, 0]
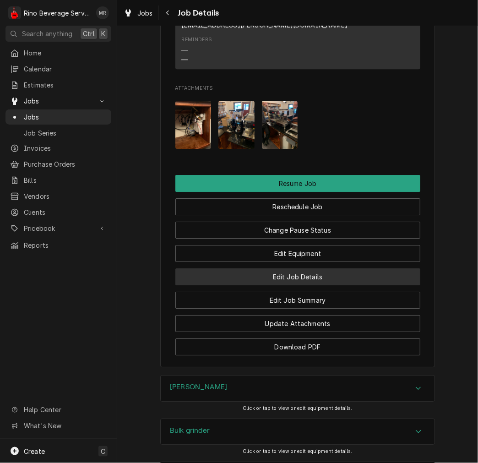
click at [299, 268] on button "Edit Job Details" at bounding box center [297, 276] width 245 height 17
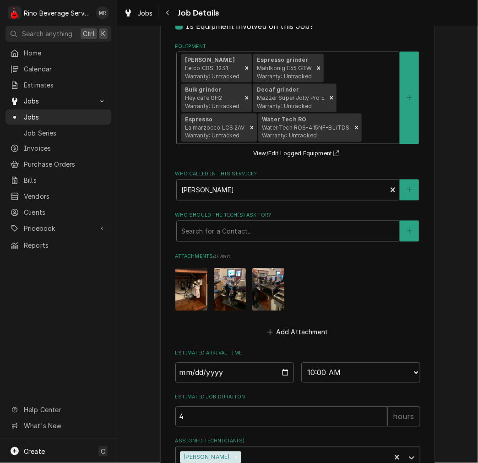
scroll to position [487, 0]
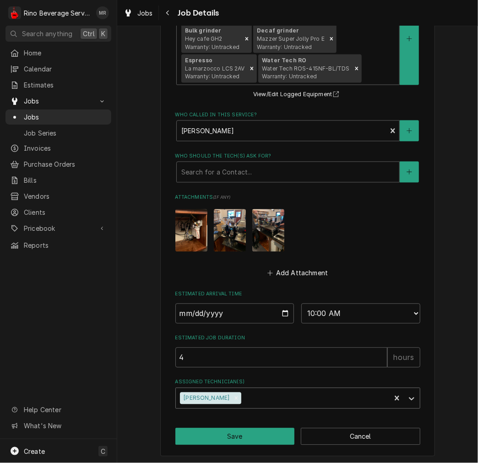
click at [247, 395] on div "Assigned Technician(s)" at bounding box center [314, 398] width 143 height 16
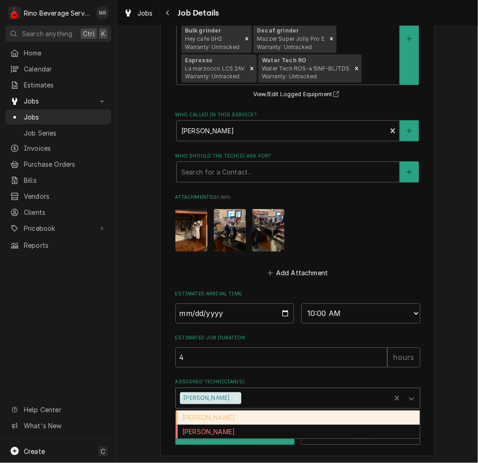
click at [264, 395] on div "Assigned Technician(s)" at bounding box center [314, 398] width 143 height 16
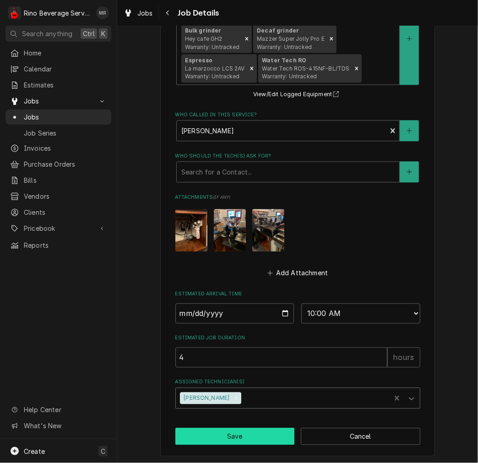
click at [251, 437] on button "Save" at bounding box center [234, 436] width 119 height 17
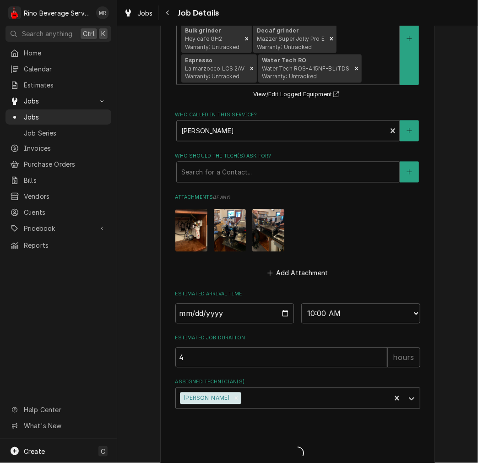
type textarea "x"
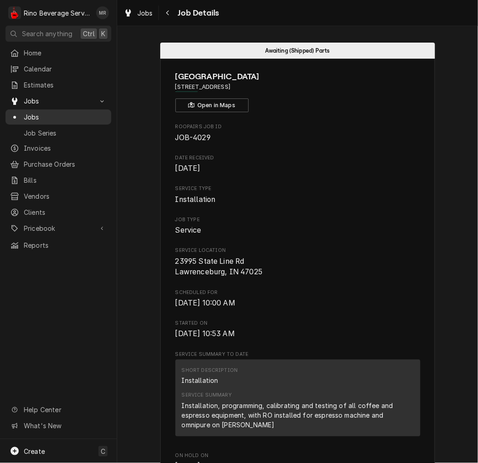
drag, startPoint x: 25, startPoint y: 113, endPoint x: 67, endPoint y: 120, distance: 42.7
click at [25, 113] on span "Jobs" at bounding box center [65, 117] width 83 height 10
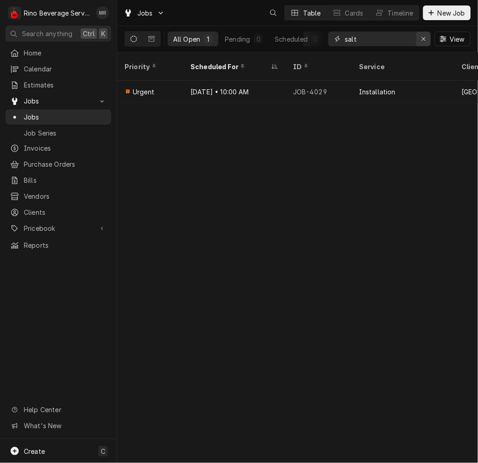
click at [426, 43] on div "Erase input" at bounding box center [423, 38] width 9 height 9
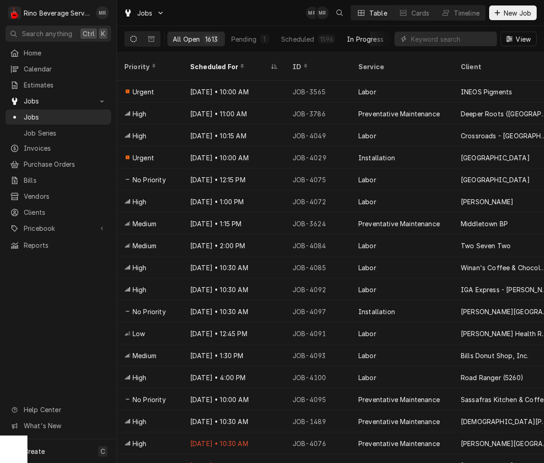
click at [373, 39] on div "In Progress" at bounding box center [365, 39] width 37 height 10
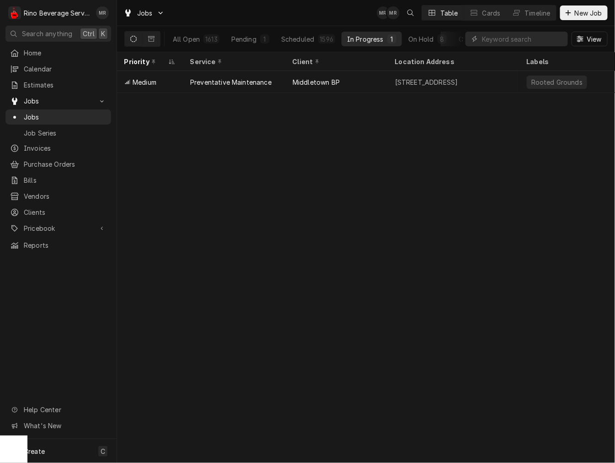
click at [454, 44] on button "Completed 7" at bounding box center [482, 39] width 58 height 15
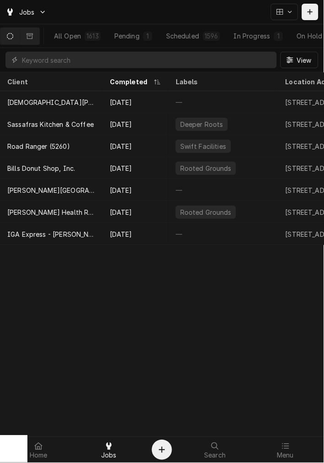
click at [129, 364] on div "Client Completed Labels Location Address ID Service Techs Status Last Modified …" at bounding box center [162, 267] width 324 height 390
click at [199, 33] on div "Scheduled" at bounding box center [182, 36] width 33 height 10
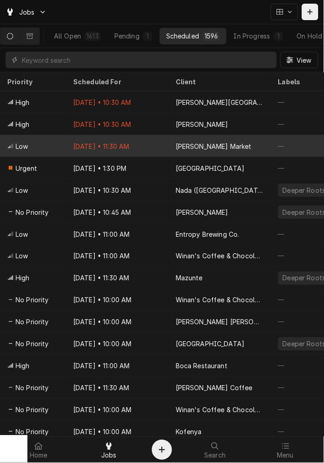
click at [196, 147] on div "[PERSON_NAME] Market" at bounding box center [214, 146] width 76 height 10
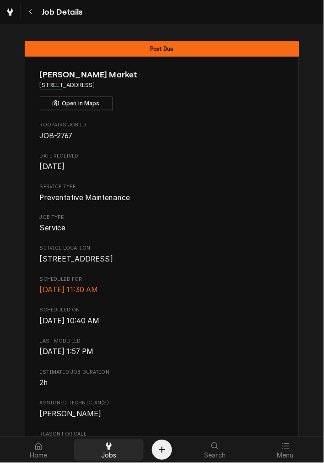
click at [117, 444] on div "Jobs" at bounding box center [109, 450] width 66 height 18
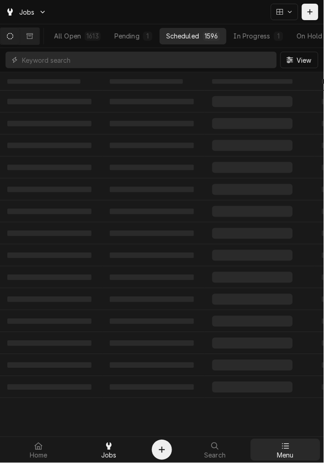
click at [287, 442] on icon at bounding box center [285, 445] width 7 height 7
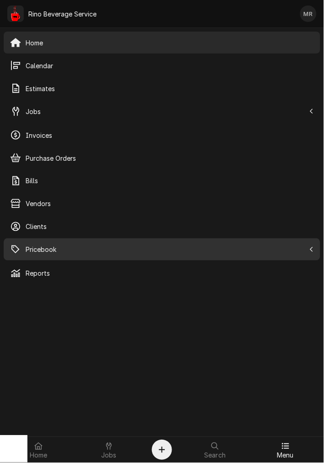
click at [106, 245] on span "Pricebook" at bounding box center [166, 250] width 280 height 10
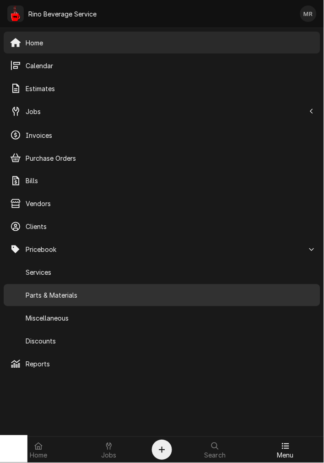
click at [79, 293] on span "Parts & Materials" at bounding box center [170, 296] width 288 height 10
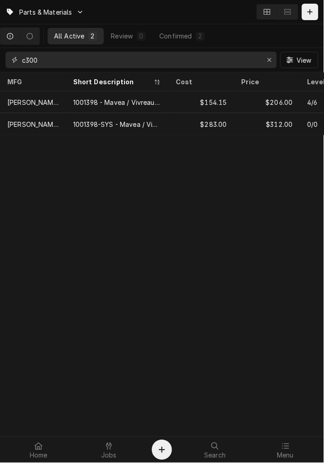
click at [75, 59] on input "c300" at bounding box center [140, 60] width 237 height 16
click at [56, 66] on input "c300" at bounding box center [140, 60] width 237 height 16
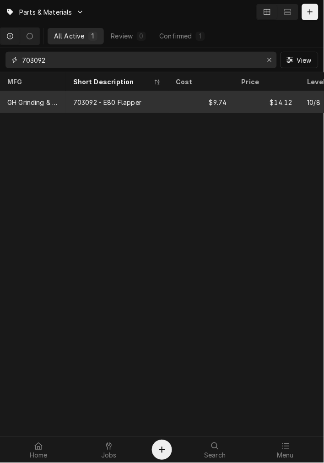
type input "703092"
click at [97, 102] on div "703092 - E80 Flapper" at bounding box center [107, 102] width 68 height 10
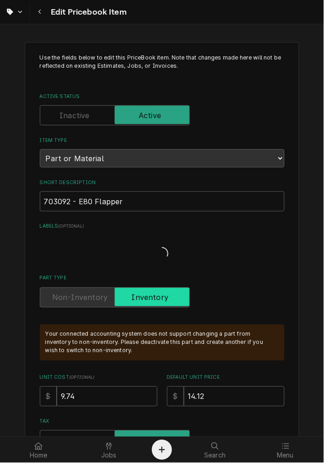
type textarea "x"
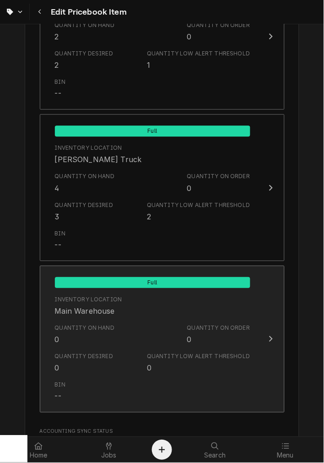
scroll to position [932, 0]
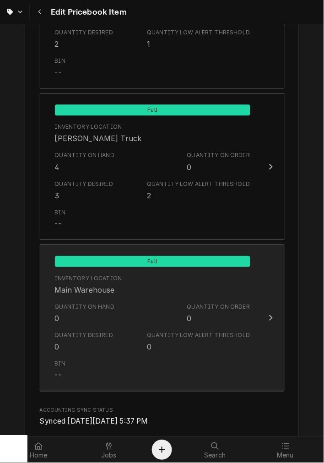
click at [87, 317] on div "Quantity on Hand 0" at bounding box center [85, 313] width 60 height 21
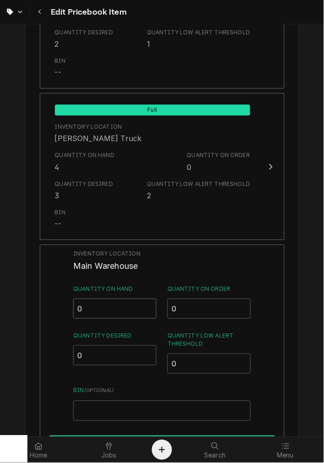
click at [101, 305] on input "0" at bounding box center [114, 309] width 83 height 20
type input "01"
drag, startPoint x: 88, startPoint y: 354, endPoint x: 10, endPoint y: 340, distance: 79.0
type input "1"
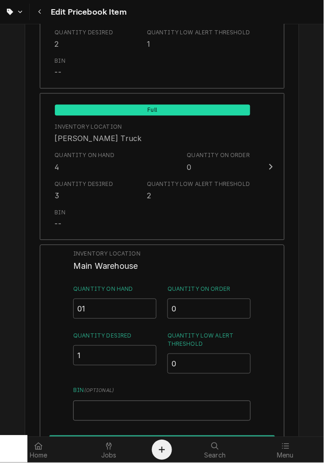
click at [94, 406] on input "Bin ( optional )" at bounding box center [161, 411] width 177 height 20
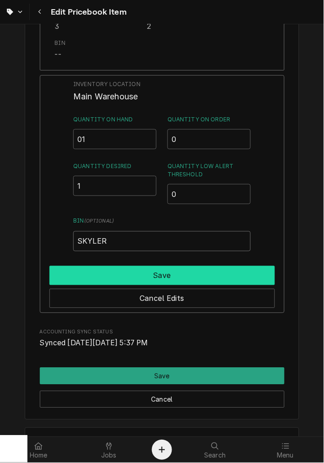
type input "SKYLER"
click at [254, 267] on button "Save" at bounding box center [162, 275] width 226 height 19
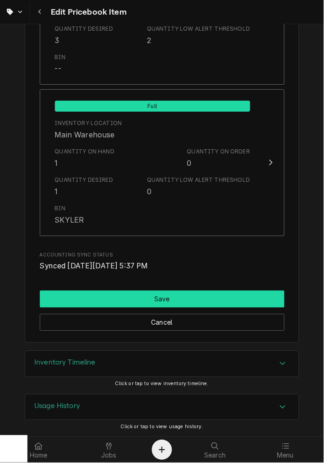
click at [172, 291] on button "Save" at bounding box center [162, 299] width 245 height 17
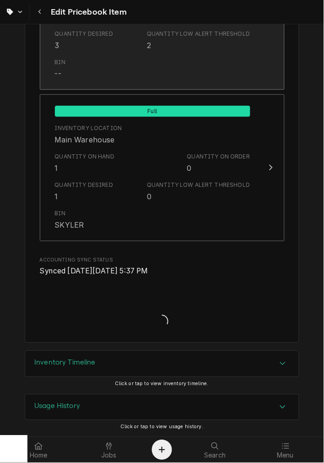
type textarea "x"
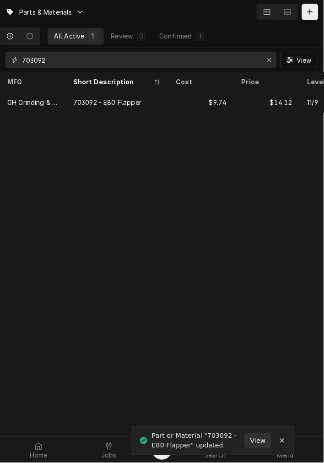
drag, startPoint x: 77, startPoint y: 57, endPoint x: -48, endPoint y: 59, distance: 124.5
click at [0, 59] on html "Parts & Materials All Active 1 Review 0 Confirmed 1 703092 View MFG Short Descr…" at bounding box center [162, 231] width 324 height 463
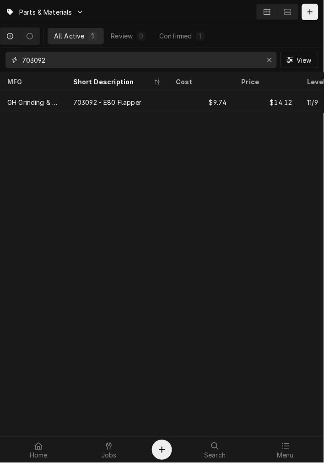
click at [81, 59] on input "703092" at bounding box center [140, 60] width 237 height 16
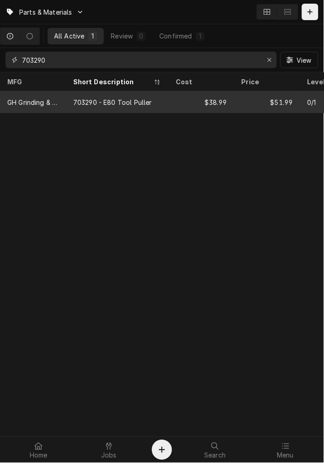
type input "703290"
click at [88, 98] on div "703290 - E80 Tool Puller" at bounding box center [112, 102] width 79 height 10
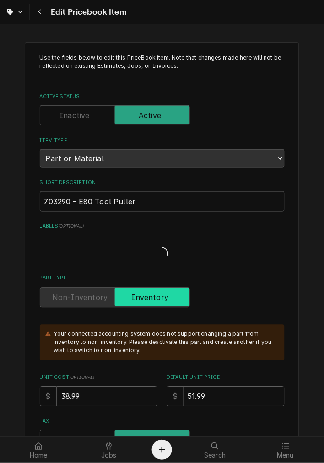
type textarea "x"
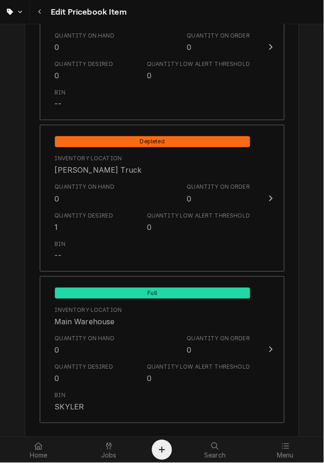
scroll to position [932, 0]
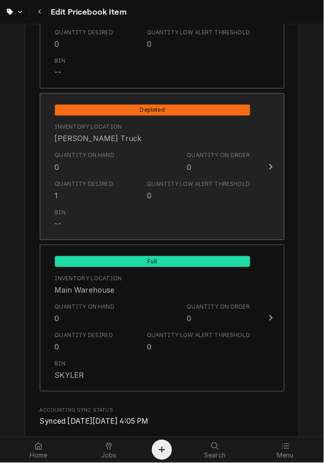
click at [117, 182] on div "Quantity Desired 1 Quantity Low Alert Threshold 0" at bounding box center [152, 191] width 195 height 28
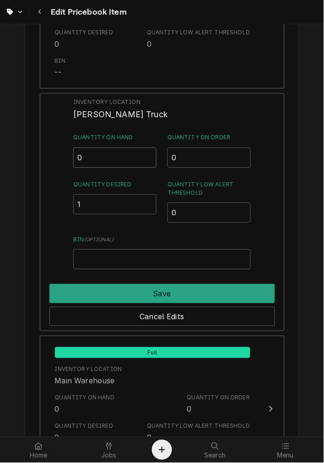
drag, startPoint x: 102, startPoint y: 158, endPoint x: -59, endPoint y: 149, distance: 161.3
click at [0, 149] on html "Edit Pricebook Item Use the fields below to edit this PriceBook item. Note that…" at bounding box center [162, 231] width 324 height 463
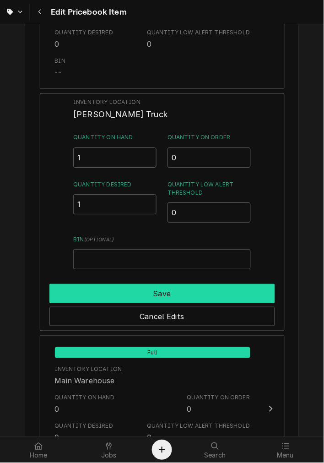
type input "1"
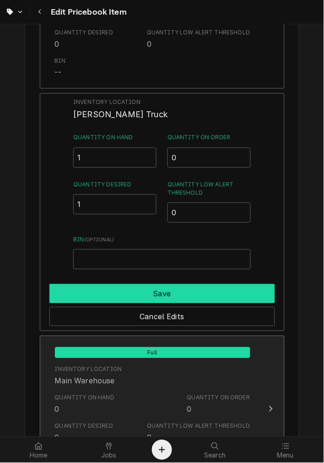
drag, startPoint x: 162, startPoint y: 291, endPoint x: 163, endPoint y: 284, distance: 6.6
click at [162, 291] on button "Save" at bounding box center [162, 293] width 226 height 19
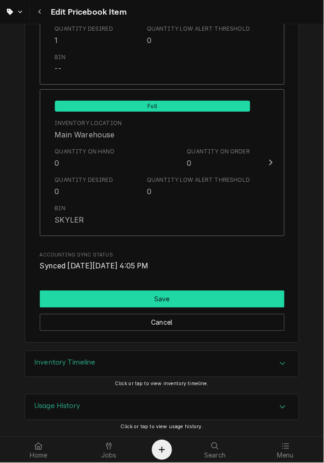
click at [110, 291] on button "Save" at bounding box center [162, 299] width 245 height 17
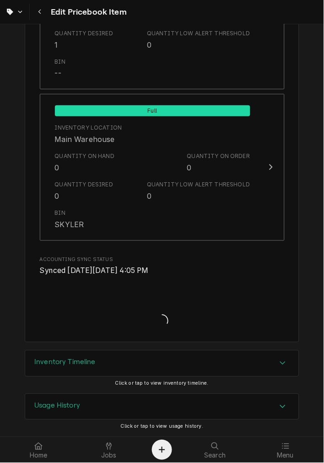
scroll to position [1082, 0]
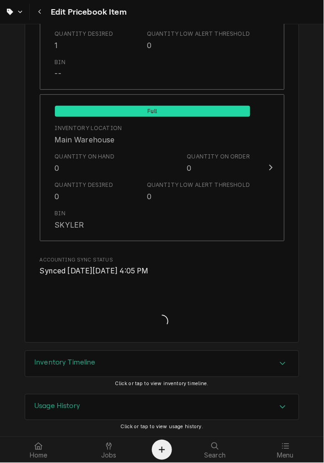
type textarea "x"
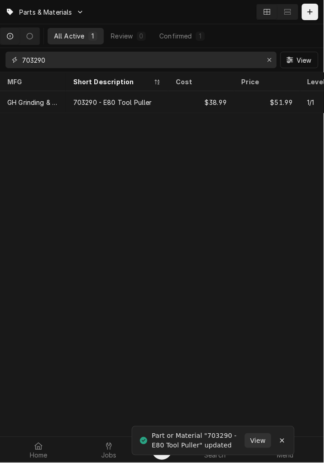
drag, startPoint x: 173, startPoint y: 59, endPoint x: -67, endPoint y: 60, distance: 239.8
click at [0, 60] on html "Parts & Materials All Active 1 Review 0 Confirmed 1 703290 View MFG Short Descr…" at bounding box center [162, 231] width 324 height 463
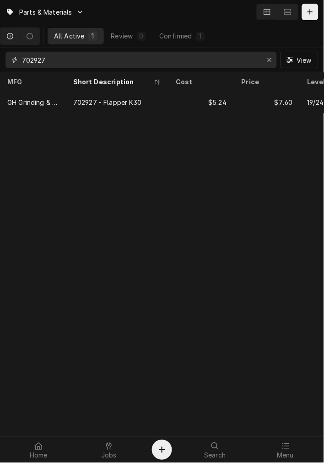
drag, startPoint x: 49, startPoint y: 60, endPoint x: -20, endPoint y: 54, distance: 68.5
click at [0, 54] on html "Parts & Materials All Active 1 Review 0 Confirmed 1 702927 View MFG Short Descr…" at bounding box center [162, 231] width 324 height 463
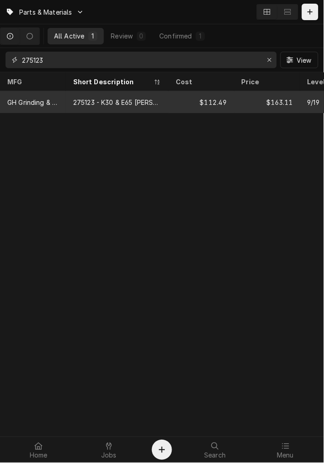
type input "275123"
click at [129, 100] on div "275123 - K30 & E65 [PERSON_NAME] Set" at bounding box center [117, 102] width 88 height 10
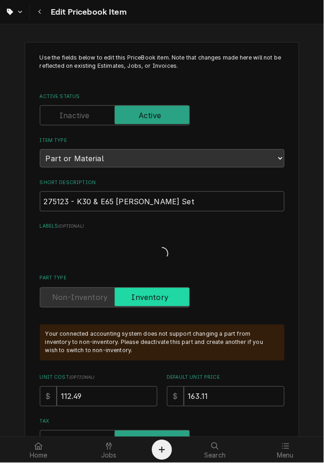
type textarea "x"
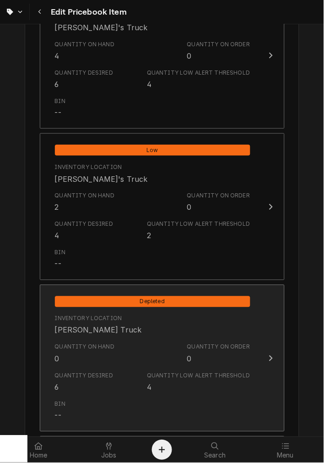
scroll to position [762, 0]
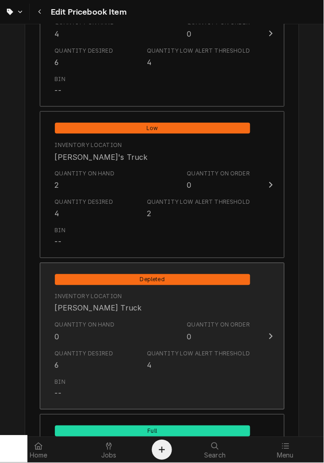
click at [95, 337] on div "Quantity on Hand 0" at bounding box center [85, 331] width 60 height 21
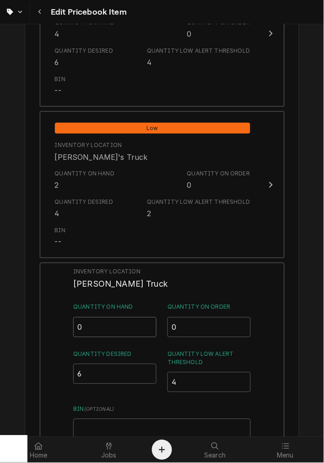
drag, startPoint x: 96, startPoint y: 324, endPoint x: 3, endPoint y: 314, distance: 93.4
click at [3, 314] on div "Use the fields below to edit this PriceBook item. Note that changes made here w…" at bounding box center [162, 19] width 324 height 1495
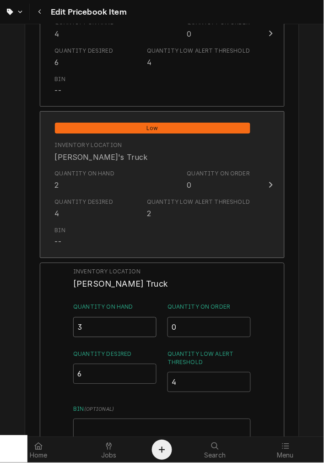
type input "3"
click at [89, 189] on div "Quantity on Hand 2" at bounding box center [85, 180] width 60 height 21
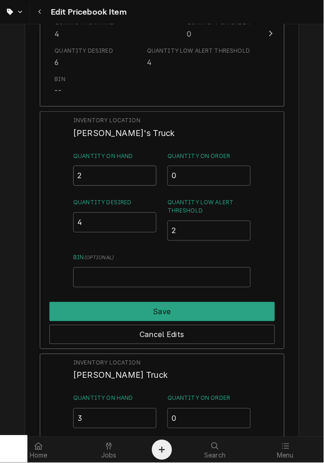
drag, startPoint x: 89, startPoint y: 189, endPoint x: 29, endPoint y: 175, distance: 61.4
click at [20, 171] on div "Use the fields below to edit this PriceBook item. Note that changes made here w…" at bounding box center [162, 65] width 324 height 1586
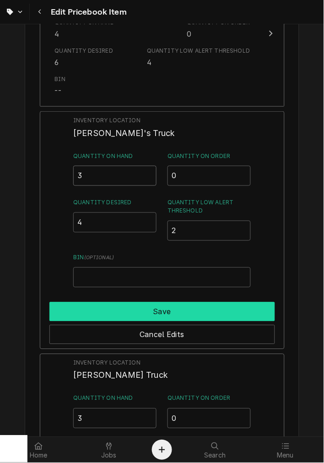
type input "3"
click at [158, 307] on button "Save" at bounding box center [162, 311] width 226 height 19
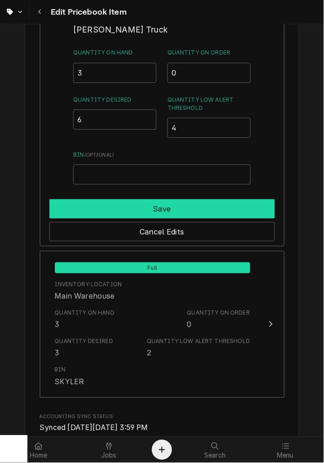
click at [119, 199] on button "Save" at bounding box center [162, 208] width 226 height 19
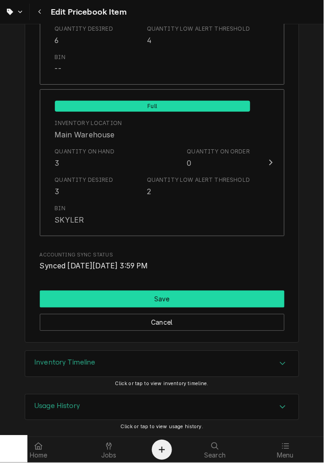
click at [119, 293] on button "Save" at bounding box center [162, 299] width 245 height 17
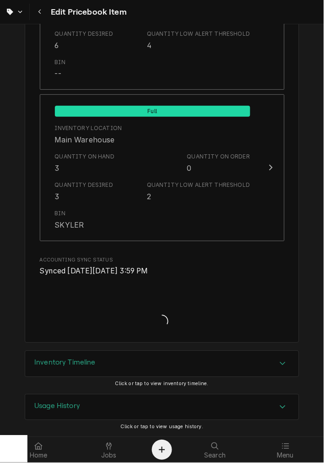
type textarea "x"
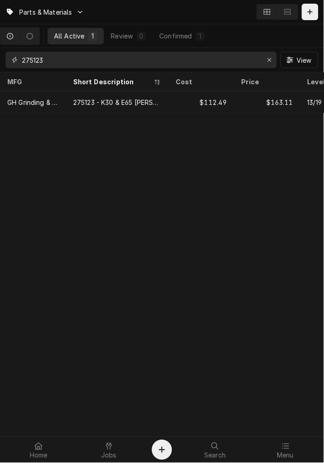
click at [38, 59] on input "275123" at bounding box center [140, 60] width 237 height 16
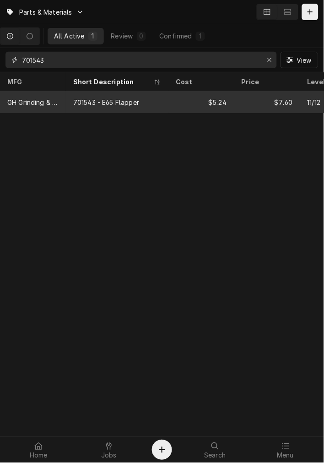
type input "701543"
click at [161, 109] on div "701543 - E65 Flapper" at bounding box center [117, 102] width 102 height 22
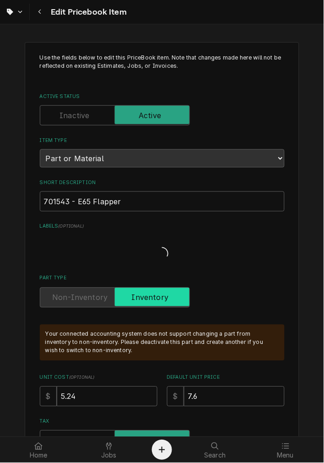
type textarea "x"
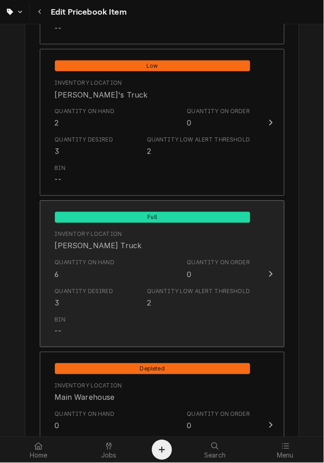
scroll to position [748, 0]
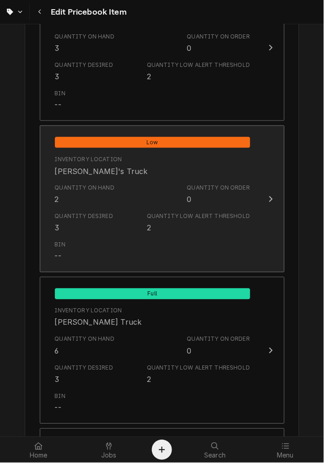
click at [148, 226] on div "2" at bounding box center [149, 227] width 4 height 11
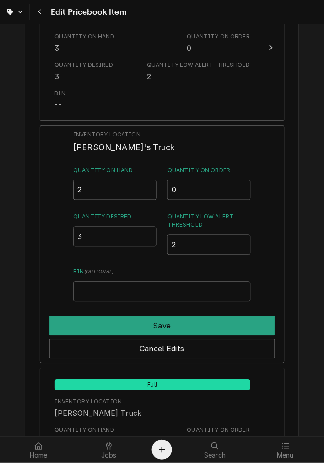
drag, startPoint x: 98, startPoint y: 196, endPoint x: 65, endPoint y: 195, distance: 32.9
click at [70, 195] on div "Inventory Location Dane's Truck Quantity on Hand 2 Quantity on Order 0 Quantity…" at bounding box center [162, 244] width 245 height 238
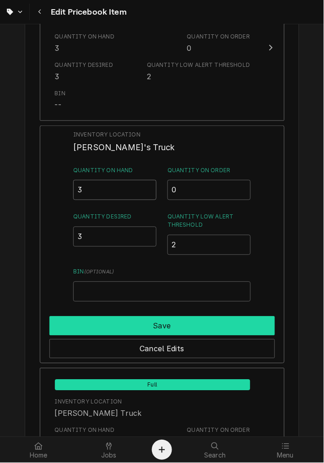
type input "3"
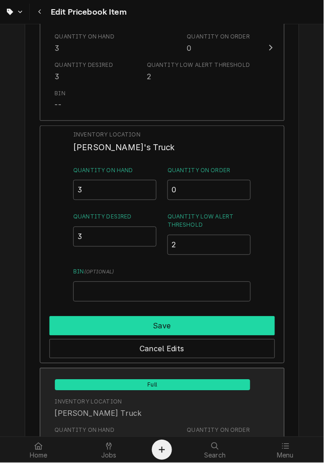
drag, startPoint x: 120, startPoint y: 327, endPoint x: 120, endPoint y: 314, distance: 12.8
click at [122, 325] on button "Save" at bounding box center [162, 325] width 226 height 19
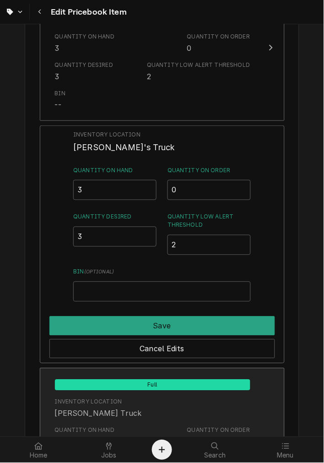
type textarea "x"
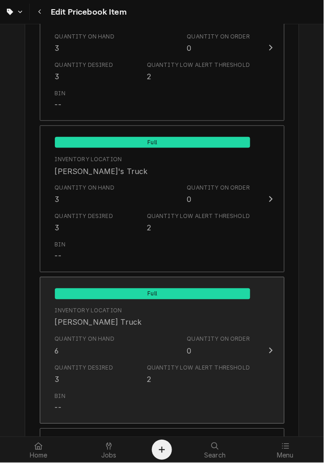
scroll to position [918, 0]
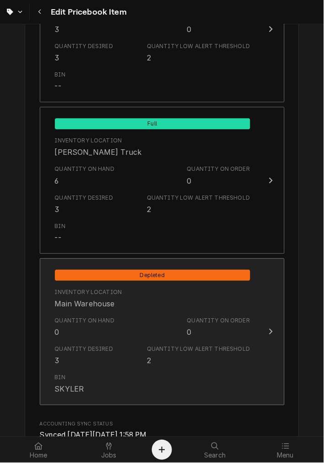
click at [103, 309] on div "Inventory Location Main Warehouse" at bounding box center [152, 299] width 195 height 28
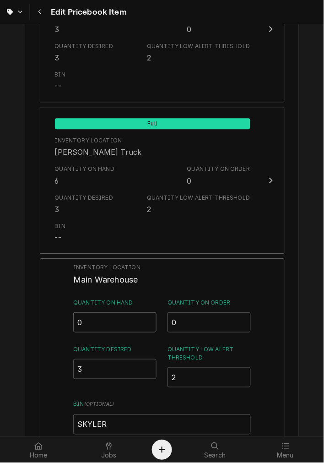
drag, startPoint x: 99, startPoint y: 319, endPoint x: -35, endPoint y: 303, distance: 134.6
click at [0, 303] on html "Edit Pricebook Item Use the fields below to edit this PriceBook item. Note that…" at bounding box center [162, 231] width 324 height 463
type input "3"
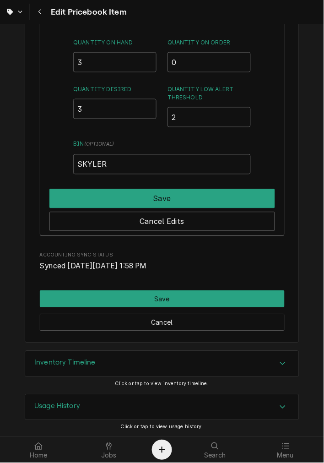
click at [108, 181] on div "Inventory Location Main Warehouse Quantity on Hand 3 Quantity on Order 0 Quanti…" at bounding box center [162, 117] width 245 height 238
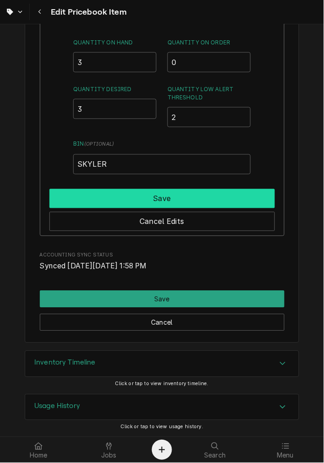
click at [112, 197] on button "Save" at bounding box center [162, 198] width 226 height 19
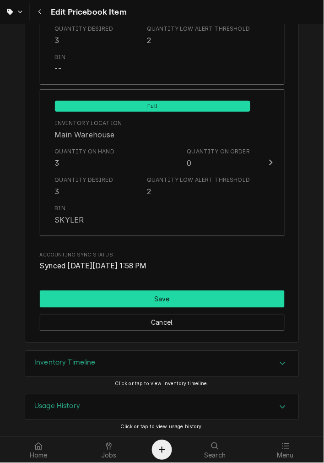
click at [133, 295] on button "Save" at bounding box center [162, 299] width 245 height 17
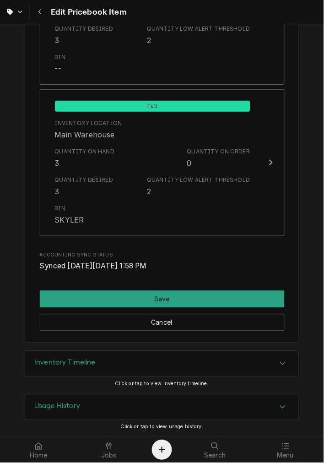
scroll to position [1082, 0]
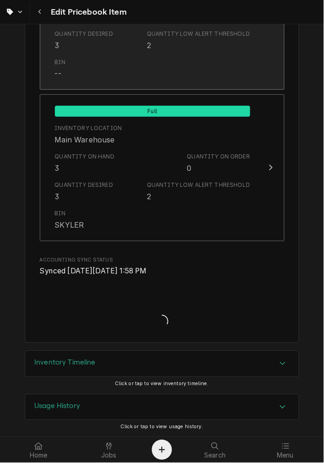
type textarea "x"
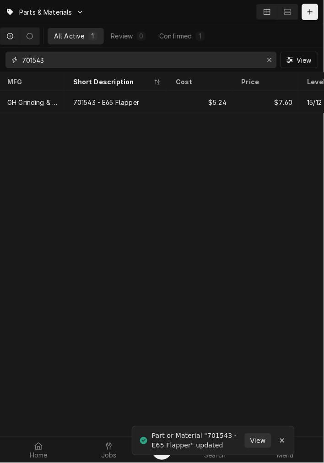
drag, startPoint x: 127, startPoint y: 65, endPoint x: 4, endPoint y: 65, distance: 123.1
click at [8, 65] on div "701543" at bounding box center [140, 60] width 271 height 16
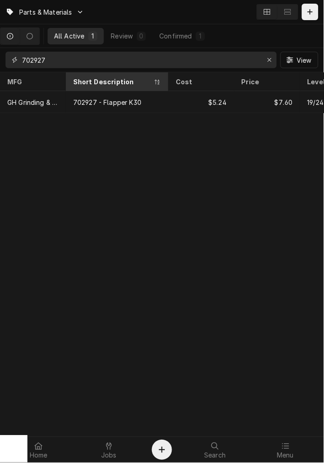
type input "702927"
click at [126, 81] on div "Short Description" at bounding box center [112, 82] width 79 height 10
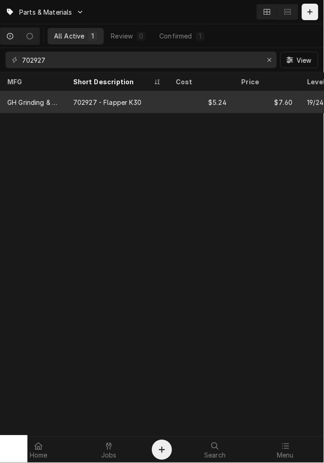
click at [120, 93] on div "702927 - Flapper K30" at bounding box center [117, 102] width 102 height 22
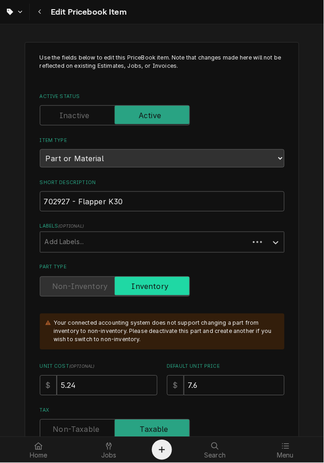
type textarea "x"
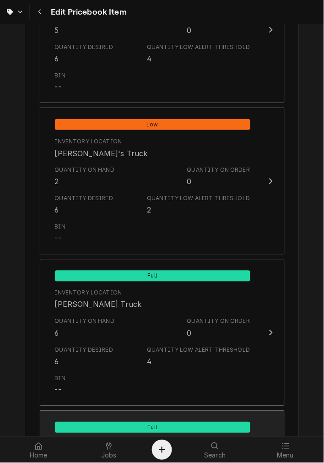
scroll to position [678, 0]
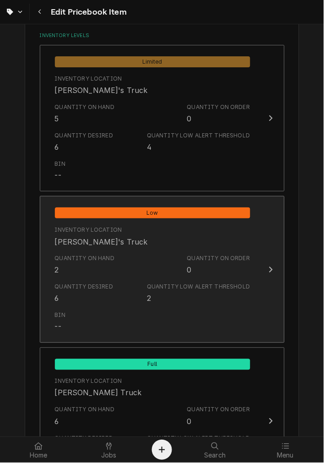
click at [116, 307] on div "Bin --" at bounding box center [152, 321] width 195 height 28
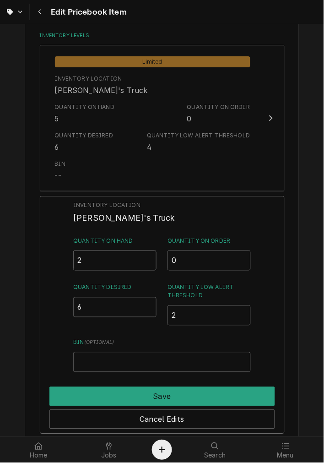
drag, startPoint x: 86, startPoint y: 264, endPoint x: -18, endPoint y: 253, distance: 104.5
click at [0, 253] on html "Edit Pricebook Item Use the fields below to edit this PriceBook item. Note that…" at bounding box center [162, 231] width 324 height 463
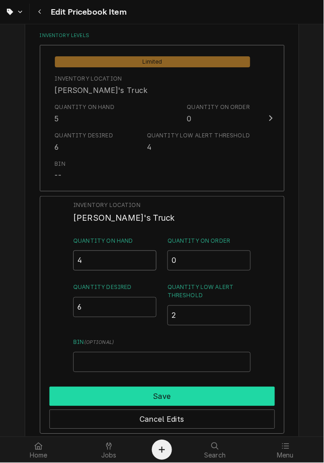
type input "4"
click at [152, 394] on button "Save" at bounding box center [162, 396] width 226 height 19
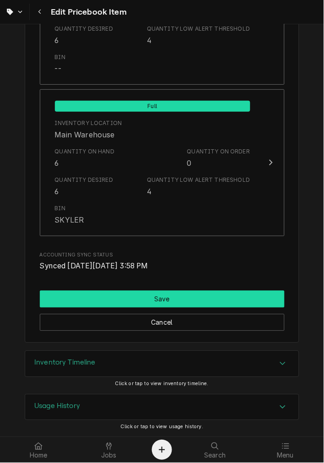
click at [129, 296] on button "Save" at bounding box center [162, 299] width 245 height 17
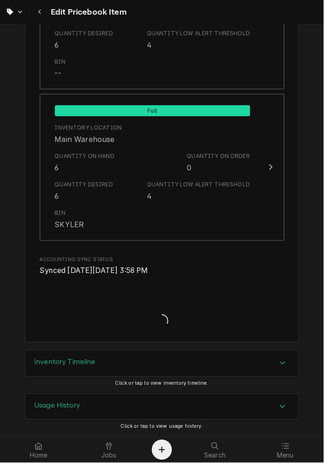
scroll to position [1082, 0]
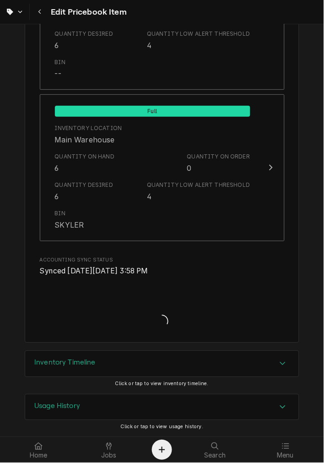
type textarea "x"
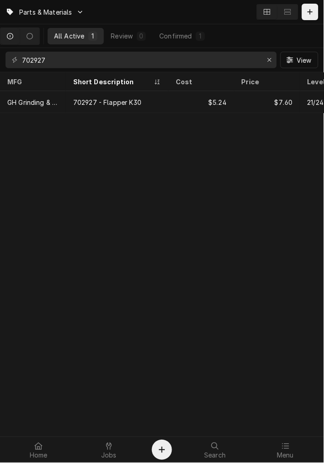
drag, startPoint x: 88, startPoint y: 348, endPoint x: 125, endPoint y: 294, distance: 65.5
click at [85, 346] on div "Parts & Materials All Active 1 Review 0 Confirmed 1 702927 View MFG Short Descr…" at bounding box center [162, 231] width 324 height 463
click at [71, 58] on input "702927" at bounding box center [140, 60] width 237 height 16
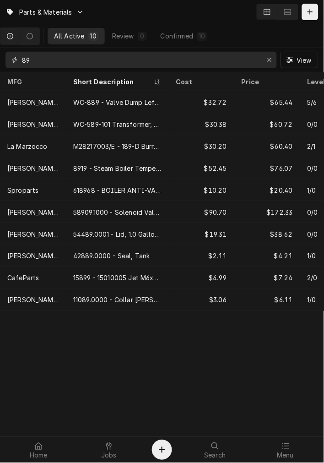
type input "8"
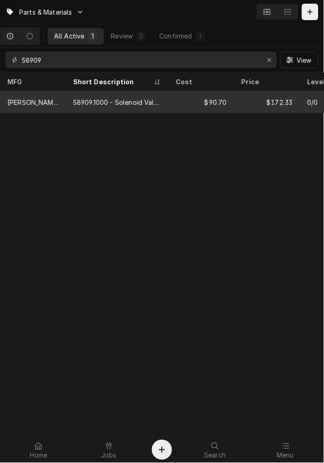
type input "58909"
click at [110, 106] on div "58909.1000 - Solenoid Valve Replacement Kit, Water Inlet, 120V, Titan Dual" at bounding box center [117, 102] width 102 height 22
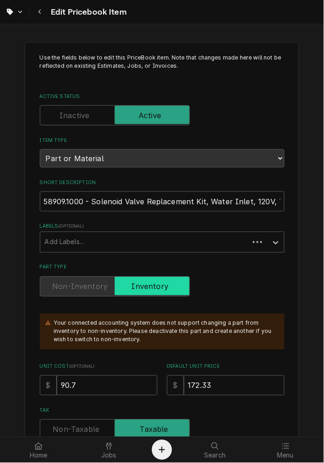
type textarea "x"
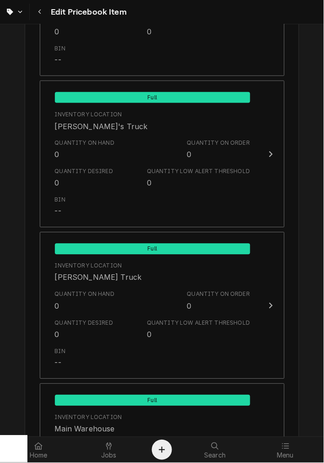
scroll to position [664, 0]
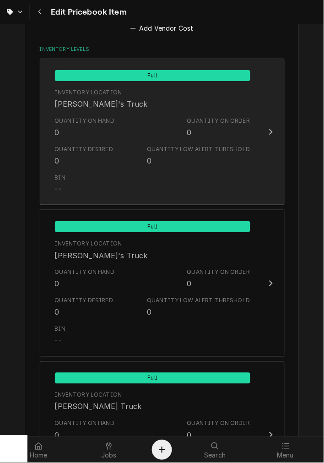
click at [94, 142] on div "Quantity Desired 0 Quantity Low Alert Threshold 0" at bounding box center [152, 155] width 195 height 28
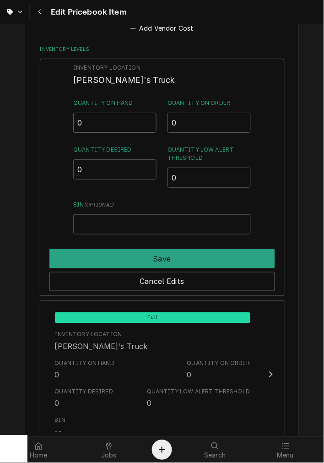
drag, startPoint x: 114, startPoint y: 121, endPoint x: -27, endPoint y: 102, distance: 142.2
click at [0, 102] on html "Edit Pricebook Item Use the fields below to edit this PriceBook item. Note that…" at bounding box center [162, 231] width 324 height 463
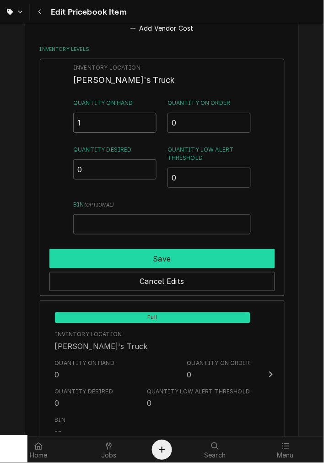
type input "1"
click at [217, 258] on button "Save" at bounding box center [162, 258] width 226 height 19
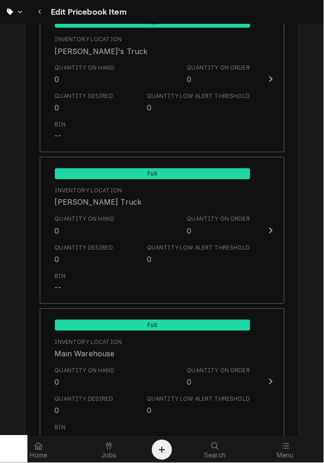
scroll to position [1003, 0]
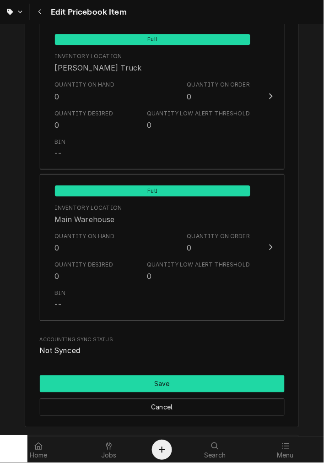
click at [119, 383] on button "Save" at bounding box center [162, 383] width 245 height 17
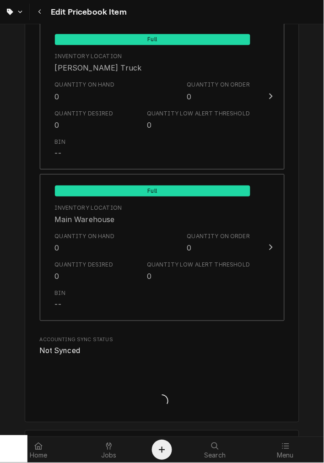
type textarea "x"
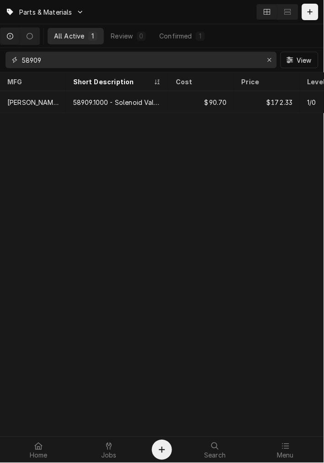
click at [64, 54] on input "58909" at bounding box center [140, 60] width 237 height 16
type input "39542.100"
click at [130, 103] on div "39542.1000 - Shroud Assembly, Sight Gauge, Titan TF" at bounding box center [117, 102] width 88 height 10
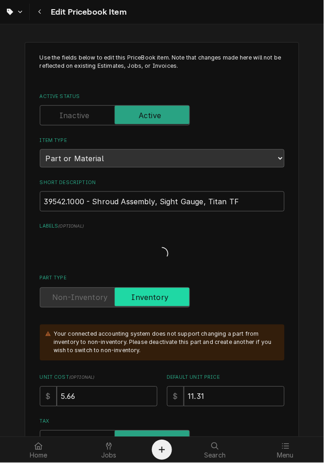
type textarea "x"
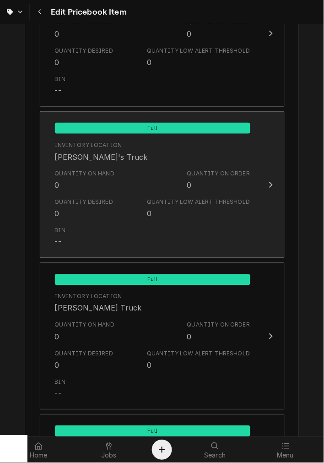
scroll to position [593, 0]
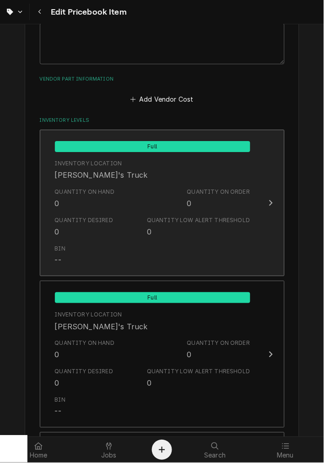
click at [90, 188] on div "Quantity on Hand" at bounding box center [85, 192] width 60 height 8
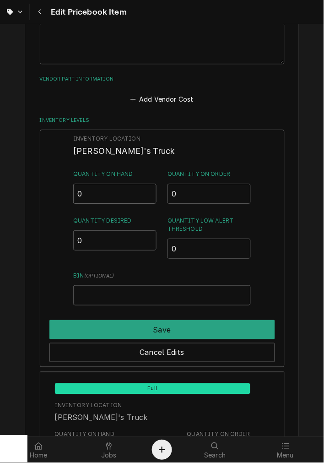
click at [93, 190] on input "0" at bounding box center [114, 193] width 83 height 20
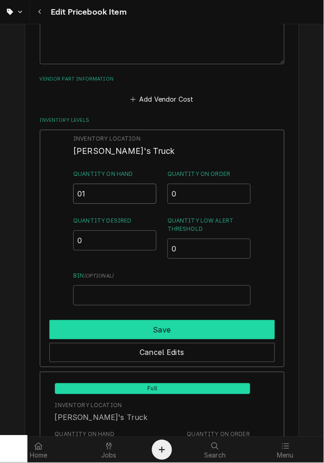
type input "01"
click at [104, 329] on button "Save" at bounding box center [162, 329] width 226 height 19
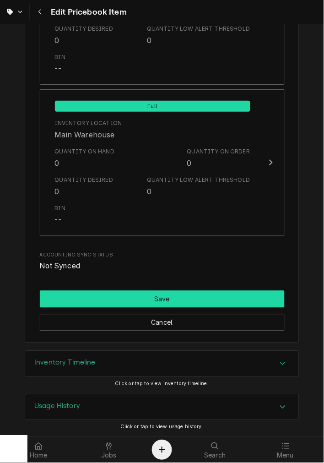
click at [82, 291] on button "Save" at bounding box center [162, 299] width 245 height 17
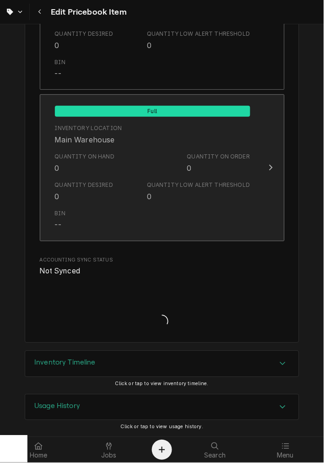
type textarea "x"
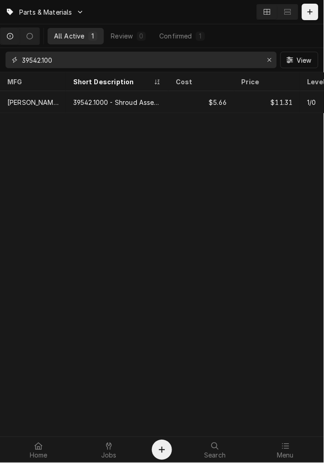
click at [68, 58] on input "39542.100" at bounding box center [140, 60] width 237 height 16
click at [67, 58] on input "39542.100" at bounding box center [140, 60] width 237 height 16
type input "2"
type input "9"
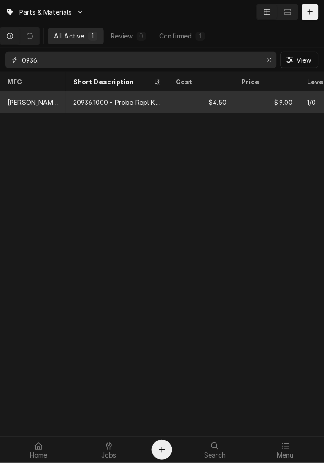
type input "0936."
click at [85, 110] on div "20936.1000 - Probe Repl Kit Dual" at bounding box center [117, 102] width 102 height 22
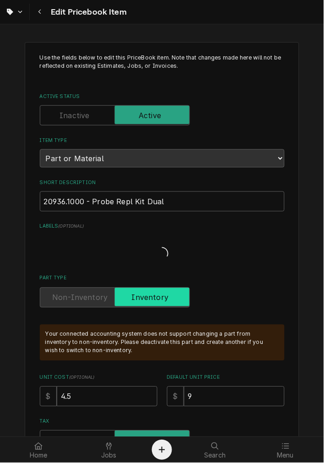
type textarea "x"
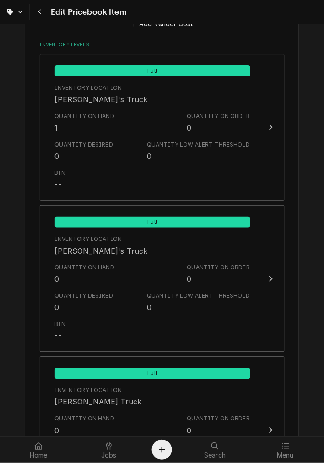
scroll to position [593, 0]
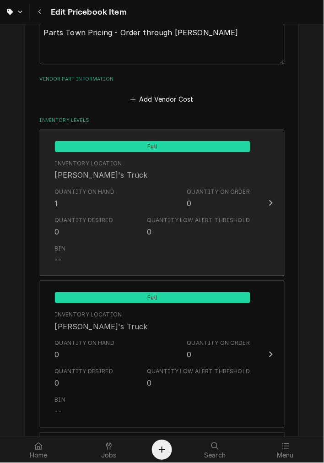
click at [68, 202] on div "Quantity on Hand 1" at bounding box center [85, 198] width 60 height 21
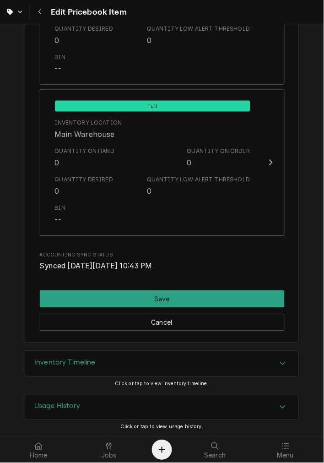
click at [98, 373] on div "Inventory Timeline" at bounding box center [162, 364] width 274 height 26
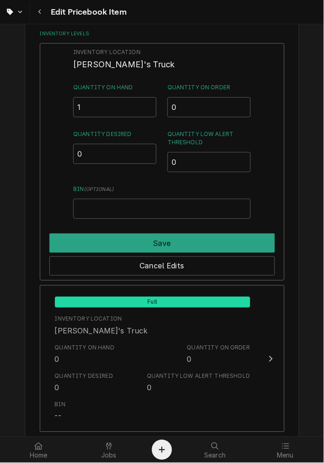
scroll to position [586, 0]
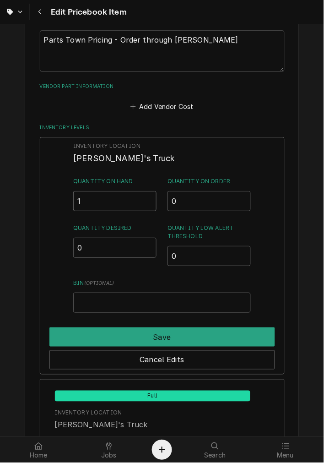
click at [92, 195] on input "1" at bounding box center [114, 201] width 83 height 20
drag, startPoint x: 56, startPoint y: 196, endPoint x: -3, endPoint y: 196, distance: 59.0
click at [0, 196] on html "Edit Pricebook Item Use the fields below to edit this PriceBook item. Note that…" at bounding box center [162, 231] width 324 height 463
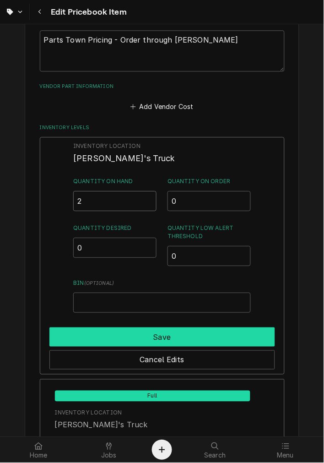
type input "2"
click at [113, 329] on button "Save" at bounding box center [162, 336] width 226 height 19
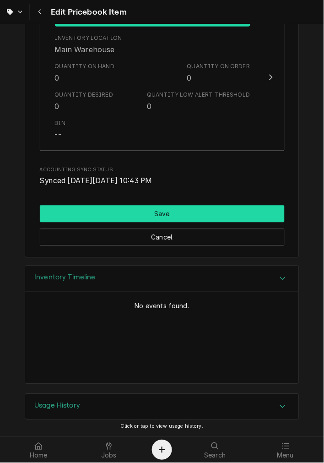
click at [108, 215] on button "Save" at bounding box center [162, 213] width 245 height 17
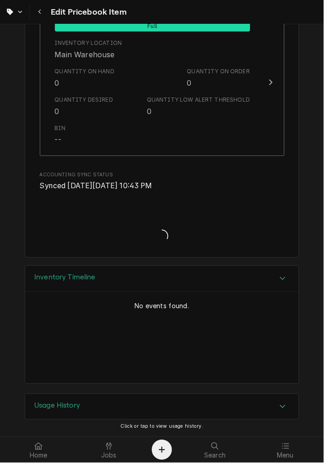
type textarea "x"
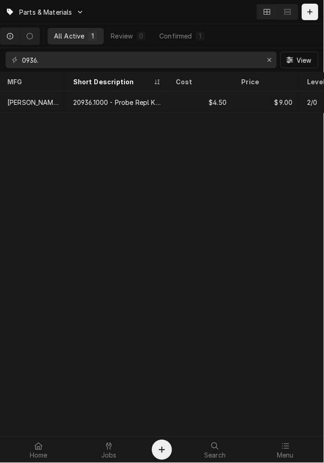
drag, startPoint x: 48, startPoint y: 65, endPoint x: 11, endPoint y: 65, distance: 37.5
click at [16, 61] on div "0936. View" at bounding box center [162, 60] width 324 height 24
drag, startPoint x: 34, startPoint y: 62, endPoint x: 50, endPoint y: 65, distance: 16.2
click at [11, 61] on div "0936." at bounding box center [140, 60] width 271 height 16
drag, startPoint x: 54, startPoint y: 65, endPoint x: -13, endPoint y: 52, distance: 67.9
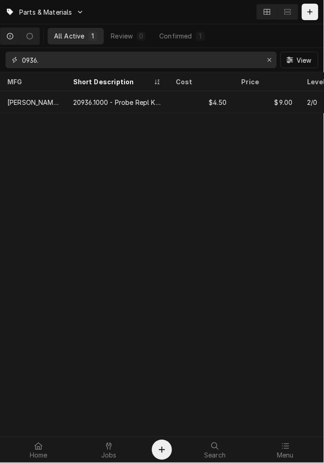
click at [0, 52] on html "Parts & Materials All Active 1 Review 0 Confirmed 1 0936. View MFG Short Descri…" at bounding box center [162, 231] width 324 height 463
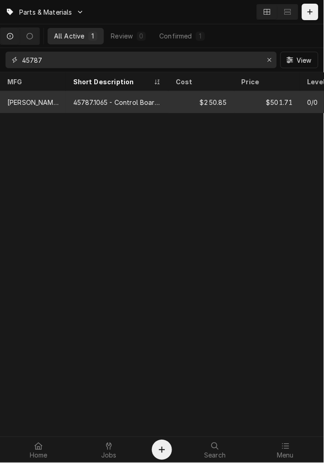
type input "45787"
click at [142, 95] on div "45787.1065 - Control Board Assembly, Titan Dual/Single" at bounding box center [117, 102] width 102 height 22
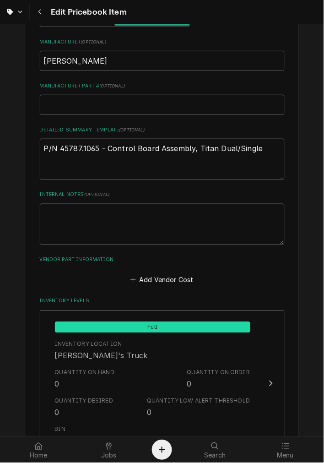
type textarea "x"
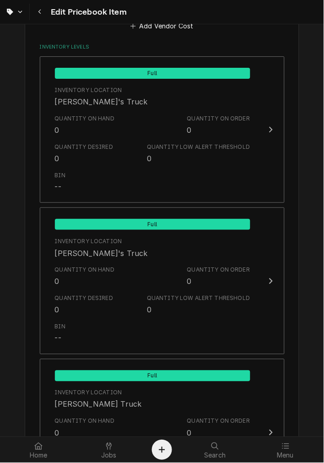
scroll to position [497, 0]
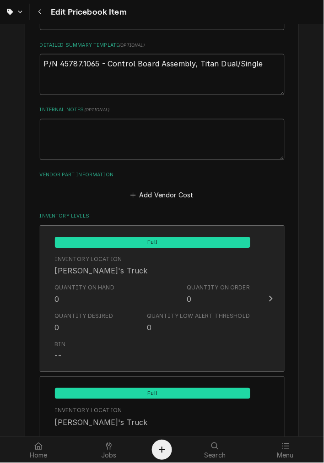
click at [78, 270] on div "[PERSON_NAME]'s Truck" at bounding box center [101, 270] width 93 height 11
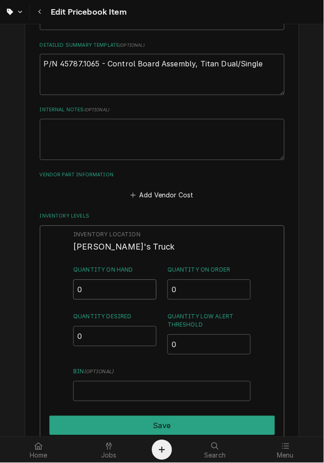
drag, startPoint x: 112, startPoint y: 288, endPoint x: 26, endPoint y: 298, distance: 86.6
click at [27, 302] on div "Use the fields below to edit this PriceBook item. Note that changes made here w…" at bounding box center [162, 284] width 275 height 1479
type input "1"
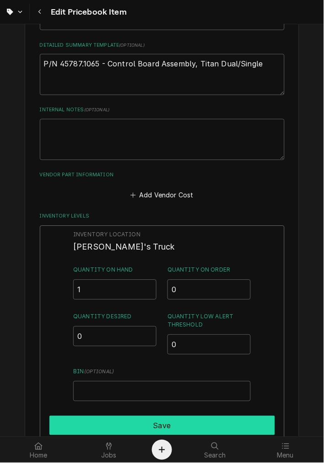
click at [148, 423] on button "Save" at bounding box center [162, 425] width 226 height 19
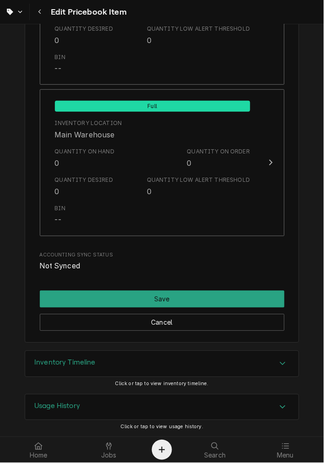
click at [122, 309] on div "Cancel" at bounding box center [162, 318] width 245 height 23
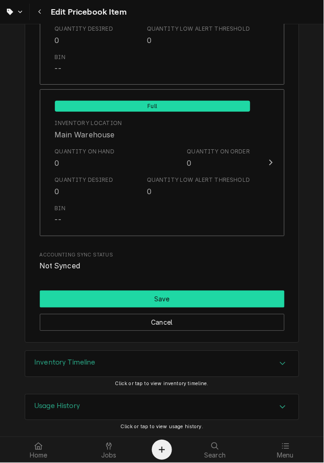
click at [121, 299] on button "Save" at bounding box center [162, 299] width 245 height 17
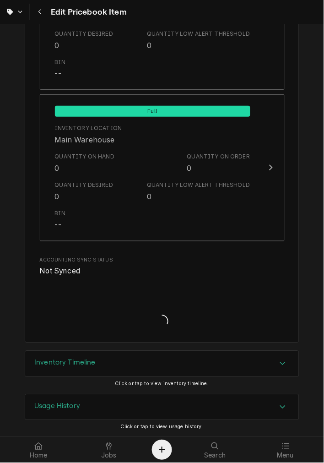
type textarea "x"
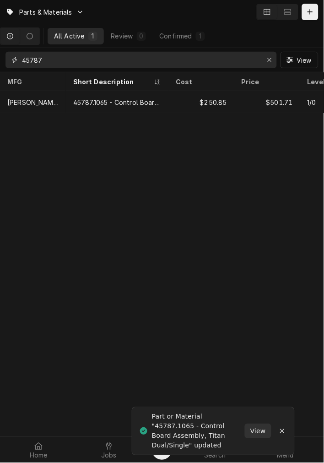
click at [0, 58] on html "Parts & Materials All Active 1 Review 0 Confirmed 1 45787 View MFG Short Descri…" at bounding box center [162, 231] width 324 height 463
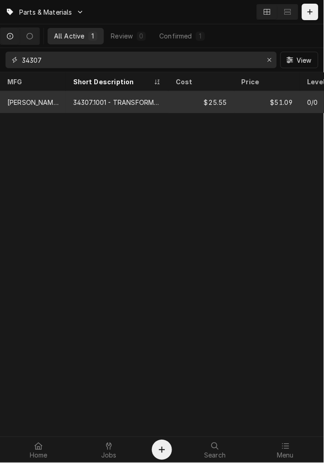
type input "34307"
click at [155, 91] on div "34307.1001 - TRANSFORMER, PRIMARY 120V SECONDARY 12V, 10VA" at bounding box center [117, 102] width 102 height 22
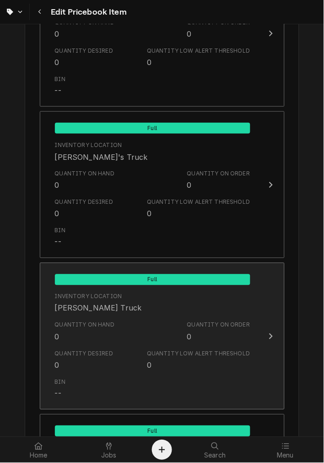
scroll to position [508, 0]
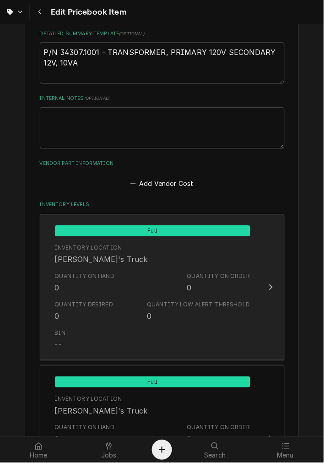
click at [104, 315] on div "Quantity Desired 0" at bounding box center [84, 311] width 59 height 21
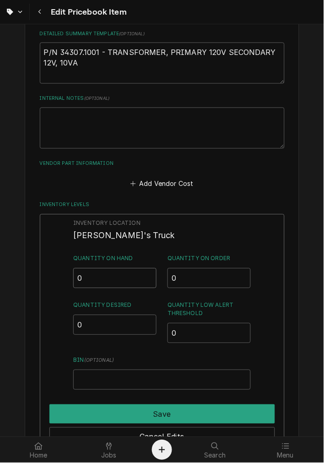
click at [92, 274] on input "0" at bounding box center [114, 278] width 83 height 20
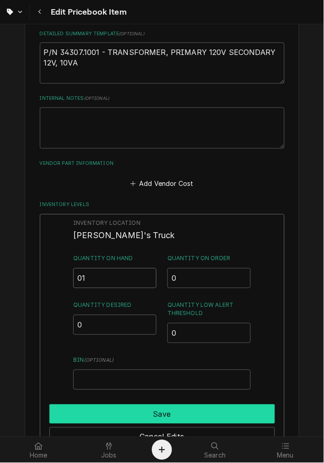
type input "01"
click at [110, 404] on button "Save" at bounding box center [162, 413] width 226 height 19
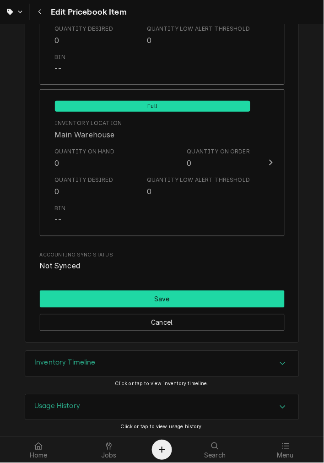
click at [129, 291] on button "Save" at bounding box center [162, 299] width 245 height 17
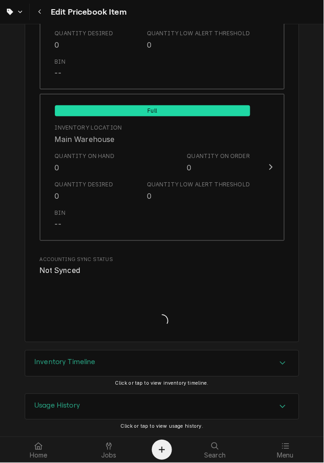
scroll to position [1082, 0]
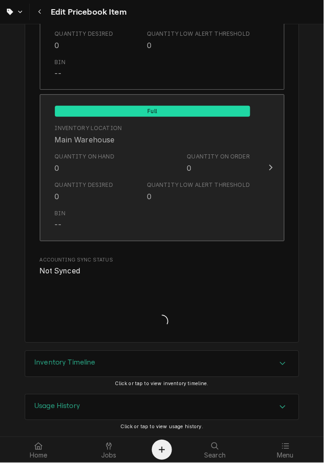
type textarea "x"
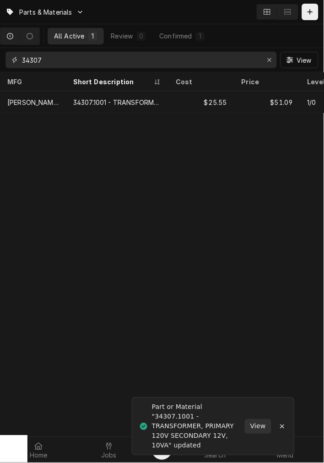
click at [97, 58] on input "34307" at bounding box center [140, 60] width 237 height 16
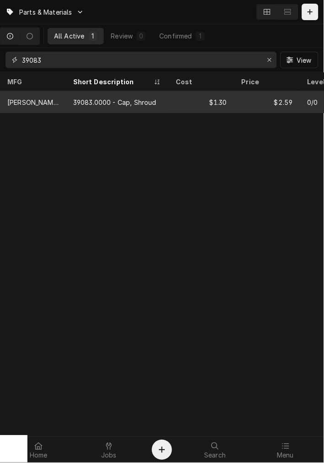
type input "39083"
click at [78, 104] on div "39083.0000 - Cap, Shroud" at bounding box center [114, 102] width 83 height 10
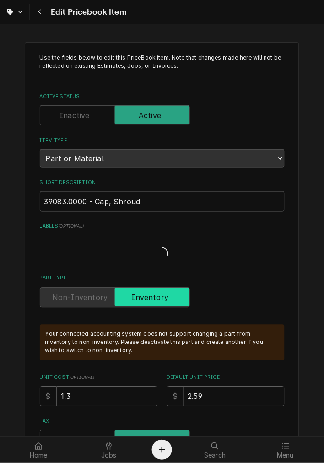
type textarea "x"
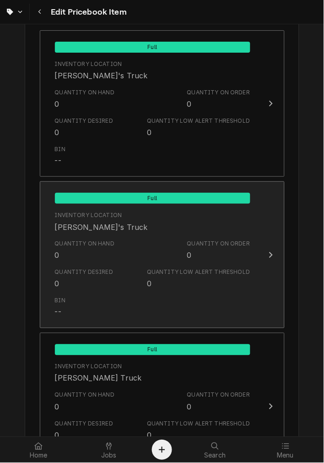
scroll to position [508, 0]
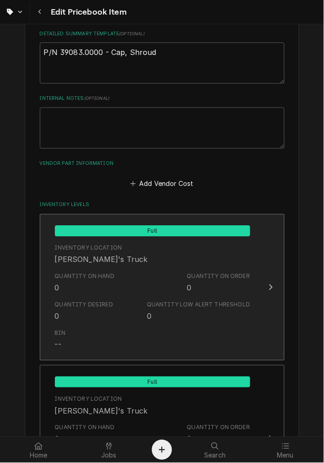
click at [76, 318] on div "Quantity Desired 0" at bounding box center [84, 311] width 59 height 21
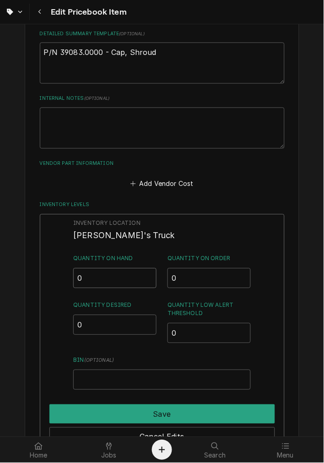
drag, startPoint x: 76, startPoint y: 318, endPoint x: 54, endPoint y: 276, distance: 48.1
click at [55, 276] on div "Inventory Location [PERSON_NAME]'s Truck Quantity on Hand 0 Quantity on Order 0…" at bounding box center [162, 333] width 245 height 238
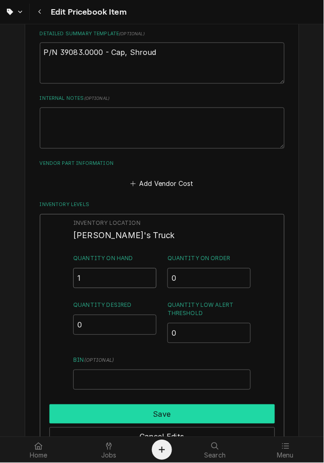
type input "1"
click at [117, 411] on button "Save" at bounding box center [162, 413] width 226 height 19
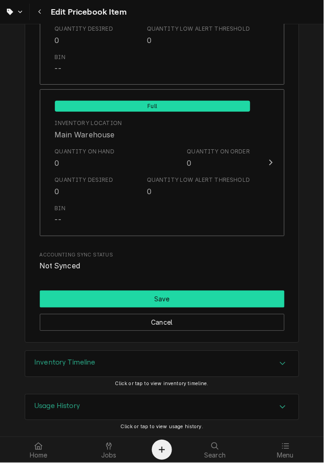
click at [145, 298] on button "Save" at bounding box center [162, 299] width 245 height 17
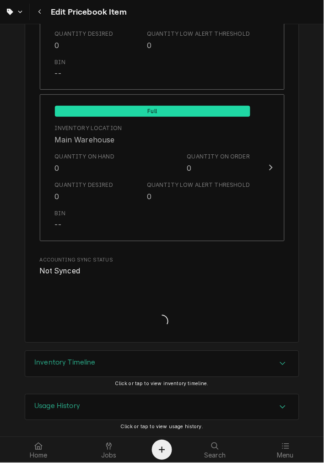
type textarea "x"
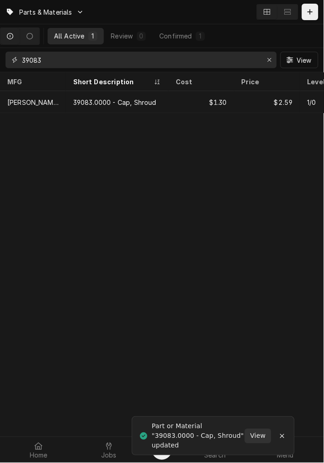
drag, startPoint x: 206, startPoint y: 51, endPoint x: -32, endPoint y: 54, distance: 238.4
click at [0, 54] on html "Parts & Materials All Active 1 Review 0 Confirmed 1 39083 View MFG Short Descri…" at bounding box center [162, 231] width 324 height 463
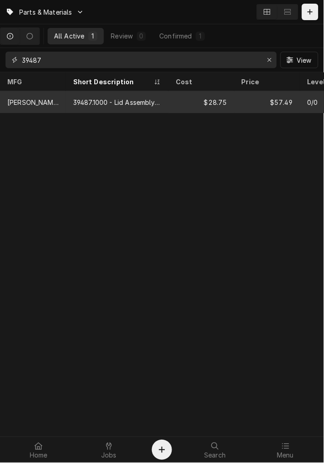
type input "39487"
click at [262, 97] on div "$57.49" at bounding box center [267, 102] width 66 height 22
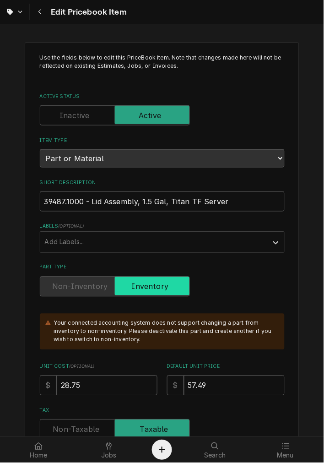
type textarea "x"
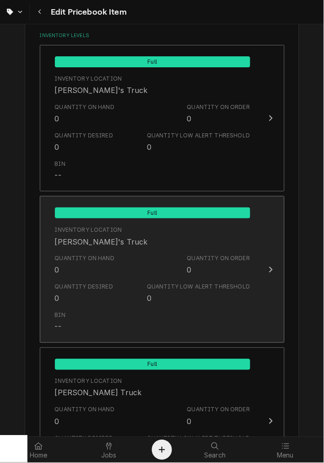
scroll to position [508, 0]
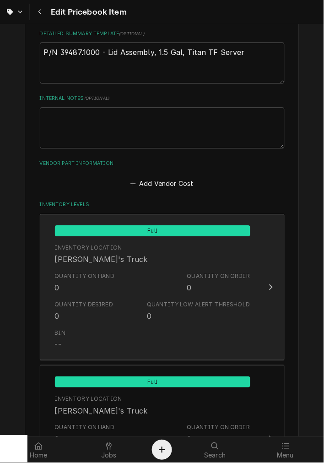
click at [92, 311] on div "Quantity Desired 0" at bounding box center [84, 311] width 59 height 21
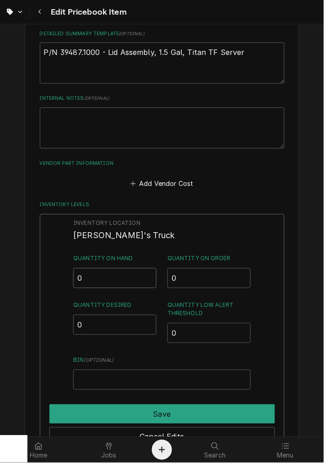
drag, startPoint x: 89, startPoint y: 279, endPoint x: 49, endPoint y: 278, distance: 39.8
click at [53, 277] on div "Inventory Location Damon's Truck Quantity on Hand 0 Quantity on Order 0 Quantit…" at bounding box center [162, 333] width 245 height 238
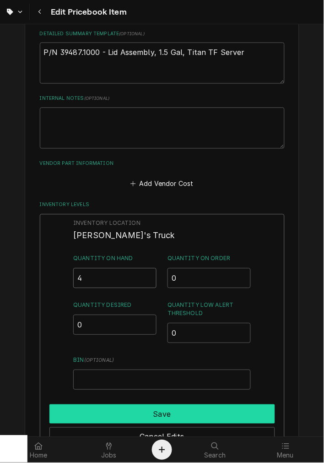
type input "4"
click at [108, 403] on div "Save" at bounding box center [162, 412] width 226 height 23
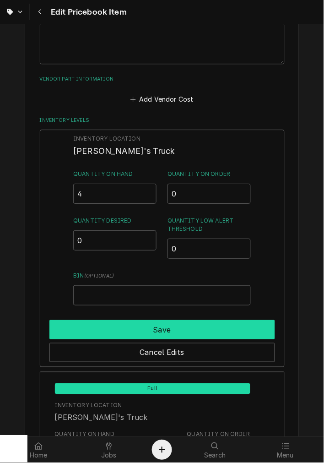
click at [95, 323] on button "Save" at bounding box center [162, 329] width 226 height 19
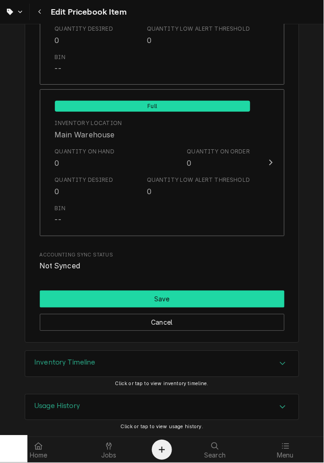
click at [122, 291] on button "Save" at bounding box center [162, 299] width 245 height 17
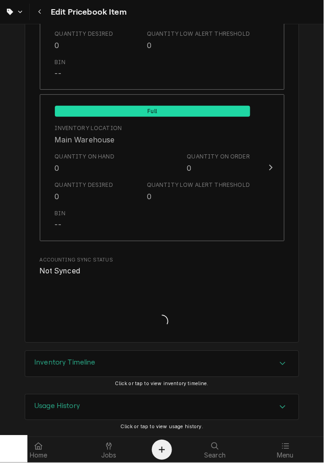
type textarea "x"
